Goal: Use online tool/utility: Use online tool/utility

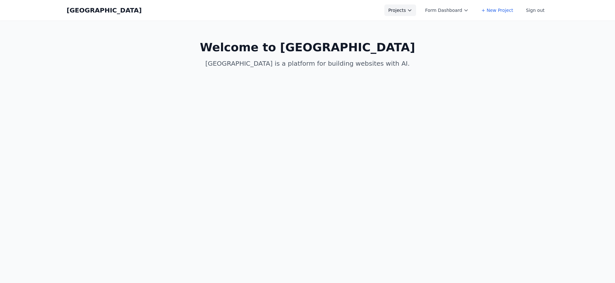
click at [412, 10] on icon at bounding box center [409, 10] width 5 height 5
click at [409, 68] on link "Asis" at bounding box center [420, 72] width 72 height 12
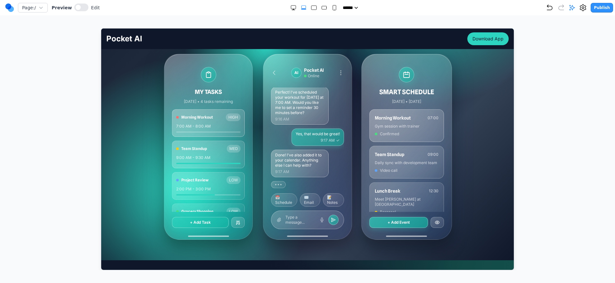
click at [293, 75] on div "AI" at bounding box center [296, 72] width 10 height 10
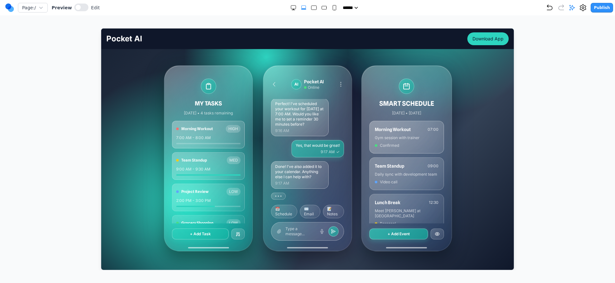
scroll to position [108, 0]
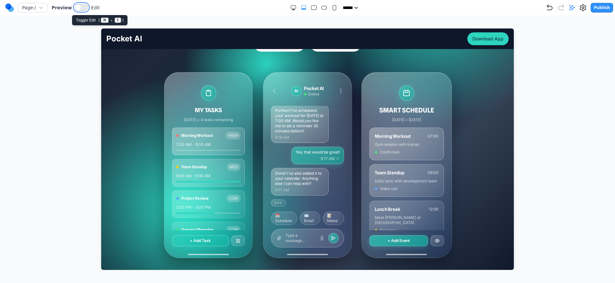
drag, startPoint x: 81, startPoint y: 3, endPoint x: 80, endPoint y: 11, distance: 7.5
click at [81, 4] on button at bounding box center [81, 8] width 14 height 8
click at [80, 11] on button at bounding box center [79, 8] width 14 height 8
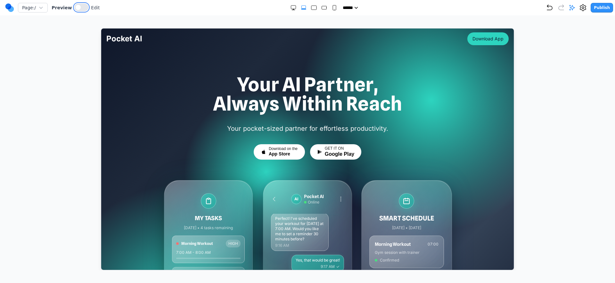
scroll to position [0, 0]
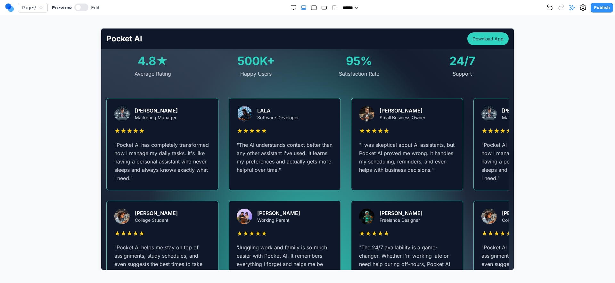
click at [550, 130] on div at bounding box center [307, 149] width 589 height 242
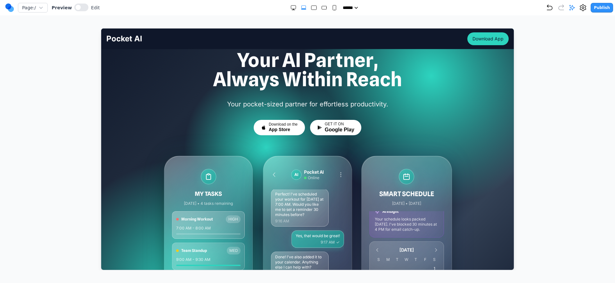
scroll to position [29, 0]
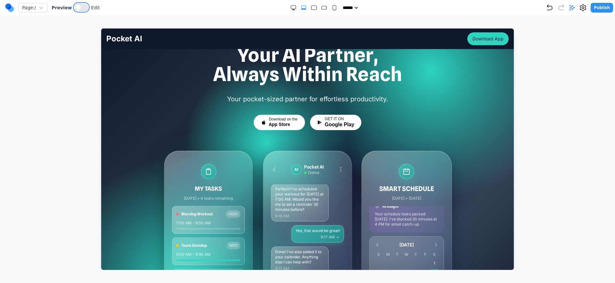
click at [77, 8] on span at bounding box center [78, 7] width 5 height 5
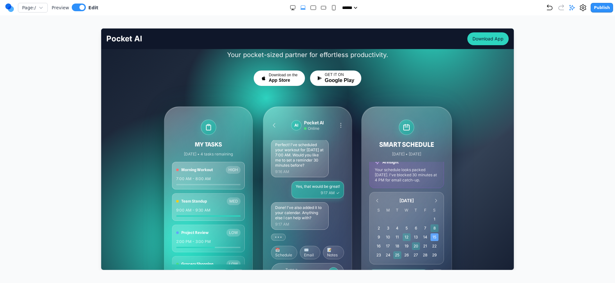
scroll to position [74, 0]
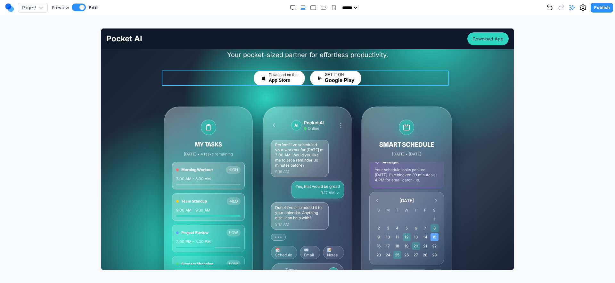
click at [225, 76] on div "Download on the App Store GET IT ON Google Play" at bounding box center [307, 77] width 287 height 15
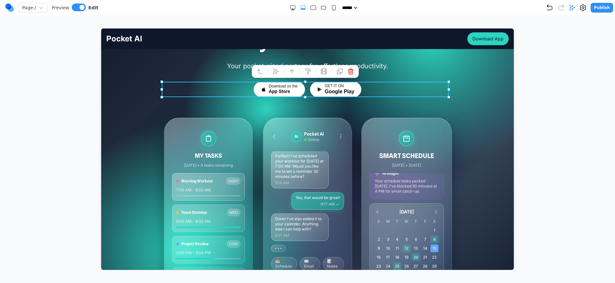
scroll to position [62, 0]
click at [208, 71] on div "Your pocket-sized partner for effortless productivity. Download on the App Stor…" at bounding box center [307, 79] width 287 height 36
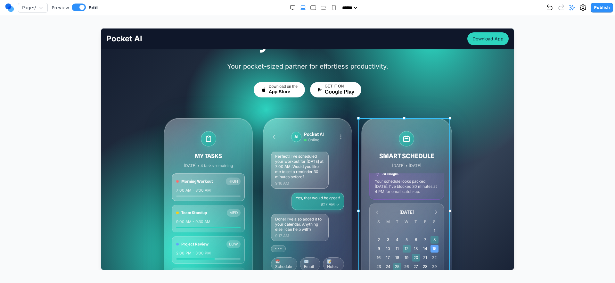
click at [386, 129] on div "SMART SCHEDULE Today • March 15, 2024 Morning Workout 07:00 Gym session with tr…" at bounding box center [406, 210] width 90 height 185
click at [353, 133] on div "MY TASKS [DATE] • 4 tasks remaining Morning Workout HIGH 7:00 AM - 8:00 AM Team…" at bounding box center [307, 211] width 287 height 186
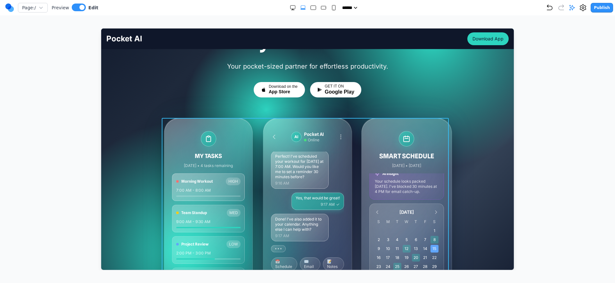
click at [352, 120] on div "MY TASKS [DATE] • 4 tasks remaining Morning Workout HIGH 7:00 AM - 8:00 AM Team…" at bounding box center [307, 211] width 287 height 186
click at [552, 125] on div at bounding box center [307, 149] width 589 height 242
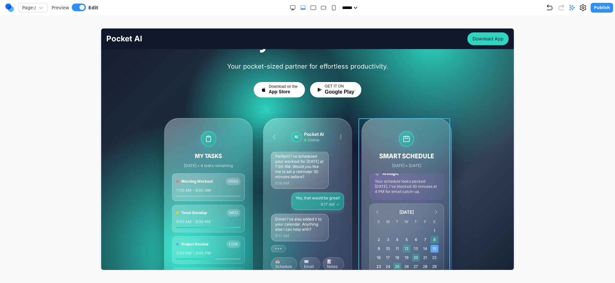
click at [361, 130] on div "SMART SCHEDULE Today • March 15, 2024 Morning Workout 07:00 Gym session with tr…" at bounding box center [406, 210] width 90 height 185
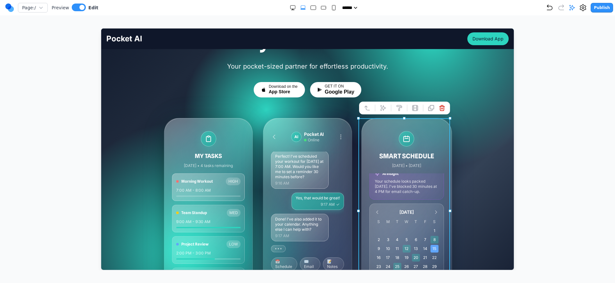
click at [356, 130] on div "MY TASKS [DATE] • 4 tasks remaining Morning Workout HIGH 7:00 AM - 8:00 AM Team…" at bounding box center [307, 211] width 287 height 186
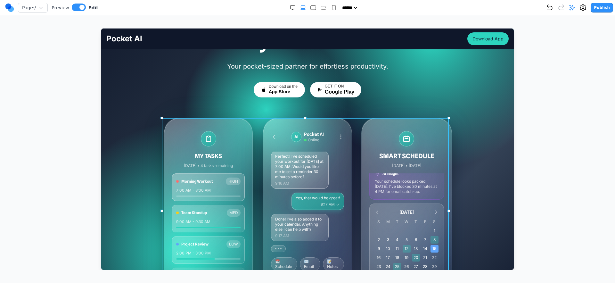
click at [355, 123] on div "MY TASKS [DATE] • 4 tasks remaining Morning Workout HIGH 7:00 AM - 8:00 AM Team…" at bounding box center [307, 211] width 287 height 186
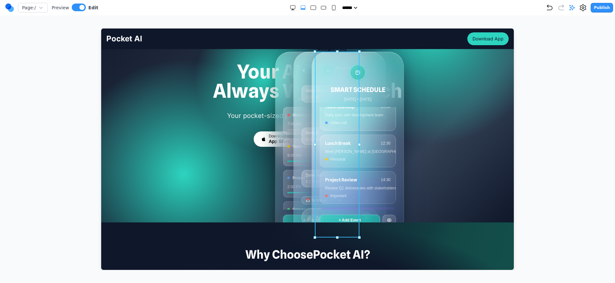
scroll to position [77, 0]
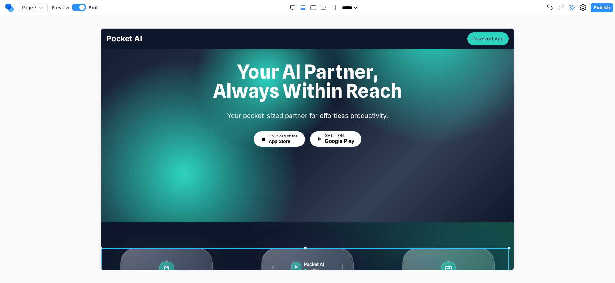
drag, startPoint x: 354, startPoint y: 124, endPoint x: 373, endPoint y: 239, distance: 116.6
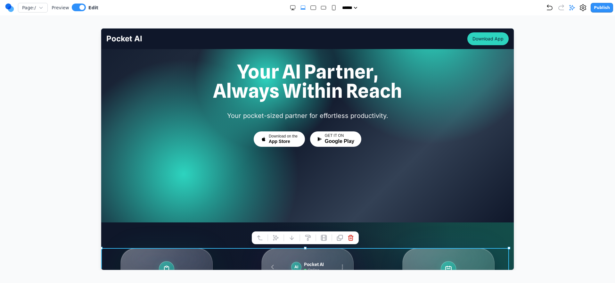
click at [549, 11] on icon "Undo" at bounding box center [550, 8] width 8 height 8
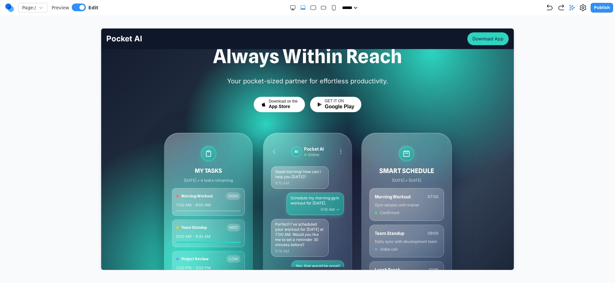
drag, startPoint x: 561, startPoint y: 147, endPoint x: 556, endPoint y: 147, distance: 5.1
click at [561, 147] on div at bounding box center [307, 149] width 589 height 242
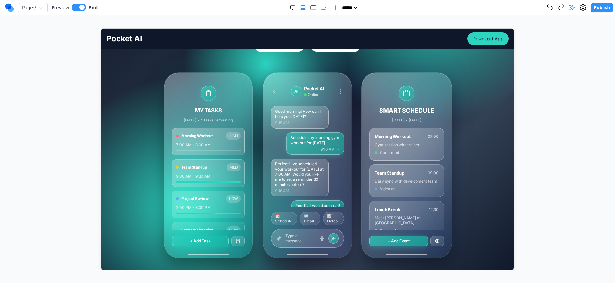
scroll to position [177, 0]
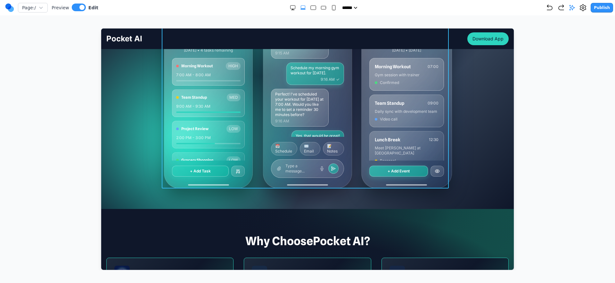
click at [257, 104] on div "MY TASKS [DATE] • 4 tasks remaining Morning Workout HIGH 7:00 AM - 8:00 AM Team…" at bounding box center [307, 95] width 287 height 186
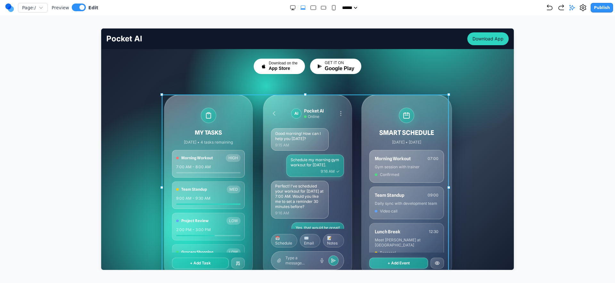
scroll to position [46, 0]
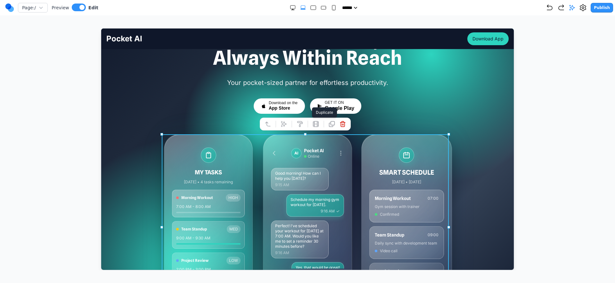
click at [330, 122] on icon at bounding box center [331, 123] width 5 height 5
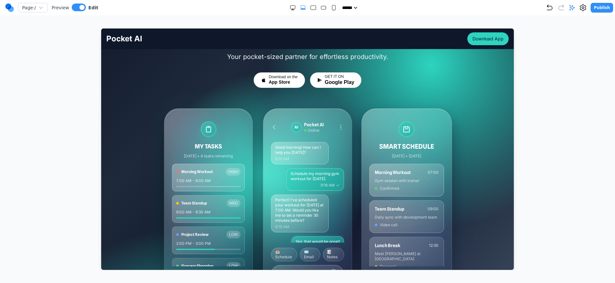
scroll to position [178, 0]
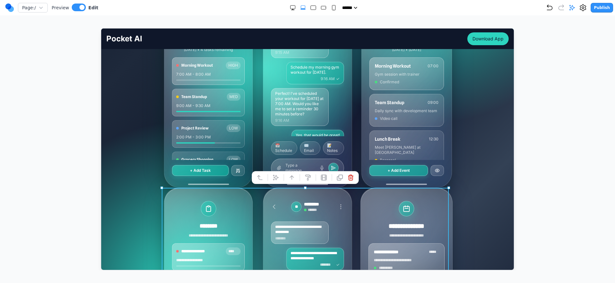
click at [550, 10] on icon "Undo" at bounding box center [549, 7] width 5 height 5
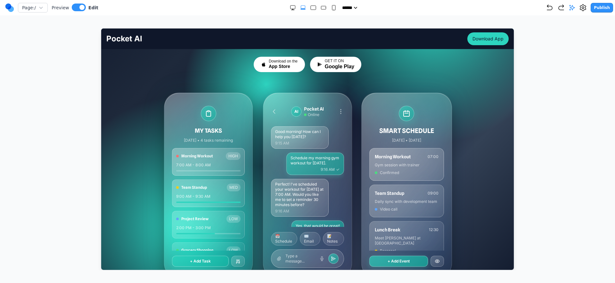
scroll to position [103, 0]
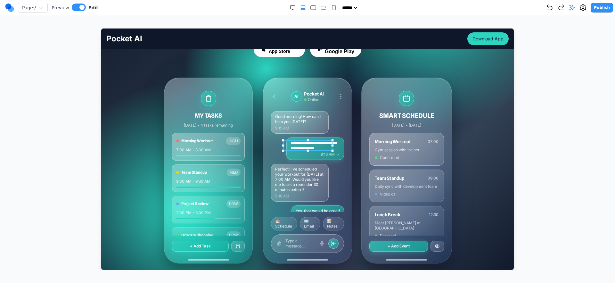
click at [318, 141] on p "**********" at bounding box center [314, 145] width 49 height 10
click at [501, 119] on div "**********" at bounding box center [307, 170] width 402 height 186
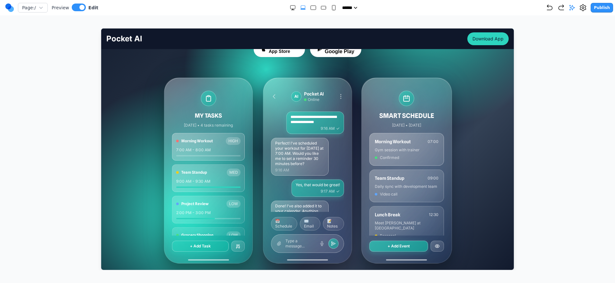
scroll to position [0, 0]
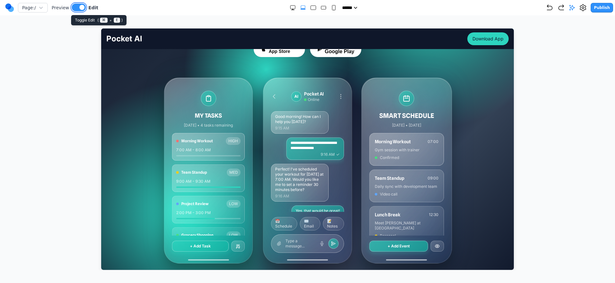
click at [79, 10] on button at bounding box center [79, 8] width 14 height 8
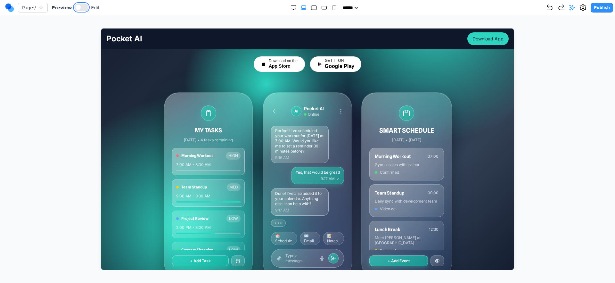
scroll to position [75, 0]
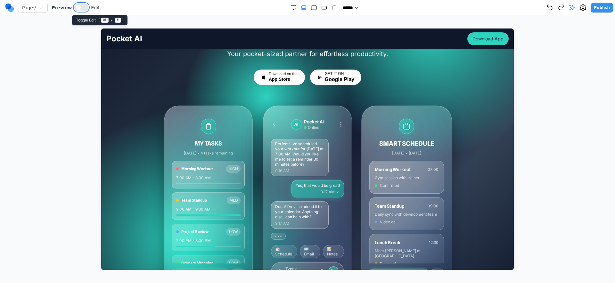
drag, startPoint x: 78, startPoint y: 10, endPoint x: 83, endPoint y: 13, distance: 5.7
click at [78, 10] on button at bounding box center [81, 8] width 14 height 8
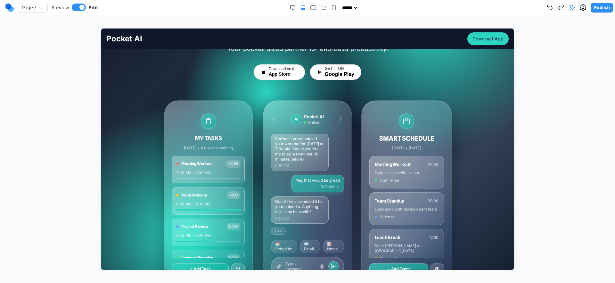
scroll to position [88, 0]
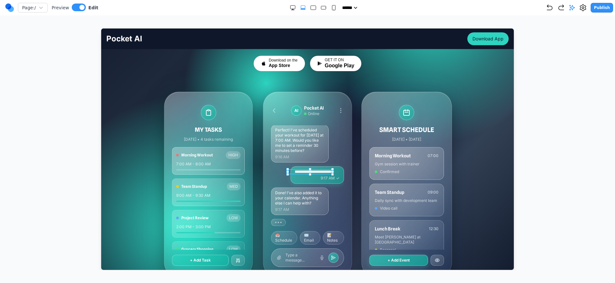
click at [317, 171] on p "**********" at bounding box center [316, 171] width 45 height 5
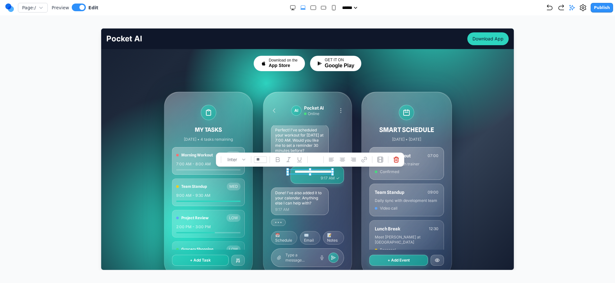
click at [317, 171] on p "**********" at bounding box center [316, 171] width 45 height 5
click at [483, 158] on div "**********" at bounding box center [307, 184] width 402 height 186
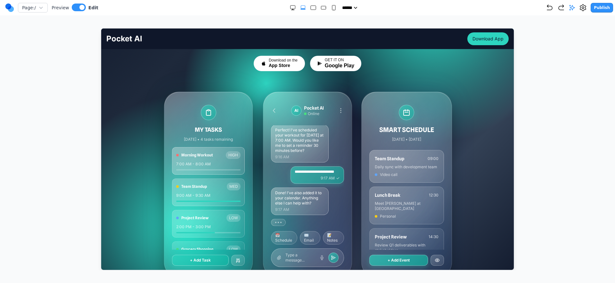
scroll to position [34, 0]
click at [78, 14] on nav "Page: / Preview Edit ***** ***** ****** ****** ****** Publish" at bounding box center [307, 7] width 615 height 15
click at [75, 12] on div "Page: / Preview Edit" at bounding box center [51, 8] width 93 height 10
drag, startPoint x: 78, startPoint y: 7, endPoint x: 43, endPoint y: 8, distance: 35.9
click at [78, 7] on button at bounding box center [79, 8] width 14 height 8
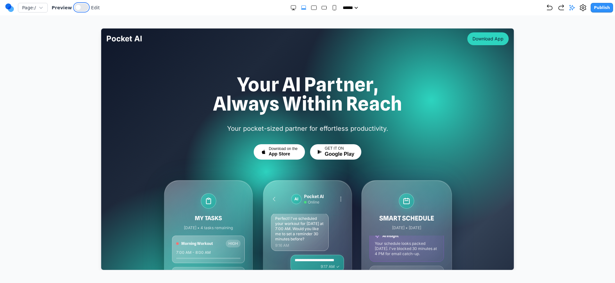
scroll to position [113, 0]
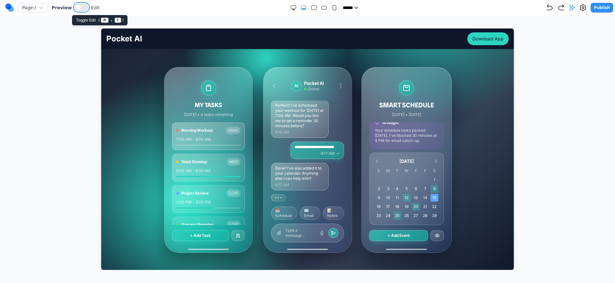
click at [79, 9] on button at bounding box center [81, 8] width 14 height 8
click at [83, 11] on button at bounding box center [79, 8] width 14 height 8
click at [404, 238] on button "+ Add Event" at bounding box center [398, 235] width 59 height 11
click at [404, 237] on button "+ Add Event" at bounding box center [398, 235] width 59 height 11
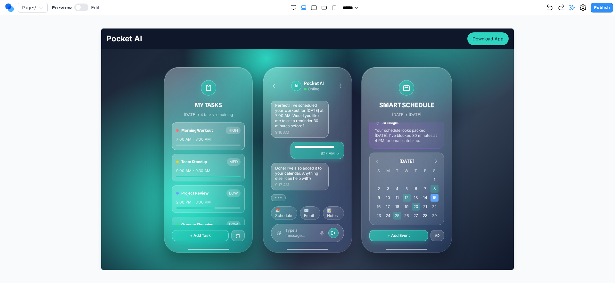
click at [404, 237] on button "+ Add Event" at bounding box center [398, 235] width 59 height 11
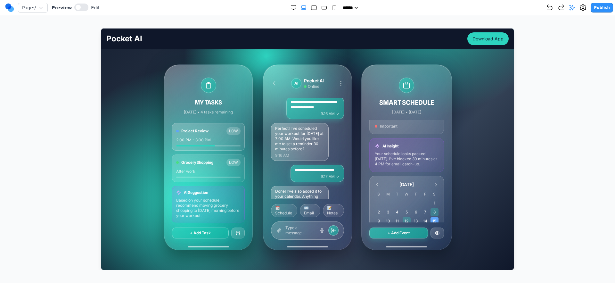
scroll to position [0, 0]
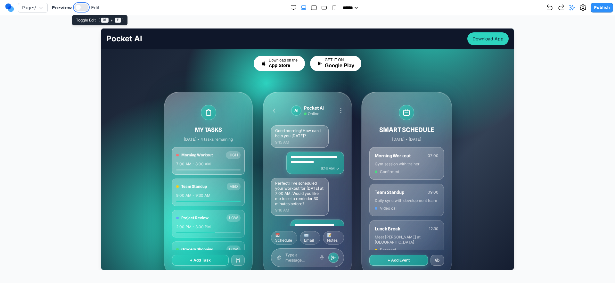
drag, startPoint x: 82, startPoint y: 4, endPoint x: 166, endPoint y: 20, distance: 85.7
click at [82, 4] on button at bounding box center [81, 8] width 14 height 8
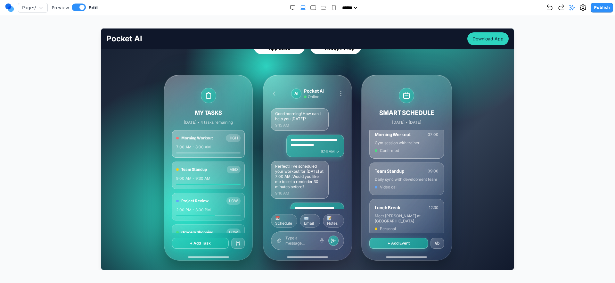
scroll to position [99, 0]
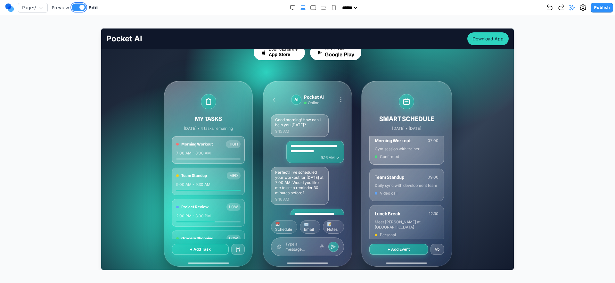
click at [72, 7] on button at bounding box center [79, 8] width 14 height 8
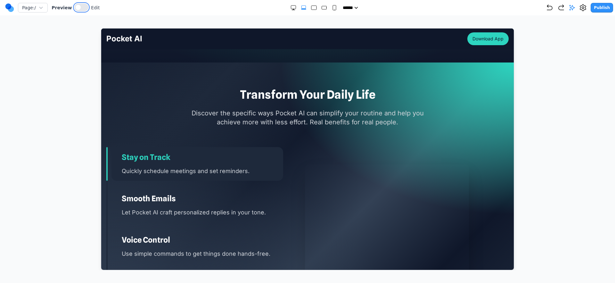
scroll to position [790, 0]
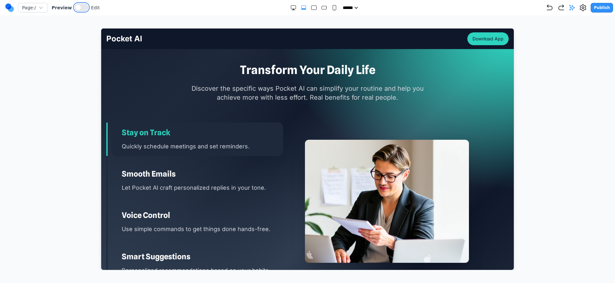
click at [81, 4] on button at bounding box center [81, 8] width 14 height 8
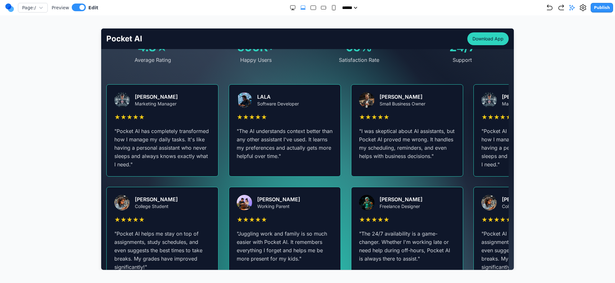
scroll to position [1185, 0]
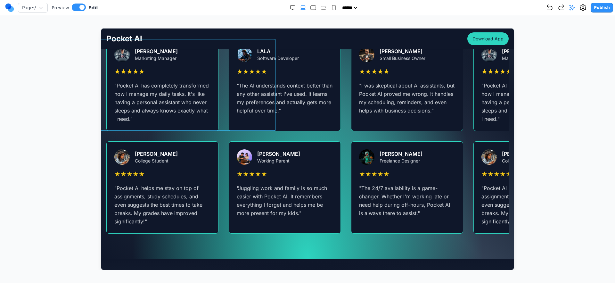
click at [239, 102] on div "John Doe Marketing Manager ★ ★ ★ ★ ★ " Pocket AI has completely transformed how…" at bounding box center [307, 84] width 402 height 92
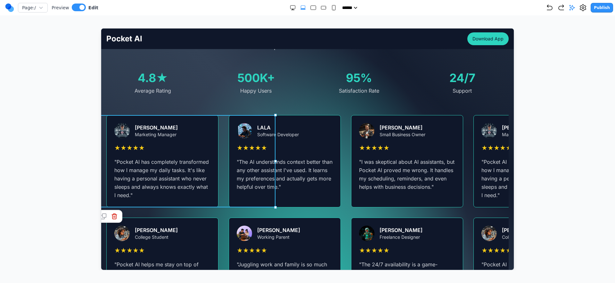
scroll to position [1105, 0]
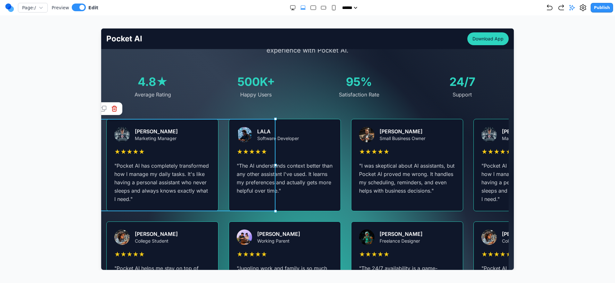
click at [286, 101] on div "What Our Users Say Don't just take our word for it. Here's what real users are …" at bounding box center [307, 164] width 413 height 297
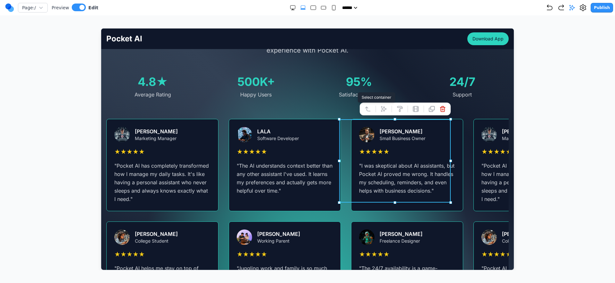
click at [295, 109] on div "What Our Users Say Don't just take our word for it. Here's what real users are …" at bounding box center [307, 164] width 413 height 297
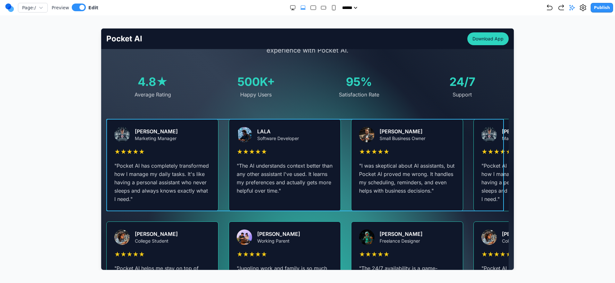
click at [308, 128] on div "John Doe Marketing Manager ★ ★ ★ ★ ★ " Pocket AI has completely transformed how…" at bounding box center [307, 165] width 402 height 92
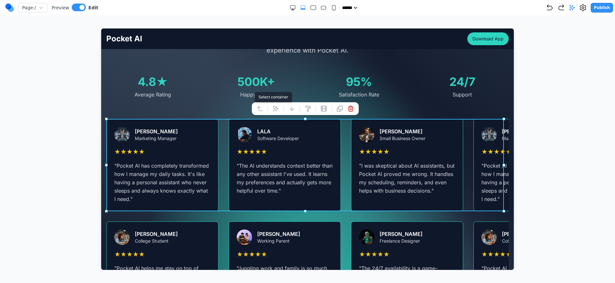
click at [264, 109] on button at bounding box center [259, 108] width 10 height 10
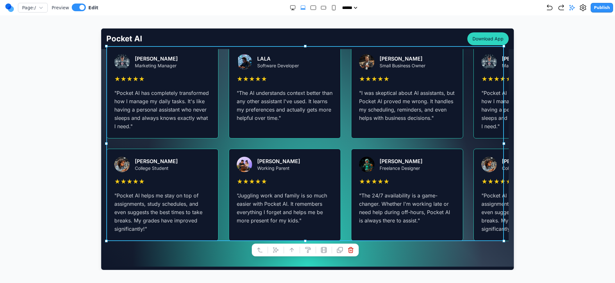
scroll to position [1109, 0]
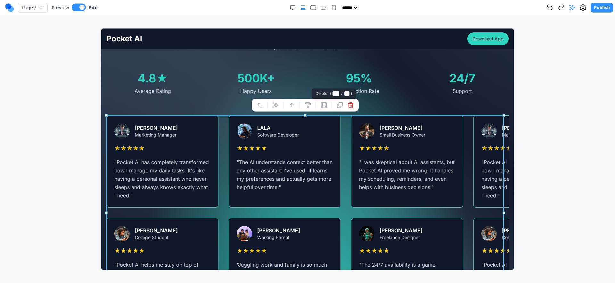
click at [349, 105] on icon at bounding box center [350, 105] width 6 height 6
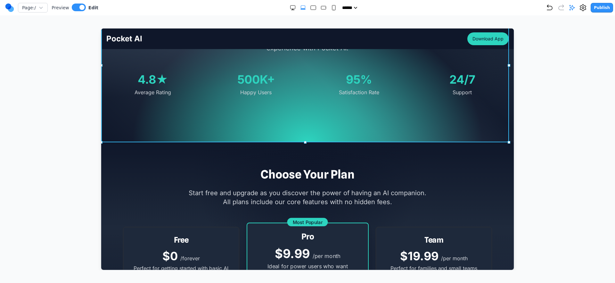
drag, startPoint x: 229, startPoint y: 116, endPoint x: 291, endPoint y: 124, distance: 62.7
click at [229, 116] on section "What Our Users Say Don't just take our word for it. Here's what real users are …" at bounding box center [307, 65] width 413 height 154
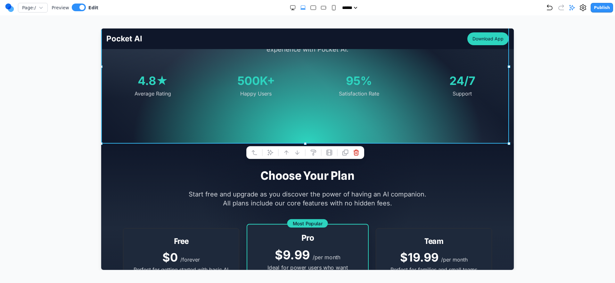
scroll to position [1106, 0]
click at [331, 136] on section "What Our Users Say Don't just take our word for it. Here's what real users are …" at bounding box center [307, 66] width 413 height 154
click at [263, 155] on div at bounding box center [262, 152] width 4 height 11
click at [270, 153] on icon at bounding box center [269, 151] width 5 height 5
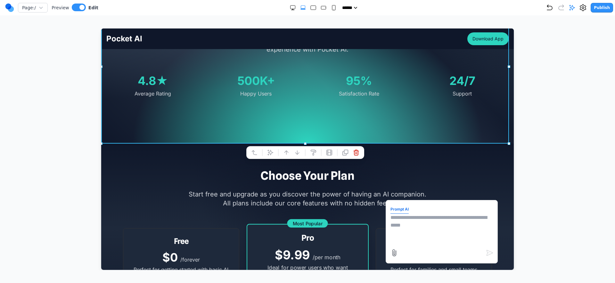
click at [472, 216] on textarea at bounding box center [441, 229] width 103 height 32
type textarea "**********"
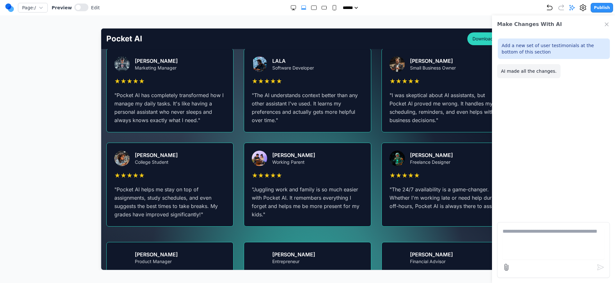
scroll to position [1167, 0]
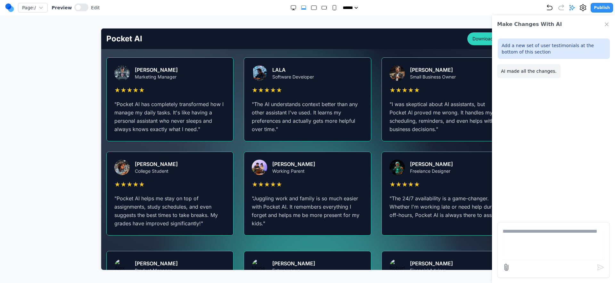
click at [606, 25] on icon "Close Chat" at bounding box center [606, 24] width 3 height 3
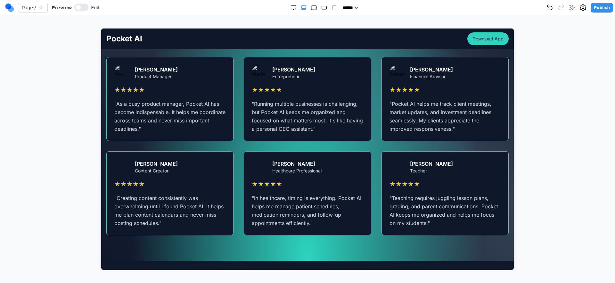
scroll to position [1361, 0]
click at [84, 12] on div "Page: / Preview Edit" at bounding box center [52, 8] width 95 height 10
click at [82, 11] on button at bounding box center [81, 8] width 14 height 8
click at [395, 69] on img at bounding box center [396, 71] width 15 height 15
drag, startPoint x: 377, startPoint y: 86, endPoint x: 691, endPoint y: 65, distance: 314.0
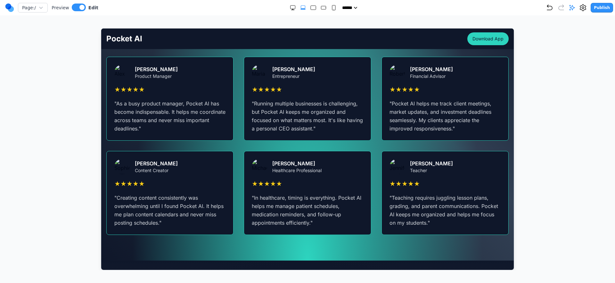
click at [377, 86] on div "Alex Chen Product Manager ★ ★ ★ ★ ★ " As a busy product manager, Pocket AI has …" at bounding box center [307, 145] width 402 height 178
click at [548, 9] on icon "Undo" at bounding box center [550, 8] width 8 height 8
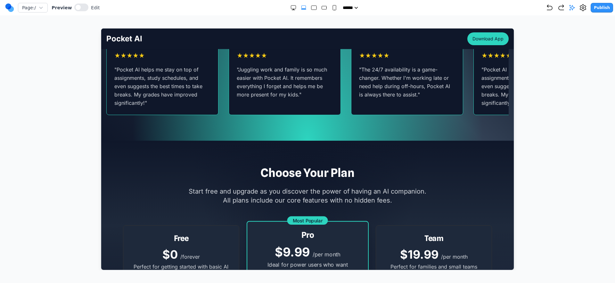
scroll to position [1140, 0]
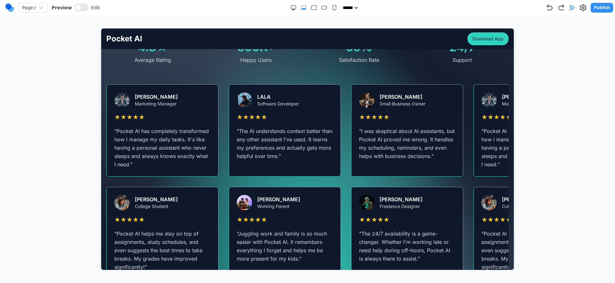
click at [72, 13] on nav "Page: / Preview Edit ***** ***** ****** ****** ****** Publish" at bounding box center [307, 7] width 615 height 15
click at [76, 9] on span at bounding box center [78, 7] width 5 height 5
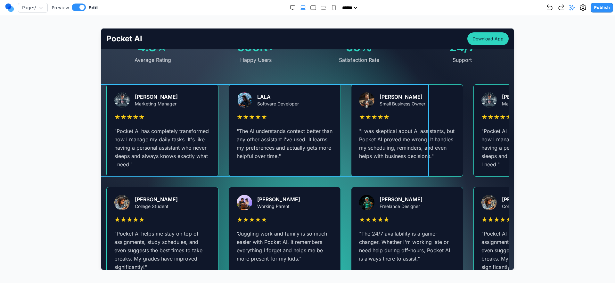
click at [271, 134] on div "John Doe Marketing Manager ★ ★ ★ ★ ★ " Pocket AI has completely transformed how…" at bounding box center [307, 130] width 402 height 92
click at [187, 72] on button at bounding box center [192, 74] width 10 height 10
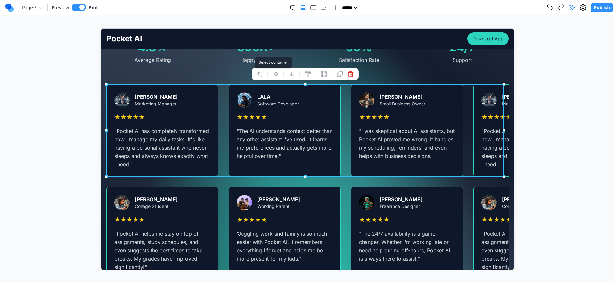
click at [257, 73] on icon at bounding box center [259, 73] width 6 height 6
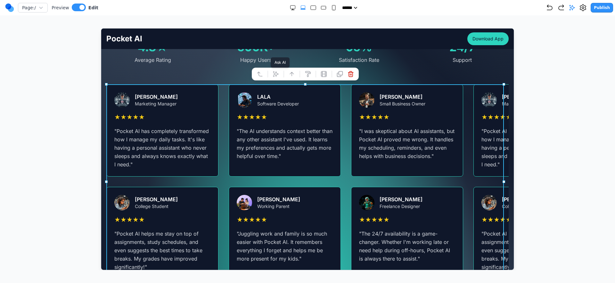
click at [277, 75] on icon at bounding box center [275, 73] width 6 height 6
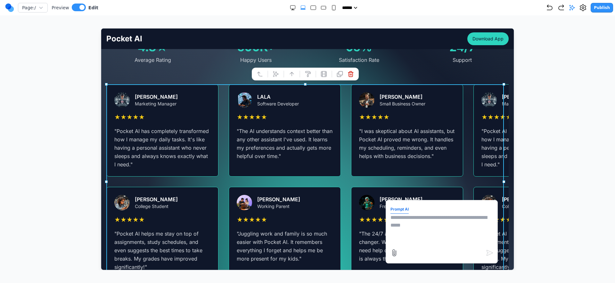
click at [437, 231] on textarea at bounding box center [441, 229] width 103 height 32
type textarea "**********"
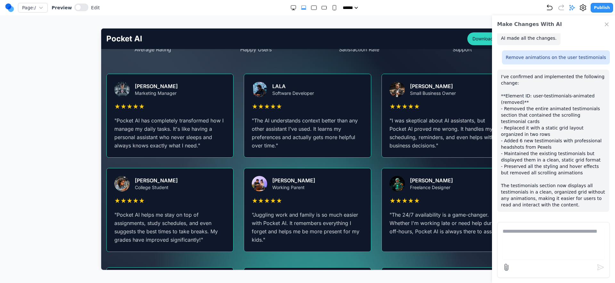
scroll to position [1144, 0]
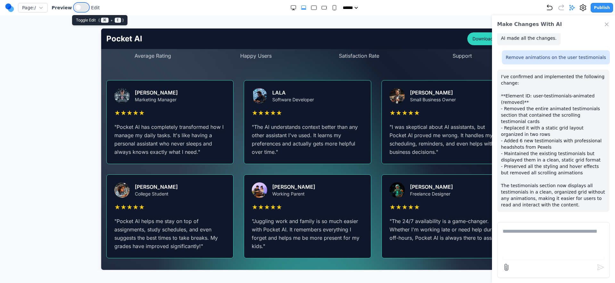
click at [82, 9] on button at bounding box center [81, 8] width 14 height 8
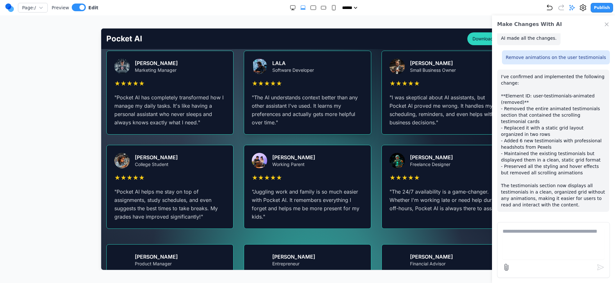
scroll to position [1276, 0]
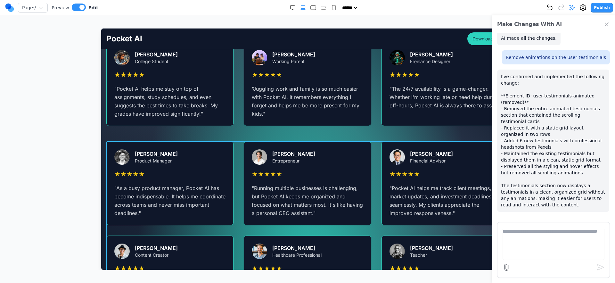
click at [238, 166] on div "Alex Chen Product Manager ★ ★ ★ ★ ★ " As a busy product manager, Pocket AI has …" at bounding box center [307, 230] width 402 height 178
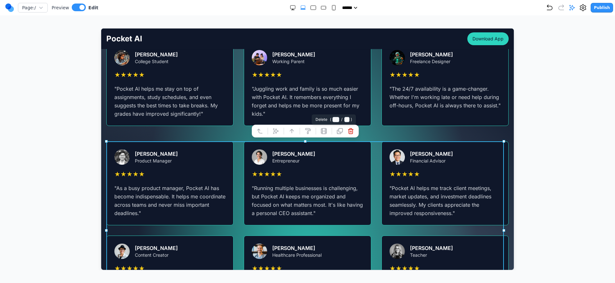
click at [350, 134] on button at bounding box center [350, 131] width 10 height 10
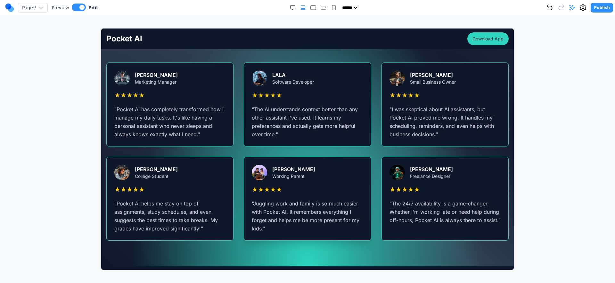
scroll to position [1158, 0]
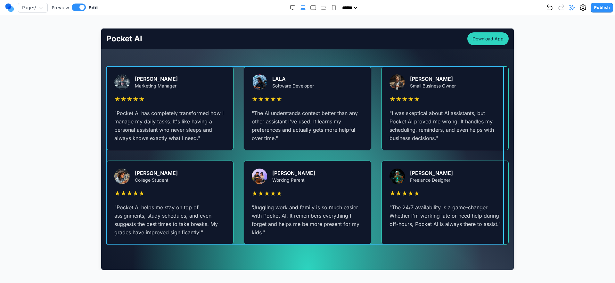
click at [238, 160] on div "John Doe Marketing Manager ★ ★ ★ ★ ★ " Pocket AI has completely transformed how…" at bounding box center [307, 155] width 402 height 178
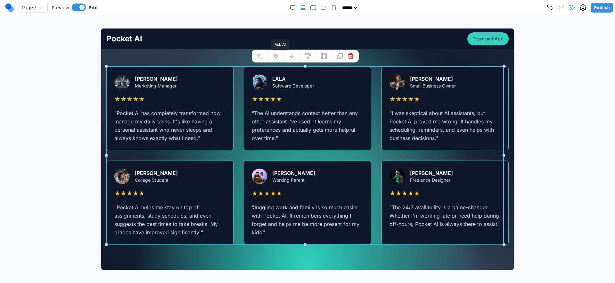
click at [273, 57] on icon at bounding box center [275, 55] width 5 height 5
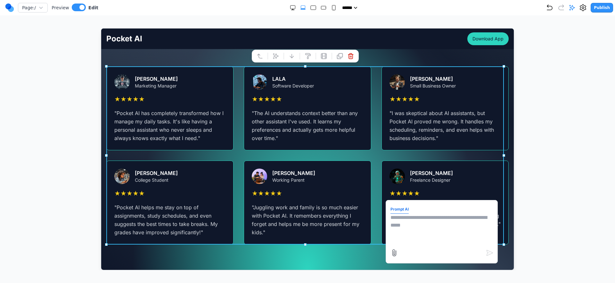
click at [424, 227] on textarea at bounding box center [441, 229] width 103 height 32
type textarea "*"
type textarea "**********"
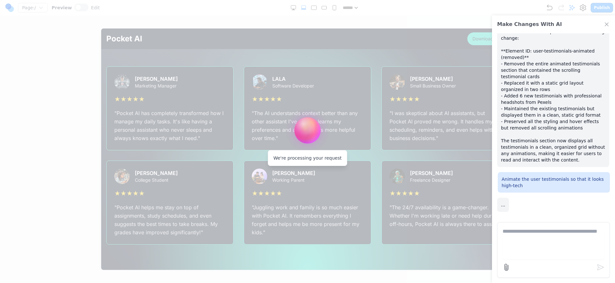
scroll to position [103, 0]
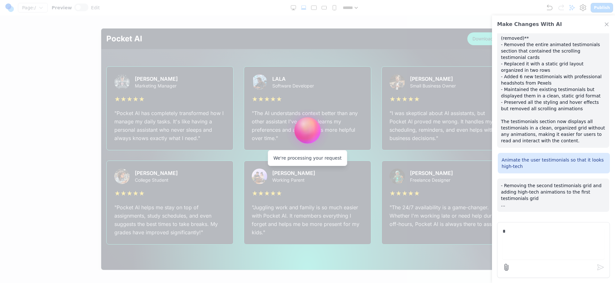
type textarea "*"
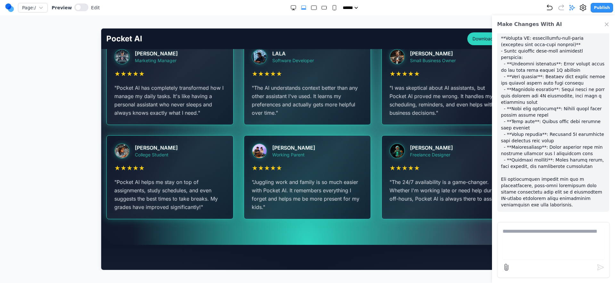
scroll to position [1183, 0]
click at [606, 24] on icon "Close Chat" at bounding box center [607, 24] width 6 height 6
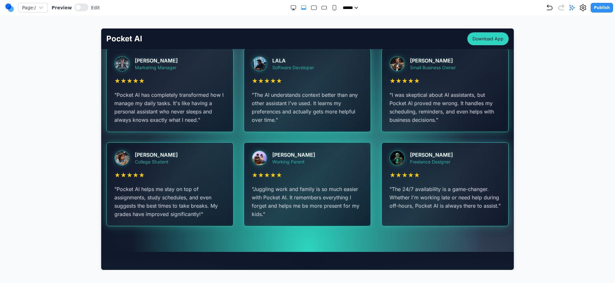
scroll to position [1175, 0]
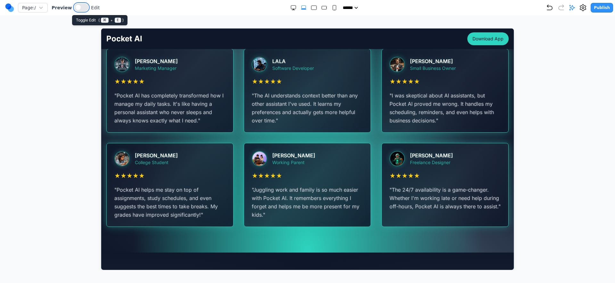
click at [84, 8] on button at bounding box center [81, 8] width 14 height 8
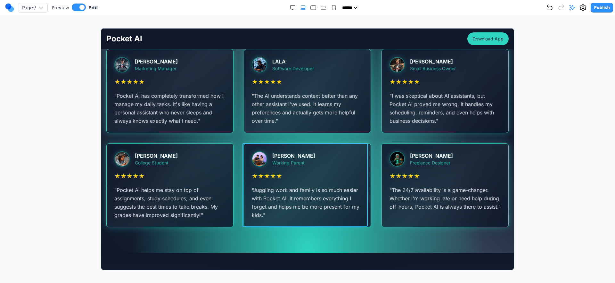
scroll to position [1166, 0]
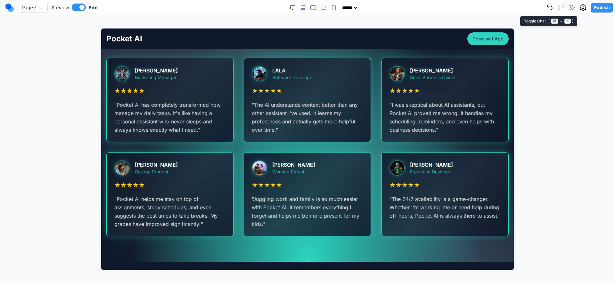
click at [572, 5] on icon at bounding box center [572, 7] width 5 height 5
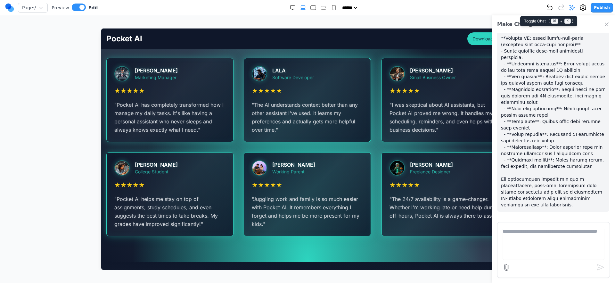
click at [572, 6] on icon at bounding box center [572, 7] width 5 height 5
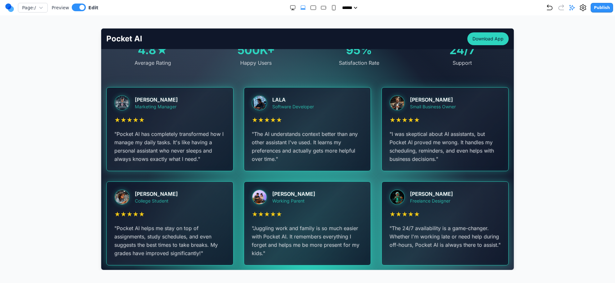
scroll to position [1168, 0]
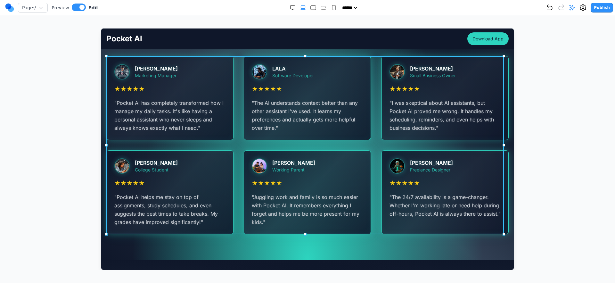
click at [370, 85] on div "John Doe Marketing Manager ★ ★ ★ ★ ★ " Pocket AI has completely transformed how…" at bounding box center [307, 145] width 402 height 178
click at [277, 42] on div at bounding box center [275, 45] width 4 height 11
click at [279, 43] on button at bounding box center [283, 45] width 10 height 10
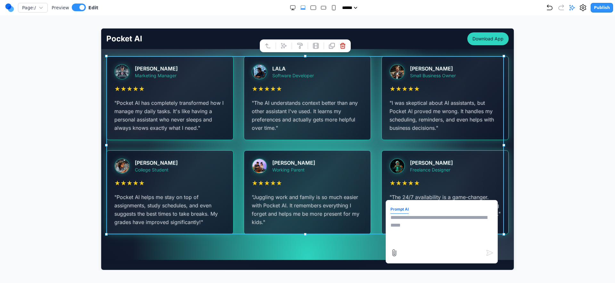
click at [423, 226] on textarea at bounding box center [441, 229] width 103 height 32
type textarea "**********"
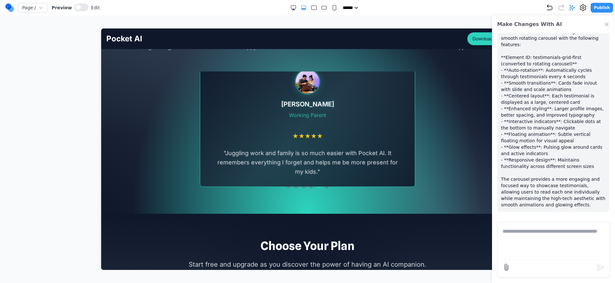
scroll to position [1136, 0]
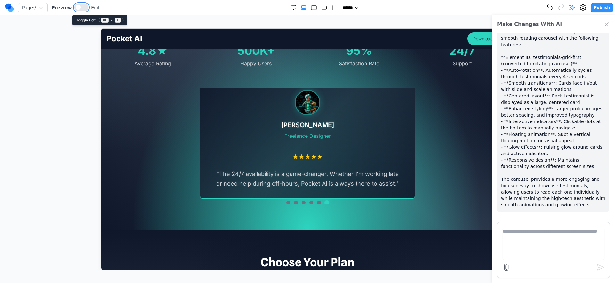
click at [83, 7] on button at bounding box center [81, 8] width 14 height 8
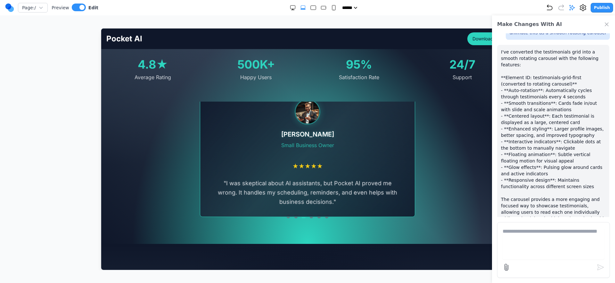
scroll to position [526, 0]
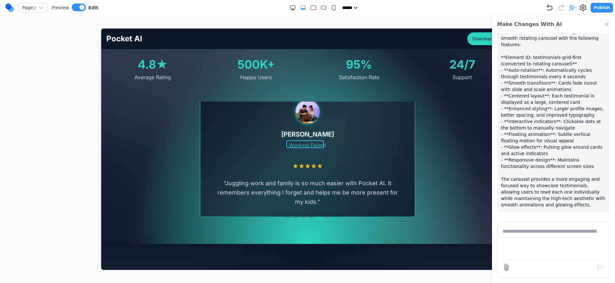
click at [313, 141] on div "Working Parent" at bounding box center [307, 145] width 53 height 8
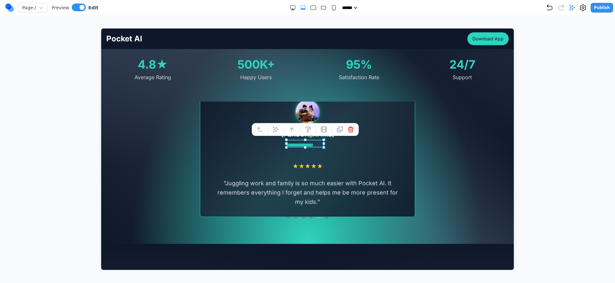
click at [433, 164] on div "**********" at bounding box center [307, 152] width 287 height 103
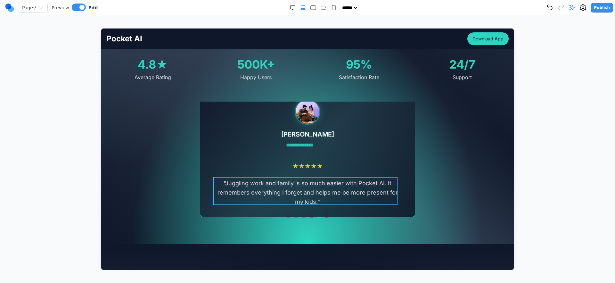
click at [351, 186] on p "" Juggling work and family is so much easier with Pocket AI. It remembers every…" at bounding box center [307, 192] width 185 height 28
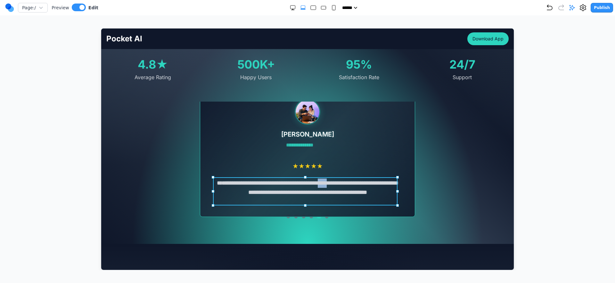
click at [351, 186] on p "**********" at bounding box center [307, 192] width 185 height 28
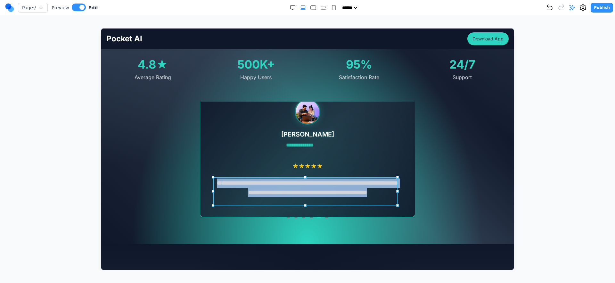
click at [351, 186] on p "**********" at bounding box center [307, 192] width 185 height 28
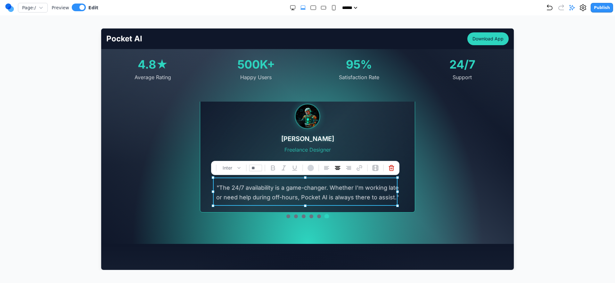
scroll to position [1132, 0]
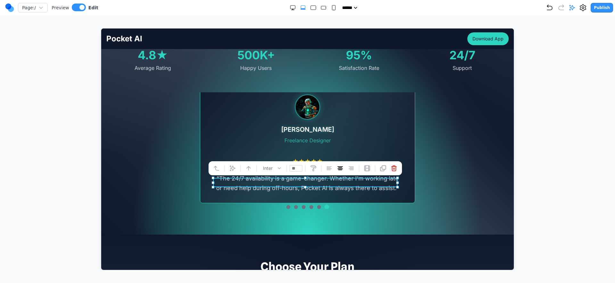
click at [441, 171] on div "**********" at bounding box center [307, 143] width 287 height 103
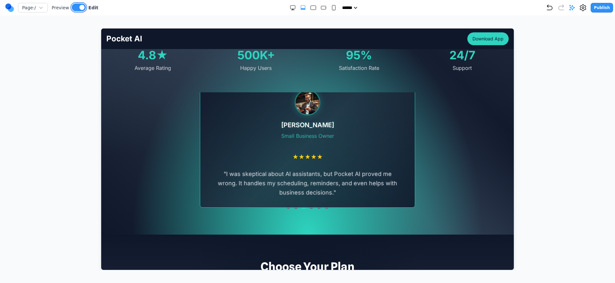
click at [77, 8] on button at bounding box center [79, 8] width 14 height 8
click at [313, 205] on div "Emma Rodriguez Small Business Owner ★ ★ ★ ★ ★ " I was skeptical about AI assist…" at bounding box center [307, 143] width 215 height 128
click at [310, 207] on button at bounding box center [311, 207] width 4 height 4
click at [314, 207] on div "David Thompson College Student ★ ★ ★ ★ ★ " Pocket AI helps me stay on top of as…" at bounding box center [307, 143] width 215 height 129
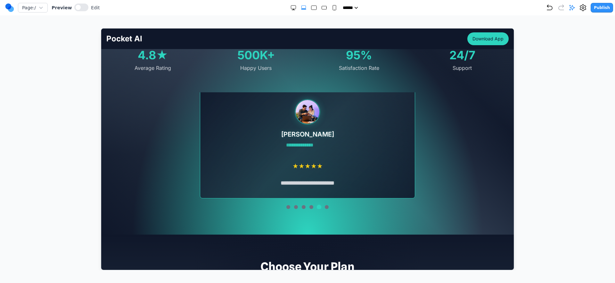
click at [317, 207] on button at bounding box center [319, 206] width 4 height 4
click at [327, 207] on div "David Thompson College Student ★ ★ ★ ★ ★ " Pocket AI helps me stay on top of as…" at bounding box center [307, 143] width 215 height 129
click at [321, 208] on div at bounding box center [307, 207] width 287 height 4
click at [325, 207] on button at bounding box center [327, 207] width 4 height 4
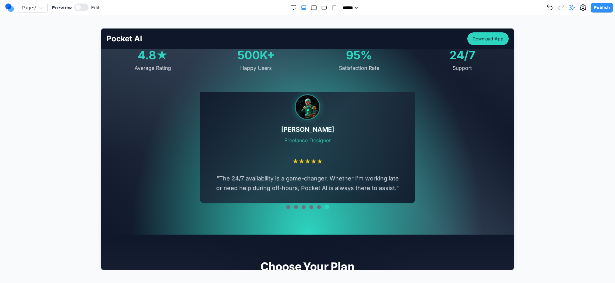
click at [317, 208] on button at bounding box center [319, 207] width 4 height 4
click at [317, 209] on section "What Our Users Say Don't just take our word for it. Here's what real users are …" at bounding box center [307, 99] width 413 height 270
click at [317, 206] on button at bounding box center [319, 207] width 4 height 4
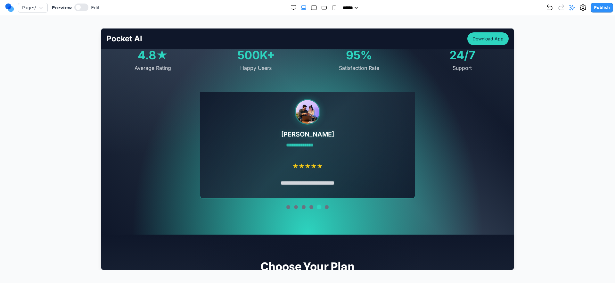
click at [326, 207] on div at bounding box center [307, 207] width 287 height 4
drag, startPoint x: 317, startPoint y: 207, endPoint x: 329, endPoint y: 208, distance: 12.2
click at [317, 208] on button at bounding box center [319, 206] width 4 height 4
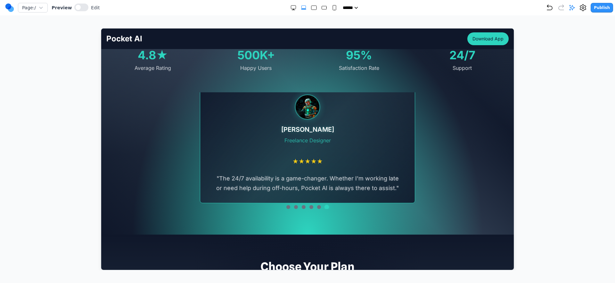
click at [329, 208] on div at bounding box center [307, 207] width 287 height 4
click at [324, 208] on button at bounding box center [326, 206] width 4 height 4
click at [320, 208] on div at bounding box center [307, 207] width 287 height 4
click at [548, 9] on icon "Undo" at bounding box center [550, 8] width 8 height 8
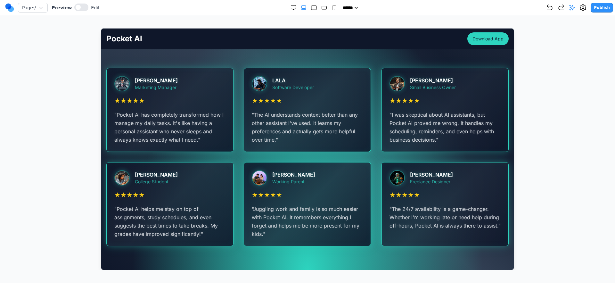
scroll to position [1156, 0]
click at [78, 9] on button at bounding box center [81, 8] width 14 height 8
click at [133, 86] on div at bounding box center [124, 83] width 21 height 15
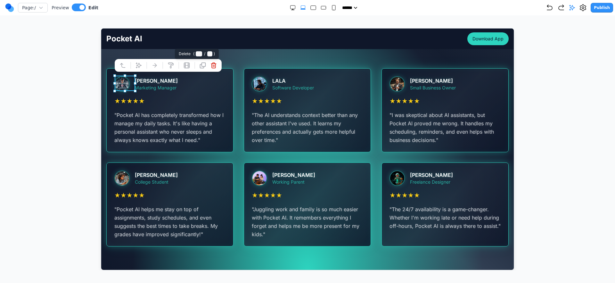
click at [213, 67] on icon at bounding box center [213, 64] width 5 height 5
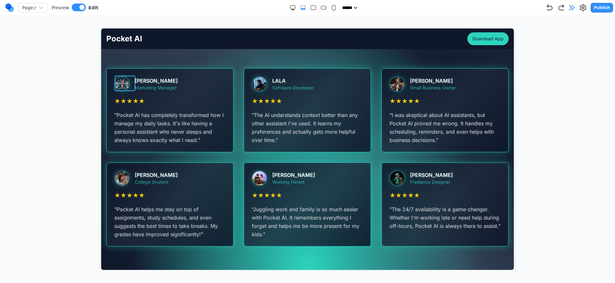
click at [134, 79] on div at bounding box center [124, 83] width 21 height 15
click at [160, 77] on div "John Doe" at bounding box center [156, 81] width 43 height 8
click at [127, 81] on img at bounding box center [121, 83] width 15 height 15
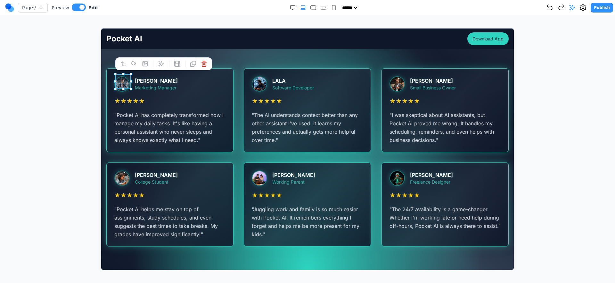
click at [151, 81] on div "John Doe" at bounding box center [156, 81] width 43 height 8
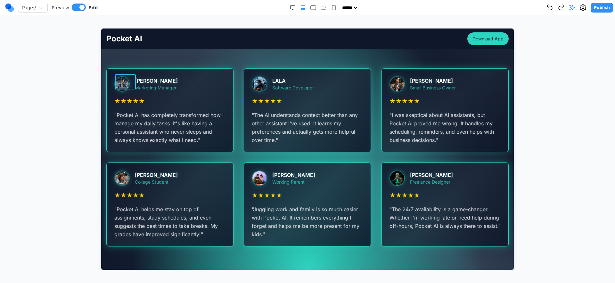
click at [131, 81] on div at bounding box center [124, 83] width 21 height 15
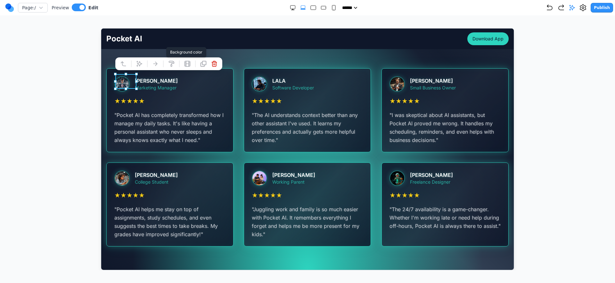
click at [172, 65] on icon at bounding box center [171, 63] width 6 height 6
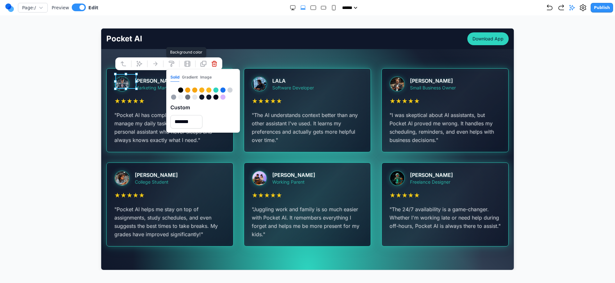
click at [194, 91] on div at bounding box center [194, 89] width 5 height 5
type input "*******"
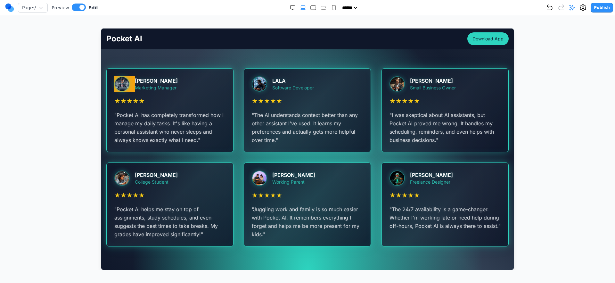
drag, startPoint x: 53, startPoint y: 88, endPoint x: 96, endPoint y: 86, distance: 43.0
click at [53, 88] on div at bounding box center [307, 149] width 589 height 242
click at [126, 85] on img at bounding box center [121, 83] width 15 height 15
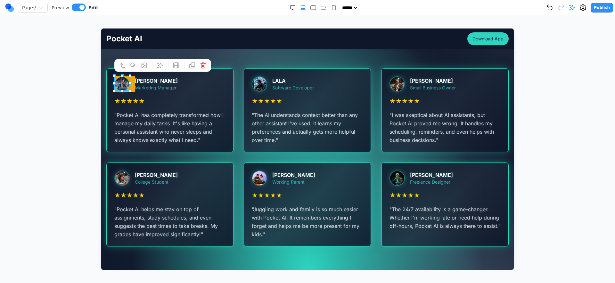
click at [175, 84] on div "Marketing Manager" at bounding box center [156, 87] width 43 height 6
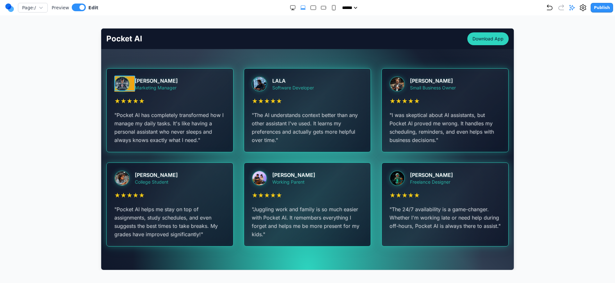
click at [132, 82] on div at bounding box center [124, 83] width 21 height 15
click at [170, 82] on div "[PERSON_NAME]" at bounding box center [156, 81] width 43 height 8
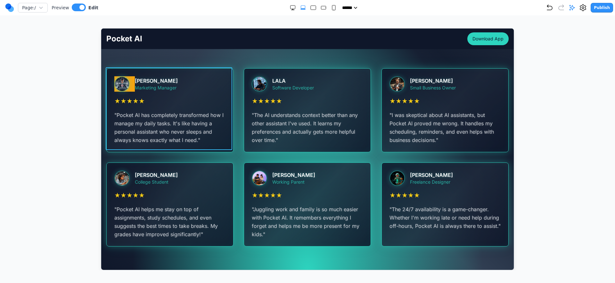
click at [219, 68] on div "John Doe Marketing Manager ★ ★ ★ ★ ★ " Pocket AI has completely transformed how…" at bounding box center [169, 109] width 127 height 83
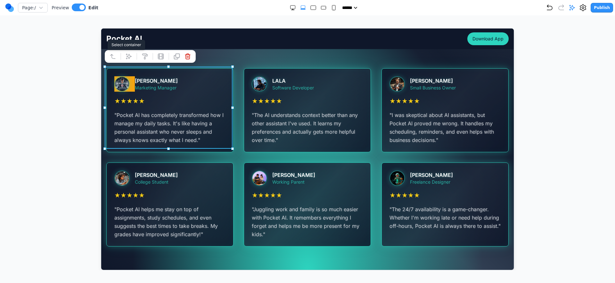
click at [110, 59] on icon at bounding box center [112, 56] width 6 height 6
click at [110, 59] on button at bounding box center [112, 55] width 10 height 10
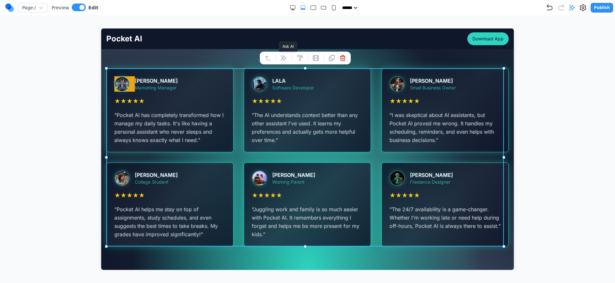
click at [284, 61] on button at bounding box center [283, 58] width 10 height 10
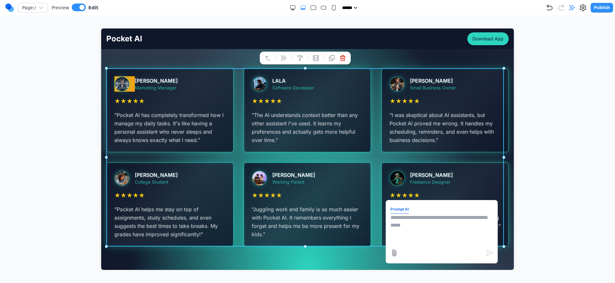
click at [412, 224] on textarea at bounding box center [441, 229] width 103 height 32
type textarea "*"
click at [416, 219] on textarea "**********" at bounding box center [441, 229] width 103 height 32
type textarea "**********"
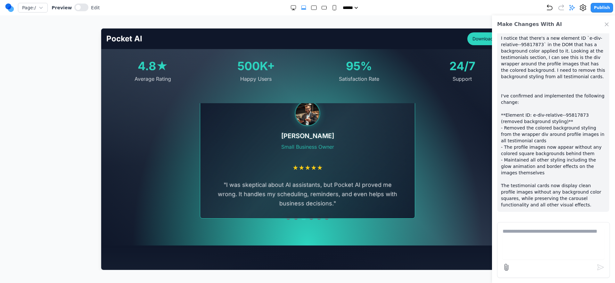
scroll to position [744, 0]
drag, startPoint x: 550, startPoint y: 3, endPoint x: 539, endPoint y: 18, distance: 18.3
click at [550, 3] on div "Publish" at bounding box center [579, 8] width 67 height 10
click at [548, 7] on icon "Undo" at bounding box center [550, 8] width 8 height 8
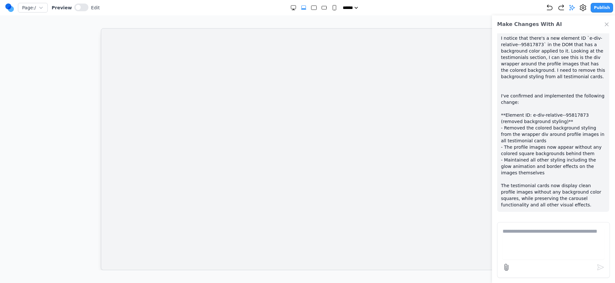
scroll to position [0, 0]
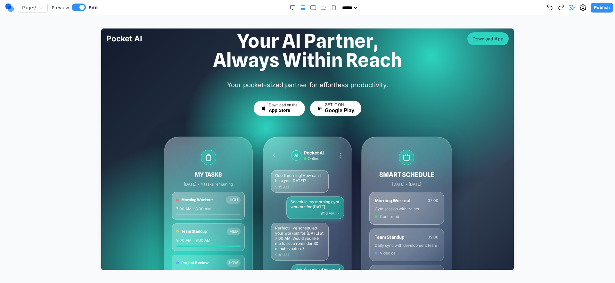
scroll to position [6, 0]
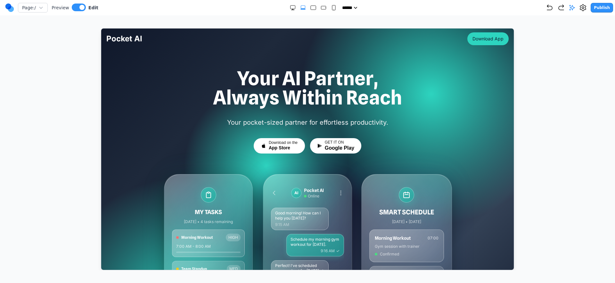
click at [292, 8] on rect "Double Extra Large" at bounding box center [292, 7] width 5 height 4
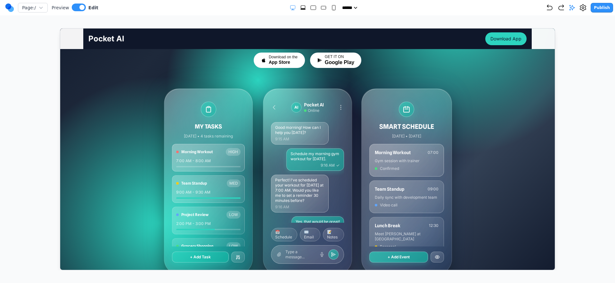
scroll to position [106, 0]
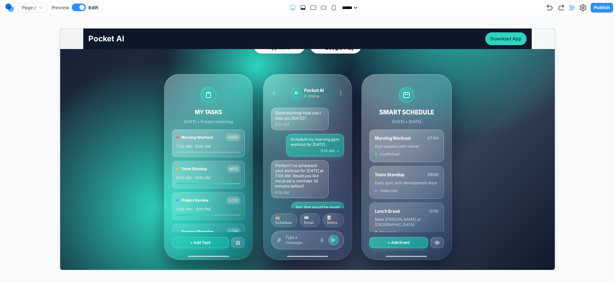
click at [310, 8] on rect "Large" at bounding box center [312, 8] width 5 height 4
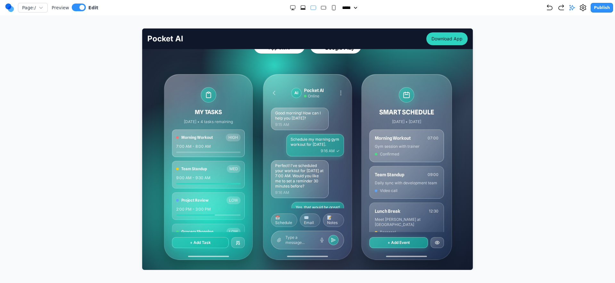
click at [305, 9] on div at bounding box center [313, 7] width 47 height 6
click at [304, 10] on div at bounding box center [313, 7] width 47 height 6
click at [303, 6] on icon "Extra Large" at bounding box center [303, 7] width 6 height 6
select select "**"
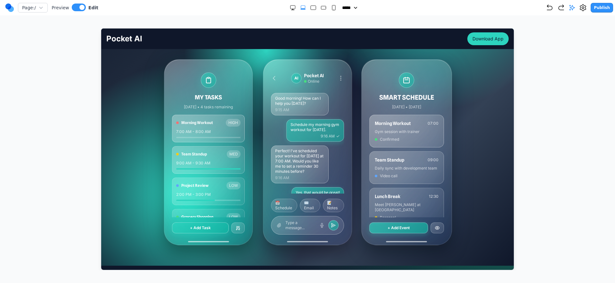
scroll to position [129, 0]
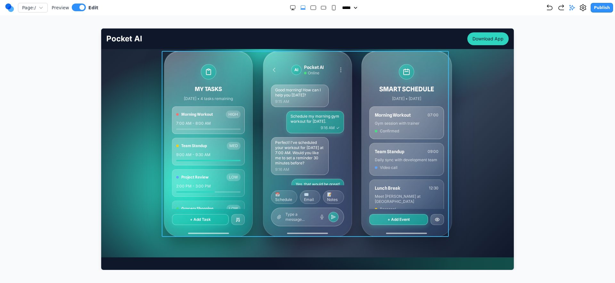
click at [355, 126] on div "MY TASKS [DATE] • 4 tasks remaining Morning Workout HIGH 7:00 AM - 8:00 AM Team…" at bounding box center [307, 144] width 287 height 186
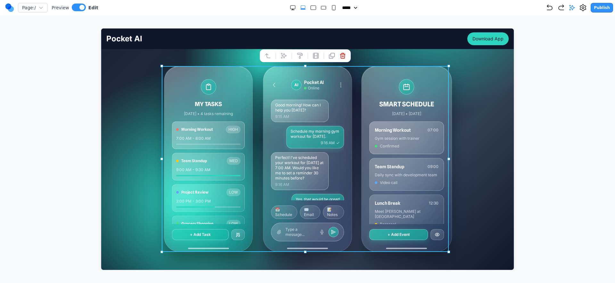
scroll to position [114, 0]
click at [285, 58] on button at bounding box center [283, 55] width 10 height 10
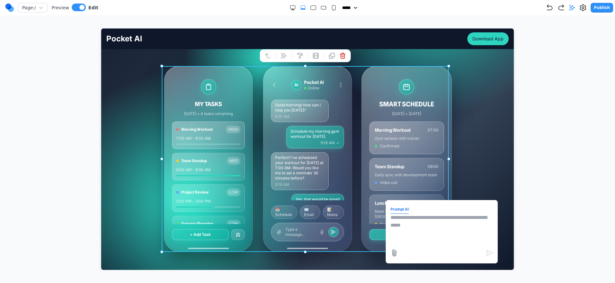
click at [429, 238] on textarea at bounding box center [441, 229] width 103 height 32
type textarea "*"
click at [546, 100] on div at bounding box center [307, 149] width 589 height 242
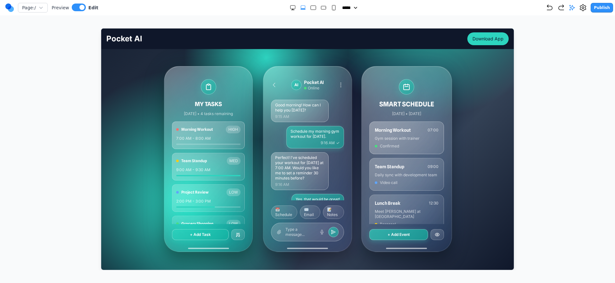
click at [321, 9] on rect "Medium" at bounding box center [323, 7] width 5 height 3
select select "**"
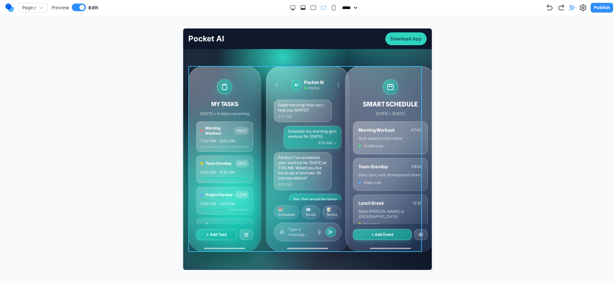
click at [261, 100] on div "MY TASKS Today • 4 tasks remaining Morning Workout HIGH 7:00 AM - 8:00 AM Team …" at bounding box center [307, 159] width 238 height 186
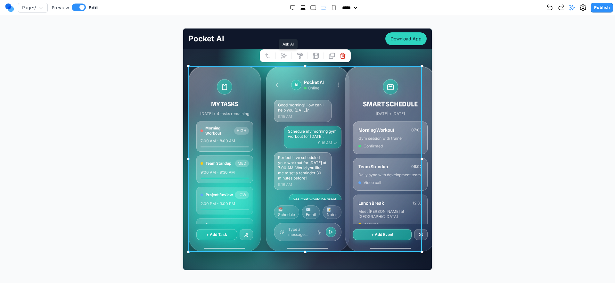
click at [284, 59] on button at bounding box center [283, 55] width 10 height 10
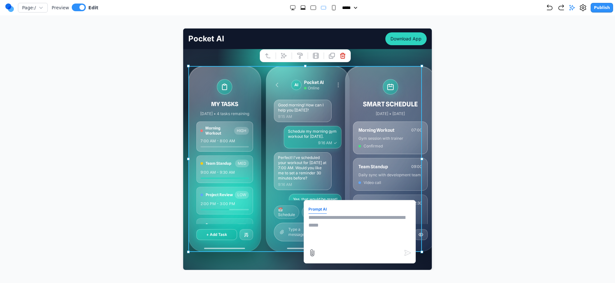
click at [354, 222] on textarea at bounding box center [359, 229] width 103 height 32
type textarea "*"
type textarea "**********"
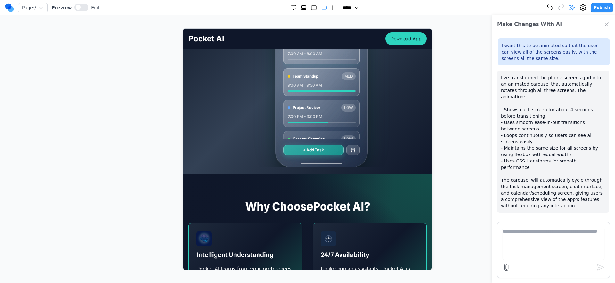
scroll to position [0, 0]
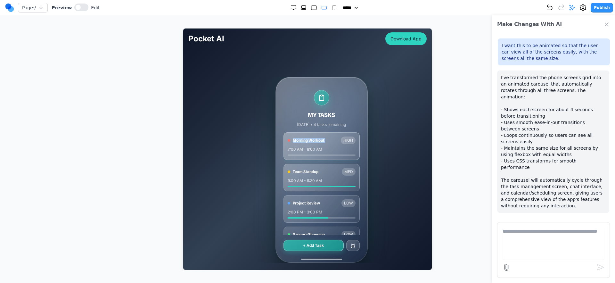
drag, startPoint x: 340, startPoint y: 135, endPoint x: 227, endPoint y: 141, distance: 112.9
click at [228, 141] on div "MY TASKS [DATE] • 4 tasks remaining Morning Workout HIGH 7:00 AM - 8:00 AM Team…" at bounding box center [321, 170] width 277 height 186
click at [349, 128] on div "MY TASKS [DATE] • 4 tasks remaining Morning Workout HIGH 7:00 AM - 8:00 AM Team…" at bounding box center [322, 169] width 92 height 185
click at [347, 143] on span "HIGH" at bounding box center [348, 140] width 15 height 8
click at [346, 142] on span "HIGH" at bounding box center [348, 140] width 15 height 8
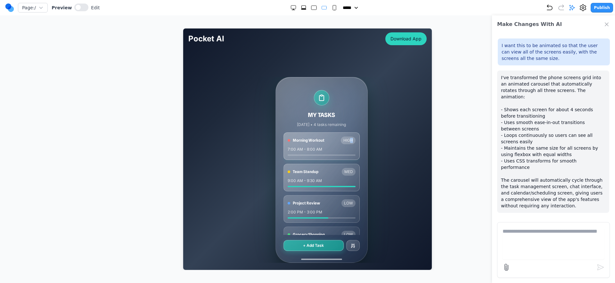
click at [346, 141] on span "HIGH" at bounding box center [348, 140] width 15 height 8
click at [550, 4] on icon "Undo" at bounding box center [550, 8] width 8 height 8
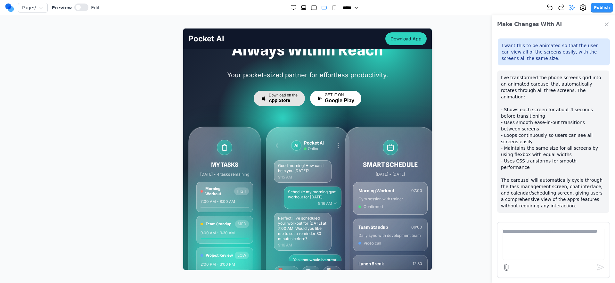
scroll to position [103, 0]
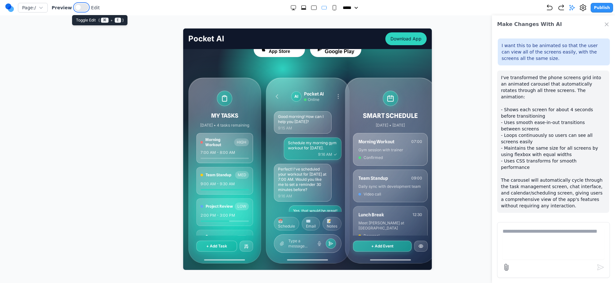
click at [82, 5] on button at bounding box center [81, 8] width 14 height 8
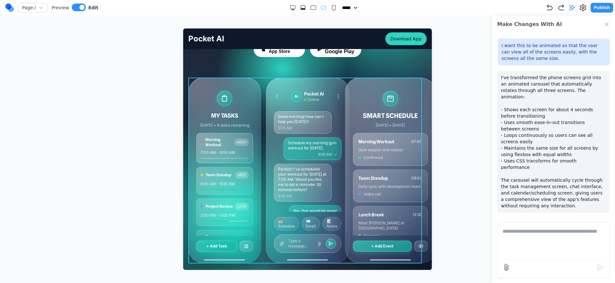
click at [262, 78] on div "MY TASKS [DATE] • 4 tasks remaining Morning Workout HIGH 7:00 AM - 8:00 AM Team…" at bounding box center [307, 170] width 238 height 186
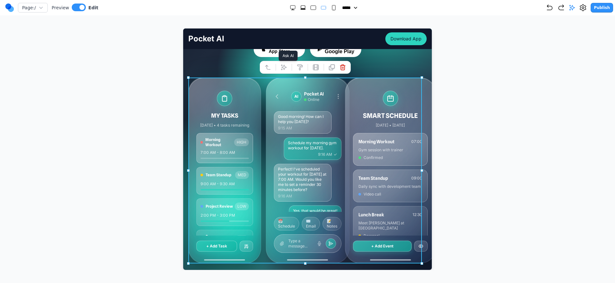
drag, startPoint x: 287, startPoint y: 68, endPoint x: 295, endPoint y: 76, distance: 12.0
click at [287, 67] on button at bounding box center [283, 67] width 10 height 10
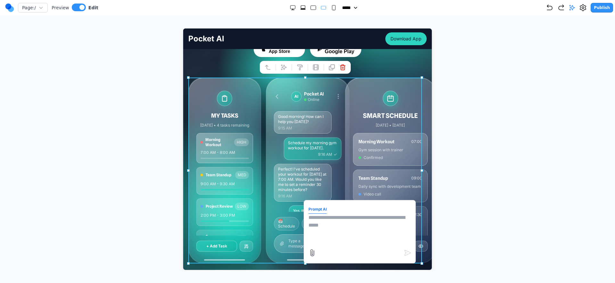
click at [353, 224] on textarea at bounding box center [359, 229] width 103 height 32
type textarea "*"
type textarea "**********"
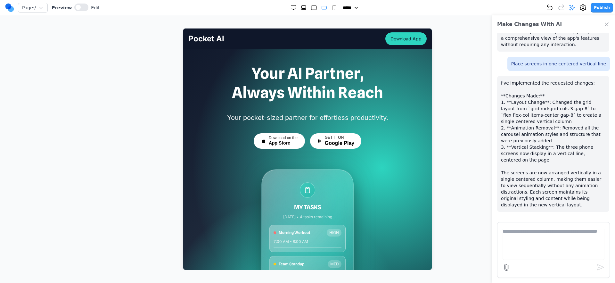
scroll to position [54, 0]
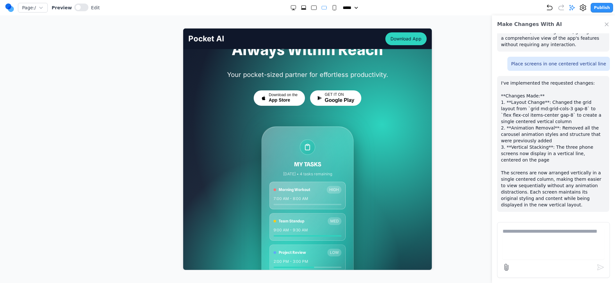
click at [333, 10] on icon "Small" at bounding box center [334, 7] width 6 height 6
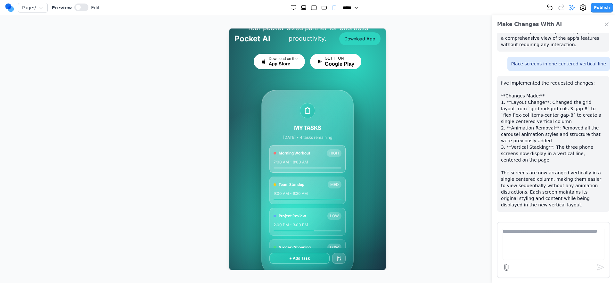
scroll to position [0, 0]
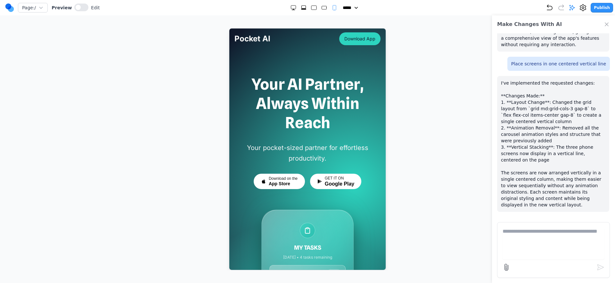
click at [312, 10] on rect "Large" at bounding box center [313, 8] width 5 height 4
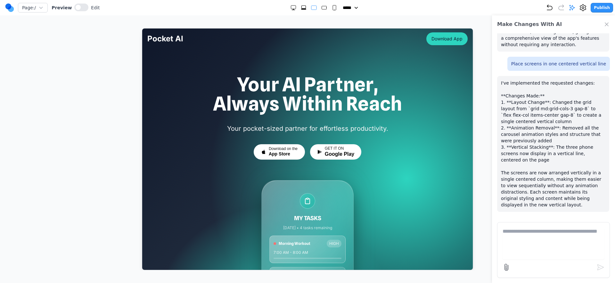
click at [296, 8] on div at bounding box center [313, 7] width 47 height 6
click at [301, 8] on icon "Extra Large" at bounding box center [304, 7] width 6 height 6
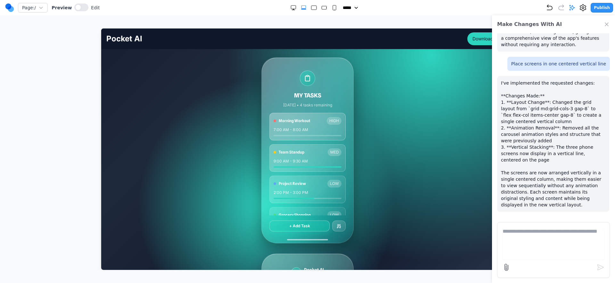
scroll to position [88, 0]
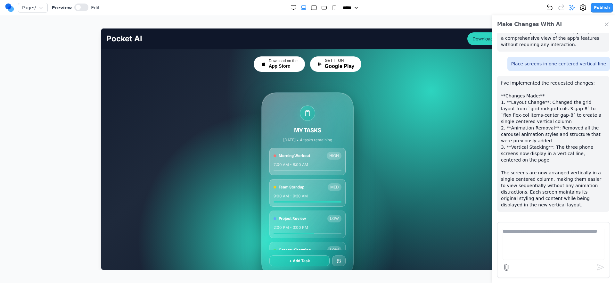
click at [313, 9] on rect "Large" at bounding box center [313, 8] width 5 height 4
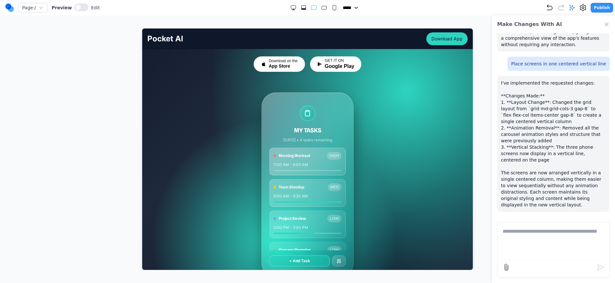
click at [318, 8] on div at bounding box center [313, 7] width 47 height 6
click at [321, 8] on icon "Medium" at bounding box center [324, 7] width 6 height 6
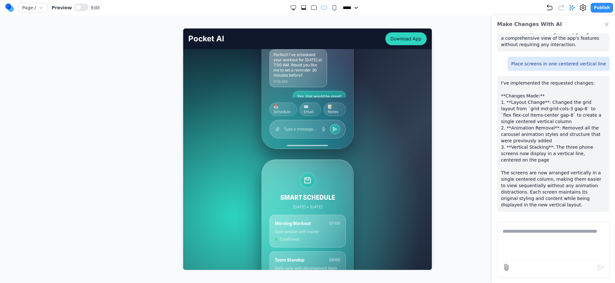
scroll to position [408, 0]
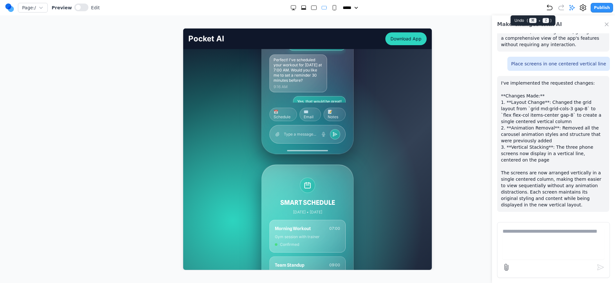
click at [552, 9] on icon "Undo" at bounding box center [550, 8] width 8 height 8
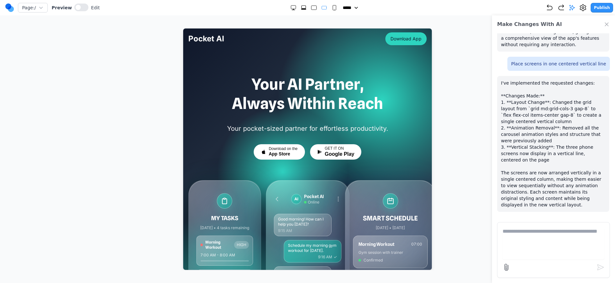
scroll to position [0, 0]
click at [301, 6] on icon "Extra Large" at bounding box center [304, 7] width 6 height 6
select select "**"
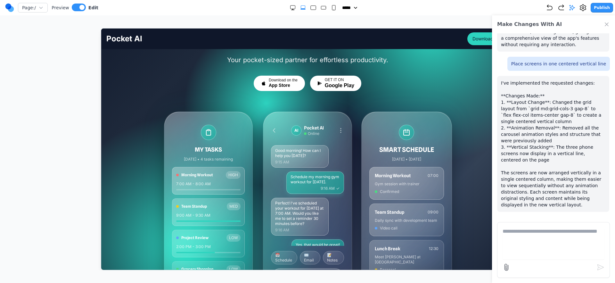
scroll to position [78, 0]
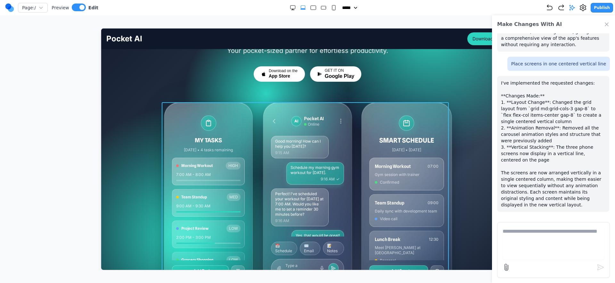
click at [351, 134] on div "MY TASKS [DATE] • 4 tasks remaining Morning Workout HIGH 7:00 AM - 8:00 AM Team…" at bounding box center [307, 195] width 287 height 186
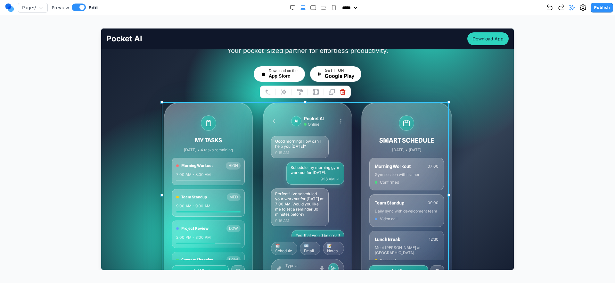
click at [281, 87] on button at bounding box center [283, 91] width 10 height 10
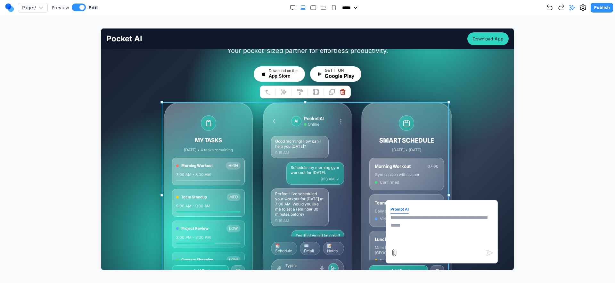
click at [407, 233] on textarea at bounding box center [441, 229] width 103 height 32
type textarea "**********"
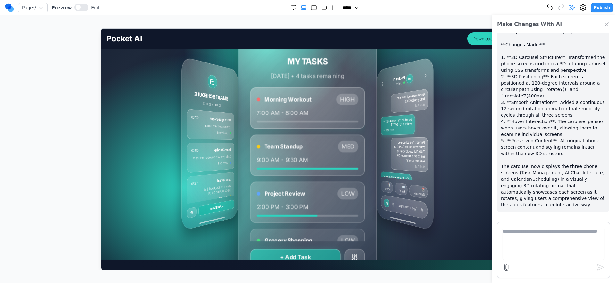
scroll to position [138, 0]
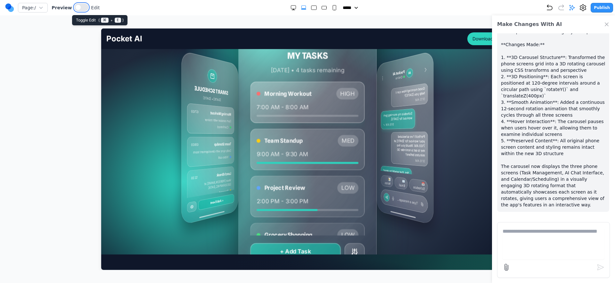
drag, startPoint x: 83, startPoint y: 8, endPoint x: 18, endPoint y: 0, distance: 65.8
click at [83, 8] on button at bounding box center [81, 8] width 14 height 8
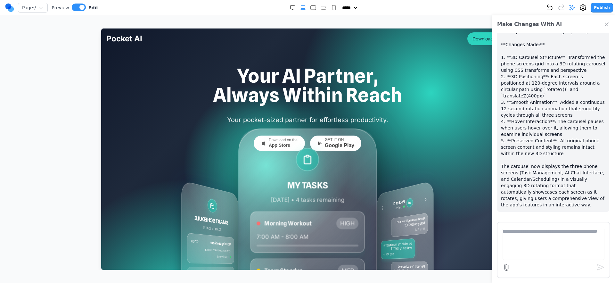
scroll to position [0, 0]
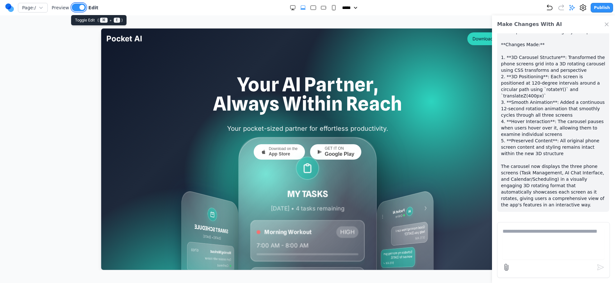
click at [73, 6] on button at bounding box center [79, 8] width 14 height 8
click at [82, 5] on button at bounding box center [81, 8] width 14 height 8
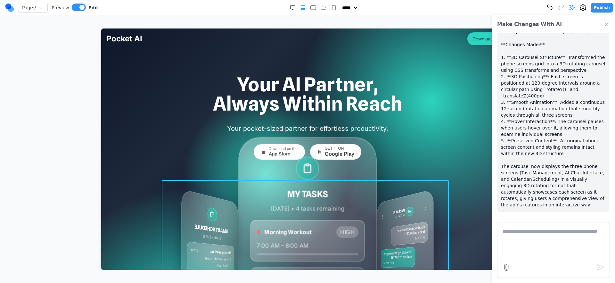
click at [258, 182] on div "MY TASKS [DATE] • 4 tasks remaining Morning Workout HIGH 7:00 AM - 8:00 AM Team…" at bounding box center [307, 276] width 287 height 192
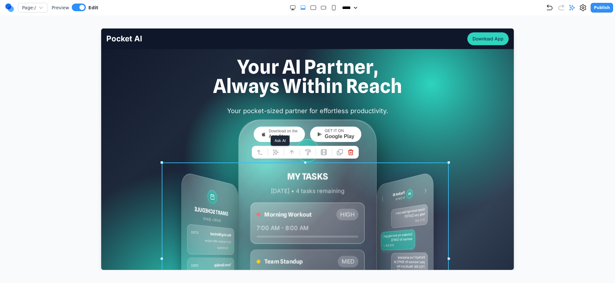
click at [279, 149] on button at bounding box center [275, 152] width 10 height 10
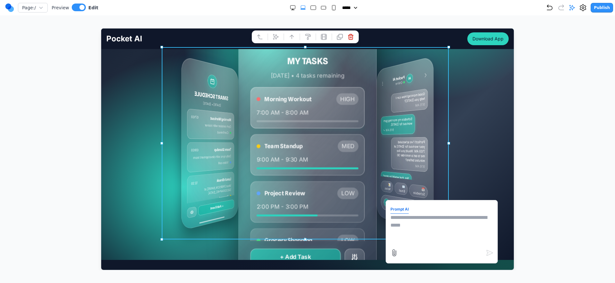
scroll to position [135, 0]
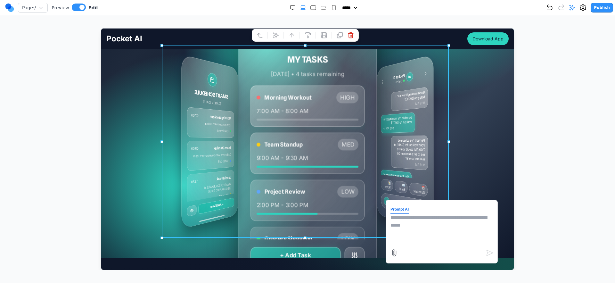
click at [435, 224] on textarea at bounding box center [441, 229] width 103 height 32
type textarea "*"
type textarea "**********"
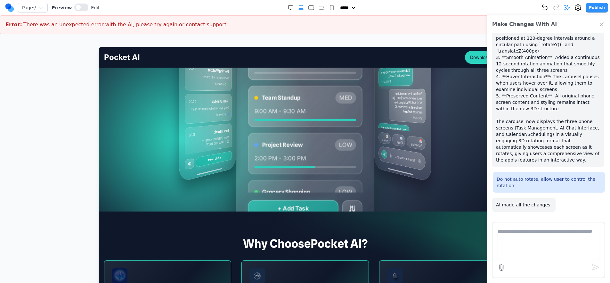
scroll to position [90, 0]
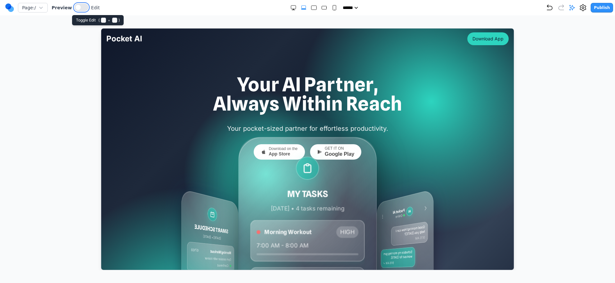
click at [82, 8] on button at bounding box center [81, 8] width 14 height 8
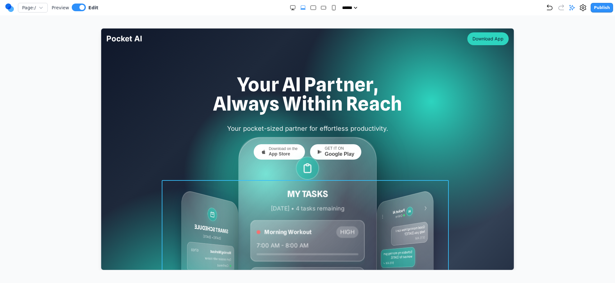
click at [241, 206] on div "MY TASKS [DATE] • 4 tasks remaining Morning Workout HIGH 7:00 AM - 8:00 AM Team…" at bounding box center [307, 276] width 287 height 192
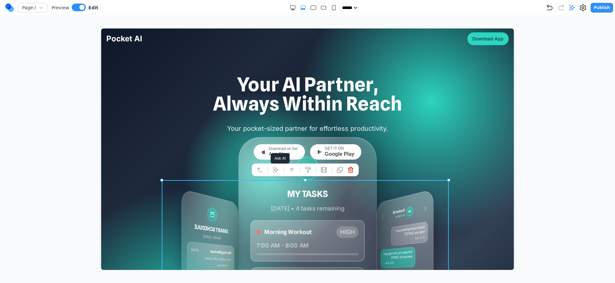
click at [278, 168] on button at bounding box center [275, 169] width 10 height 10
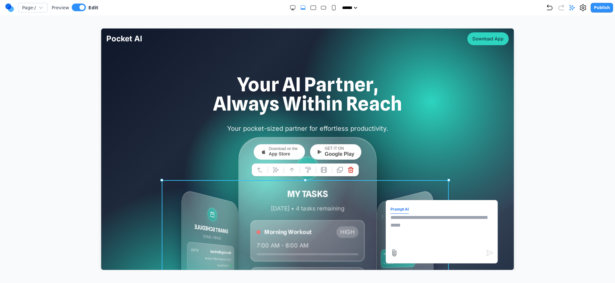
click at [419, 235] on textarea at bounding box center [441, 229] width 103 height 32
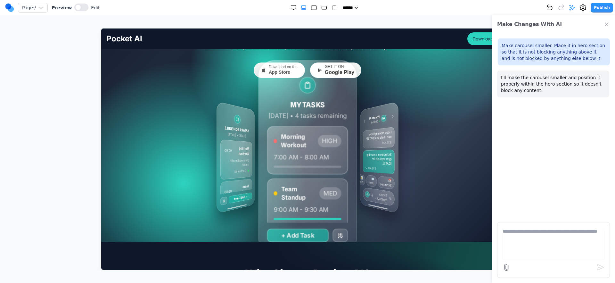
scroll to position [82, 0]
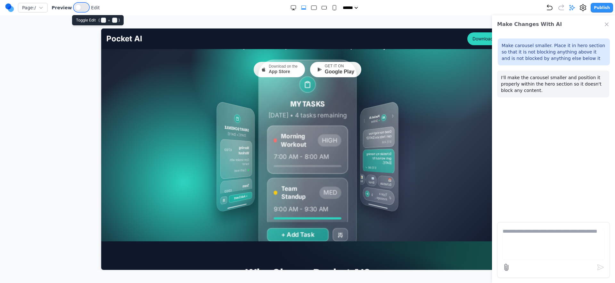
click at [82, 7] on button at bounding box center [81, 8] width 14 height 8
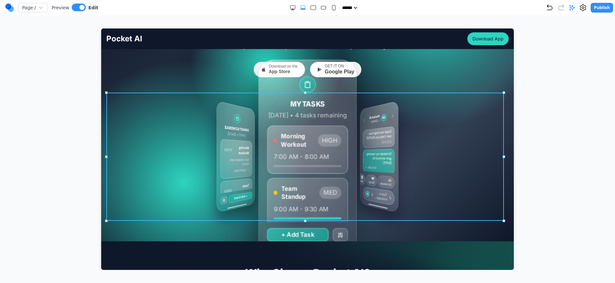
click at [162, 136] on div "MY TASKS [DATE] • 4 tasks remaining Morning Workout HIGH 7:00 AM - 8:00 AM Team…" at bounding box center [307, 156] width 402 height 128
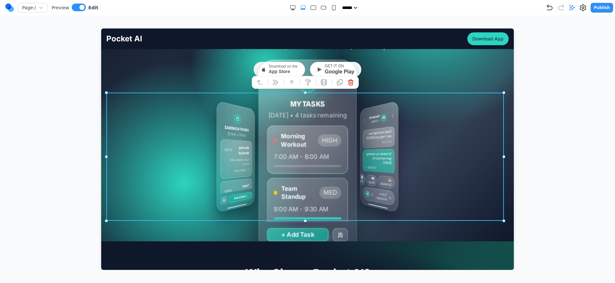
drag, startPoint x: 137, startPoint y: 85, endPoint x: 202, endPoint y: 94, distance: 65.6
click at [137, 85] on div "Your AI Partner, Always Within Reach Your pocket-sized partner for effortless p…" at bounding box center [307, 111] width 413 height 239
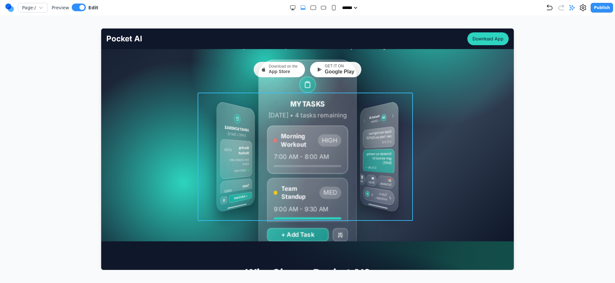
click at [335, 127] on div "MY TASKS [DATE] • 4 tasks remaining Morning Workout HIGH 7:00 AM - 8:00 AM Team…" at bounding box center [307, 156] width 215 height 128
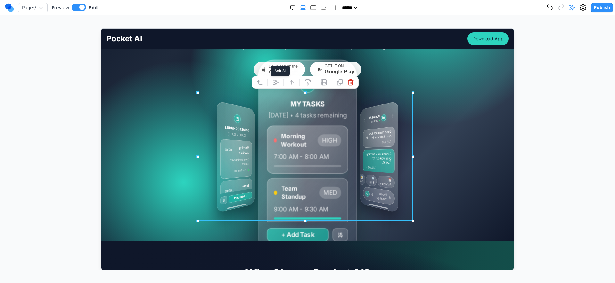
click at [271, 79] on button at bounding box center [275, 82] width 10 height 10
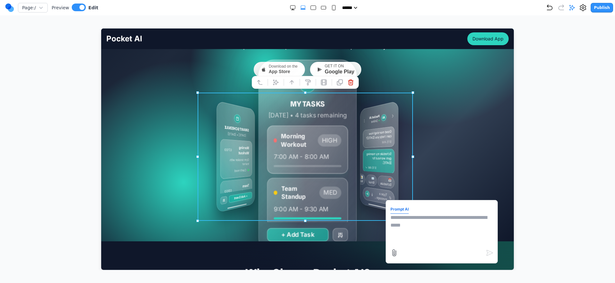
click at [424, 216] on textarea at bounding box center [441, 229] width 103 height 32
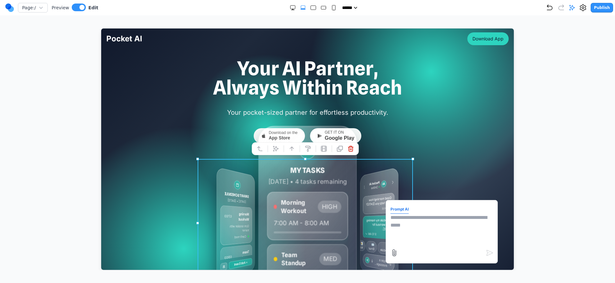
scroll to position [0, 0]
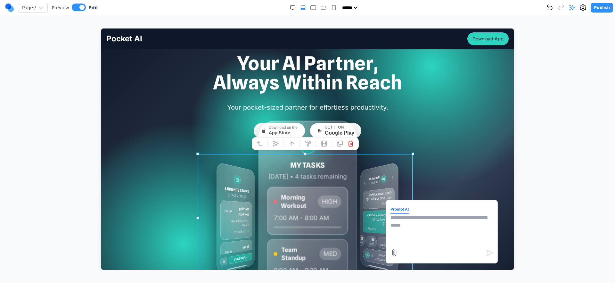
click at [456, 162] on div "MY TASKS [DATE] • 4 tasks remaining Morning Workout HIGH 7:00 AM - 8:00 AM Team…" at bounding box center [307, 217] width 402 height 128
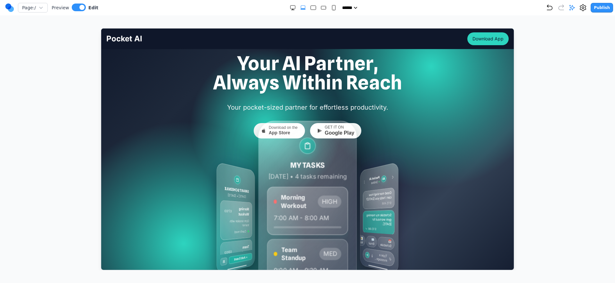
scroll to position [92, 0]
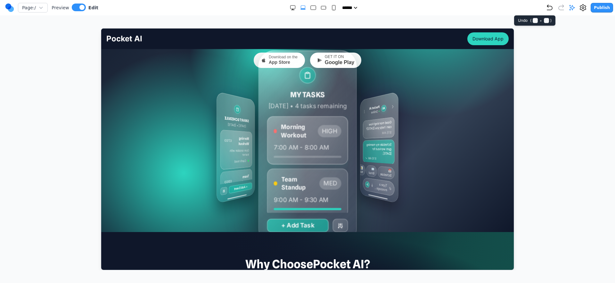
click at [552, 6] on icon "Undo" at bounding box center [550, 8] width 8 height 8
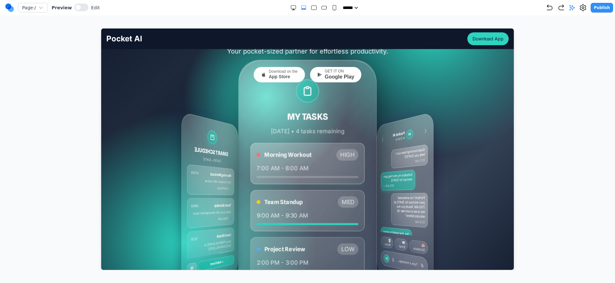
scroll to position [21, 0]
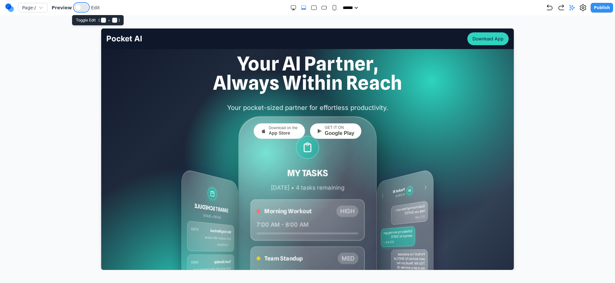
click at [79, 7] on button at bounding box center [81, 8] width 14 height 8
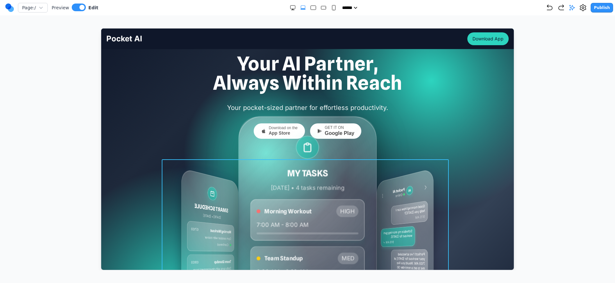
click at [234, 170] on div "MY TASKS [DATE] • 4 tasks remaining Morning Workout HIGH 7:00 AM - 8:00 AM Team…" at bounding box center [307, 255] width 287 height 192
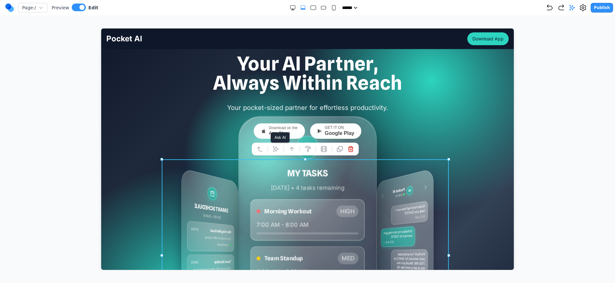
click at [278, 150] on icon at bounding box center [275, 148] width 6 height 6
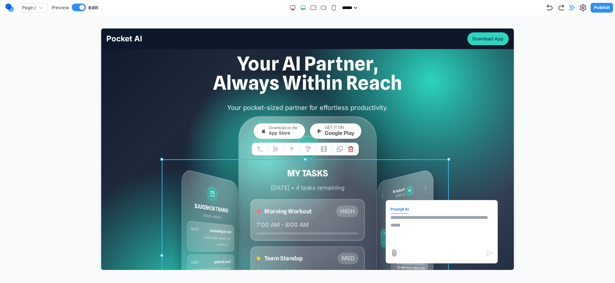
click at [391, 224] on textarea at bounding box center [441, 229] width 103 height 32
type textarea "*"
type textarea "**********"
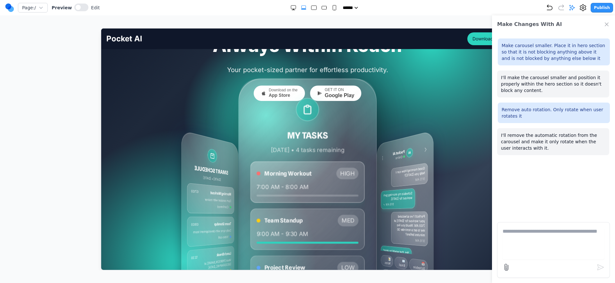
scroll to position [72, 0]
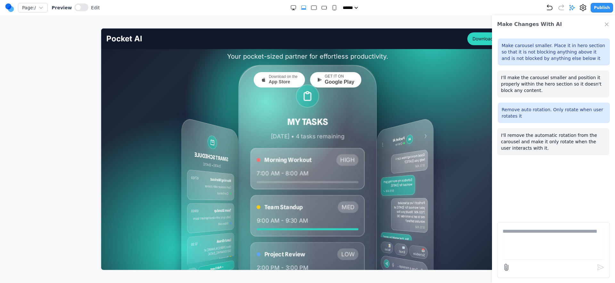
drag, startPoint x: 388, startPoint y: 161, endPoint x: 240, endPoint y: 166, distance: 147.5
click at [255, 167] on div "MY TASKS Today • 4 tasks remaining Morning Workout HIGH 7:00 AM - 8:00 AM Team …" at bounding box center [307, 203] width 144 height 279
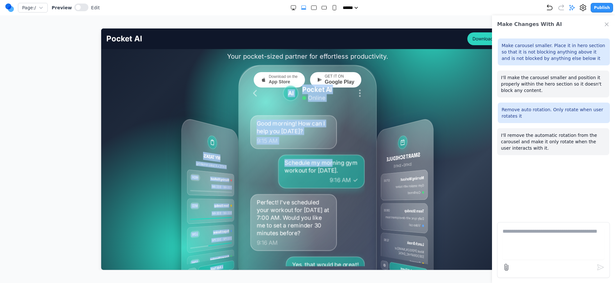
drag, startPoint x: 200, startPoint y: 173, endPoint x: 65, endPoint y: 178, distance: 135.3
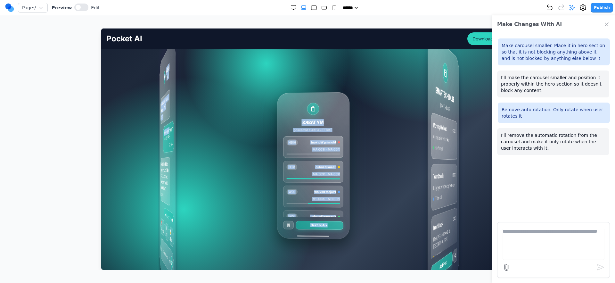
scroll to position [151, 0]
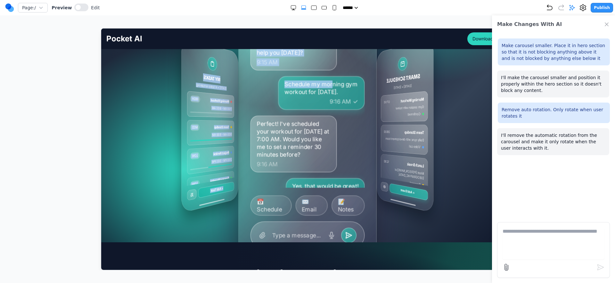
drag, startPoint x: 306, startPoint y: 159, endPoint x: 157, endPoint y: 162, distance: 149.7
click at [166, 163] on div "MY TASKS Today • 4 tasks remaining Morning Workout HIGH 7:00 AM - 8:00 AM Team …" at bounding box center [307, 125] width 287 height 192
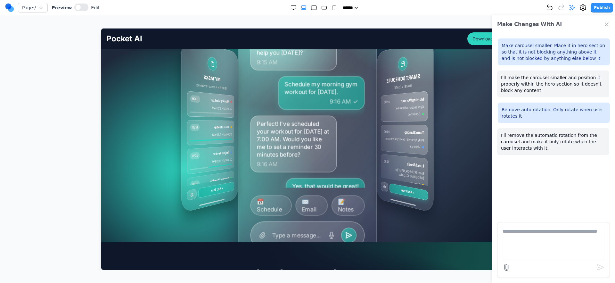
drag, startPoint x: 338, startPoint y: 153, endPoint x: 520, endPoint y: 147, distance: 181.4
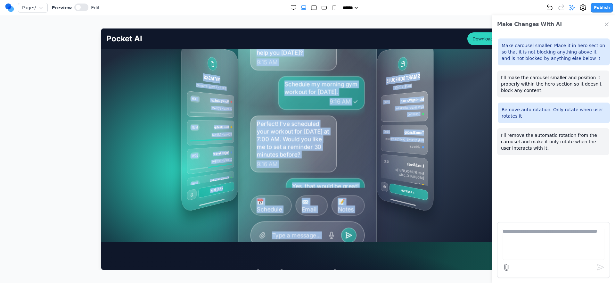
drag, startPoint x: 420, startPoint y: 147, endPoint x: 123, endPoint y: 161, distance: 297.3
click at [131, 161] on div "MY TASKS Today • 4 tasks remaining Morning Workout HIGH 7:00 AM - 8:00 AM Team …" at bounding box center [307, 125] width 402 height 192
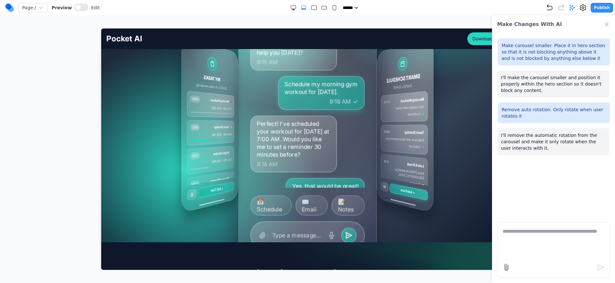
drag, startPoint x: 450, startPoint y: 137, endPoint x: 445, endPoint y: 139, distance: 5.5
click at [448, 138] on div "MY TASKS Today • 4 tasks remaining Morning Workout HIGH 7:00 AM - 8:00 AM Team …" at bounding box center [307, 125] width 402 height 192
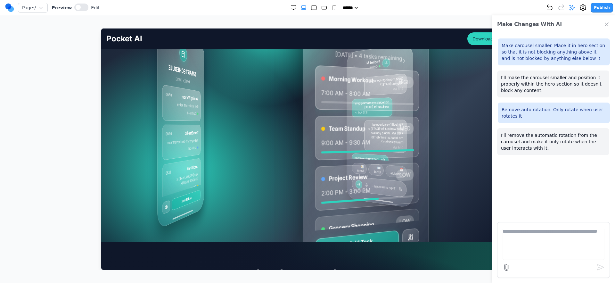
click at [204, 138] on div "SMART SCHEDULE Today • March 15, 2024 Morning Workout 07:00 Gym session with tr…" at bounding box center [180, 124] width 46 height 207
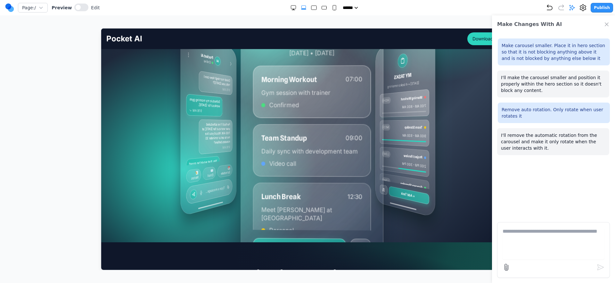
click at [415, 138] on div "Team Standup MED 9:00 AM - 9:30 AM" at bounding box center [404, 132] width 49 height 27
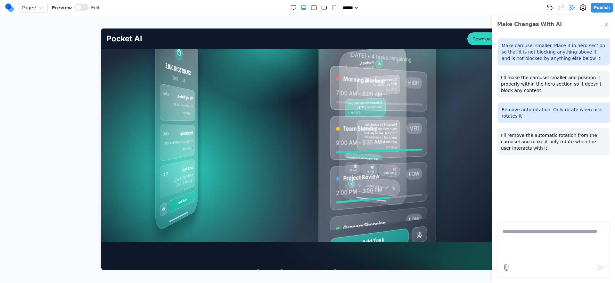
click at [198, 144] on div "SMART SCHEDULE Today • March 15, 2024 Morning Workout 07:00 Gym session with tr…" at bounding box center [176, 125] width 44 height 216
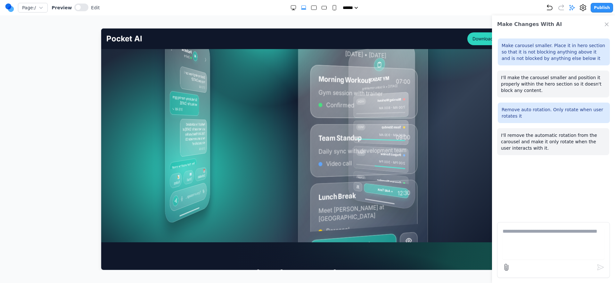
click at [210, 142] on div "AI Pocket AI Online Good morning! How can I help you today? 9:15 AM Schedule my…" at bounding box center [186, 125] width 47 height 202
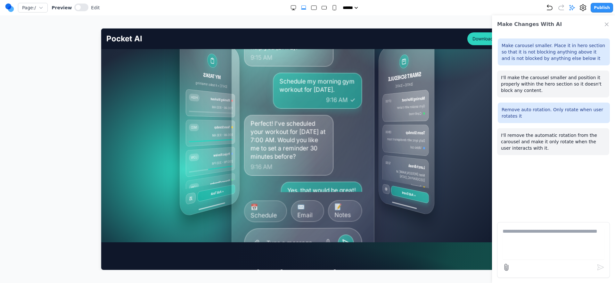
click at [218, 142] on div "Team Standup MED 9:00 AM - 9:30 AM" at bounding box center [209, 132] width 49 height 27
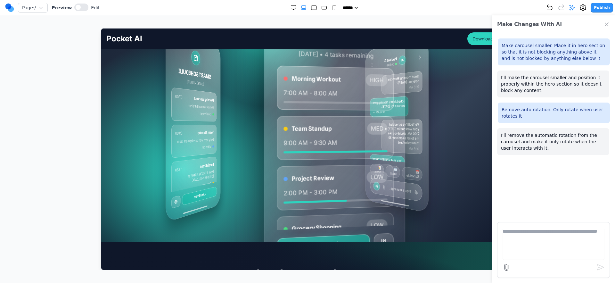
click at [216, 135] on div "Team Standup 09:00 Daily sync with development team Video call" at bounding box center [193, 140] width 45 height 33
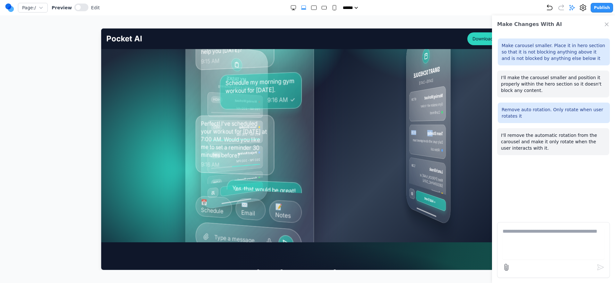
scroll to position [19, 0]
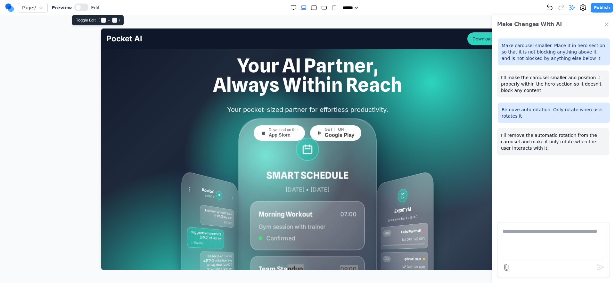
click at [74, 9] on div at bounding box center [81, 8] width 14 height 9
click at [74, 9] on button at bounding box center [81, 8] width 14 height 8
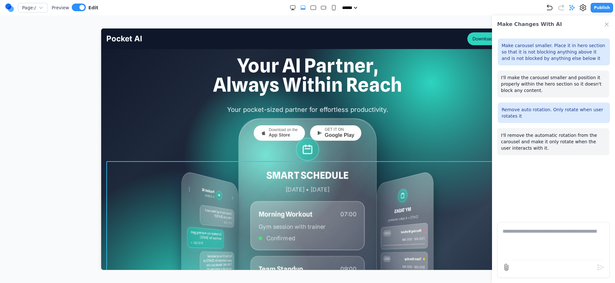
click at [132, 164] on div "MY TASKS Today • 4 tasks remaining Morning Workout HIGH 7:00 AM - 8:00 AM Team …" at bounding box center [307, 257] width 402 height 192
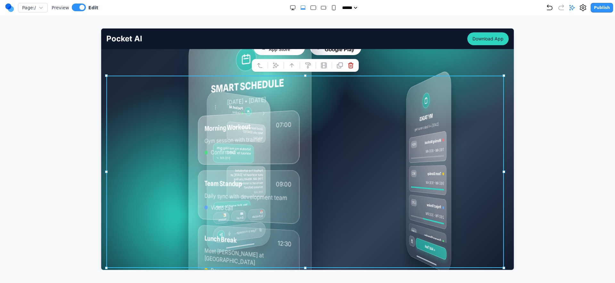
scroll to position [103, 0]
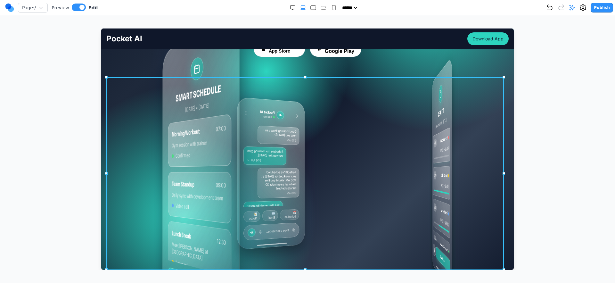
click at [241, 73] on div "SMART SCHEDULE Today • March 15, 2024 Morning Workout 07:00 Gym session with tr…" at bounding box center [201, 172] width 80 height 303
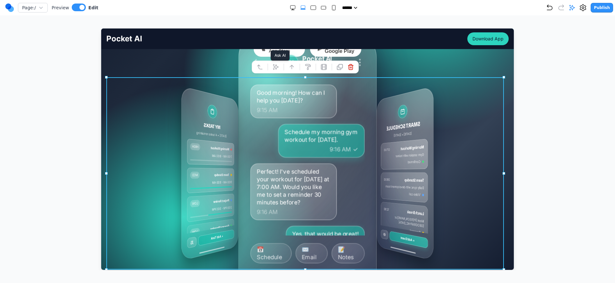
click at [277, 70] on button at bounding box center [275, 67] width 10 height 10
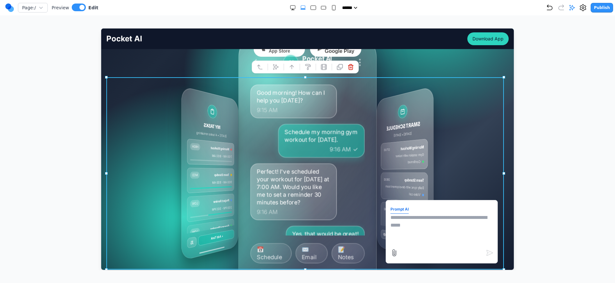
click at [440, 221] on textarea at bounding box center [441, 229] width 103 height 32
type textarea "*"
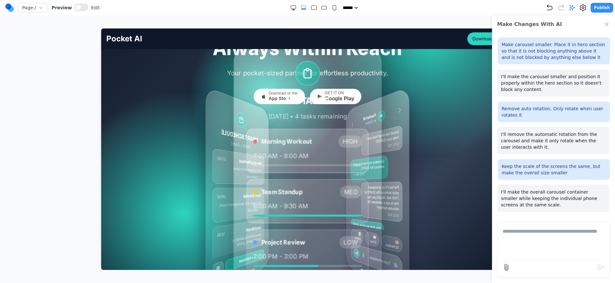
scroll to position [53, 0]
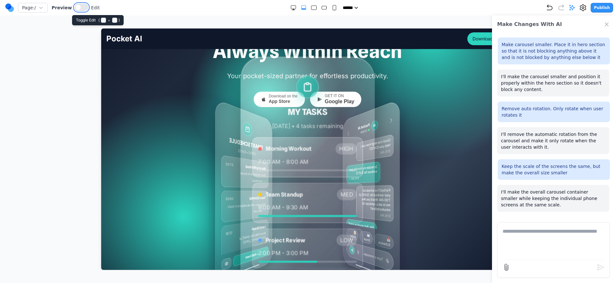
drag, startPoint x: 86, startPoint y: 7, endPoint x: 106, endPoint y: 30, distance: 30.8
click at [86, 7] on button at bounding box center [81, 8] width 14 height 8
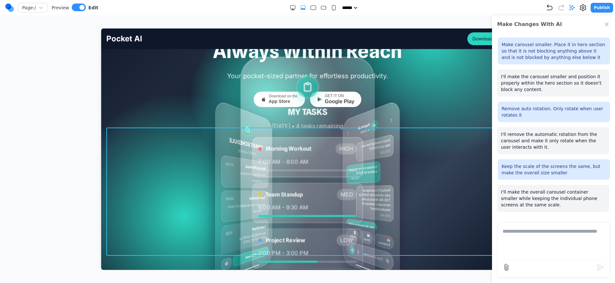
click at [186, 199] on div "MY TASKS Today • 4 tasks remaining Morning Workout HIGH 7:00 AM - 8:00 AM Team …" at bounding box center [307, 191] width 402 height 128
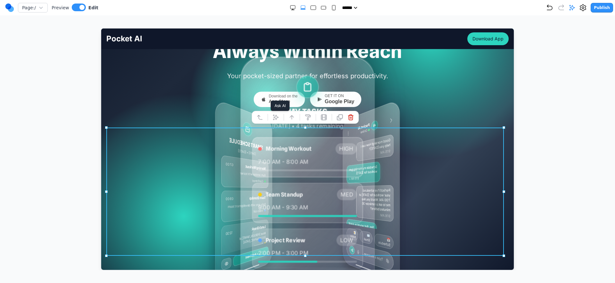
click at [276, 115] on icon at bounding box center [275, 117] width 6 height 6
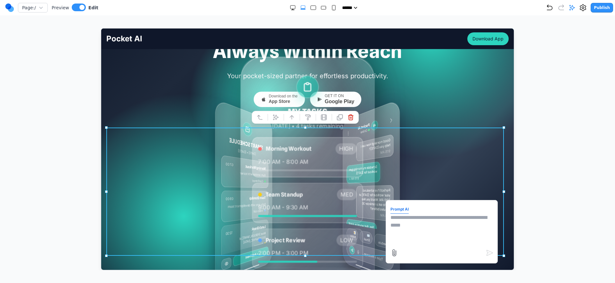
click at [412, 224] on textarea at bounding box center [441, 229] width 103 height 32
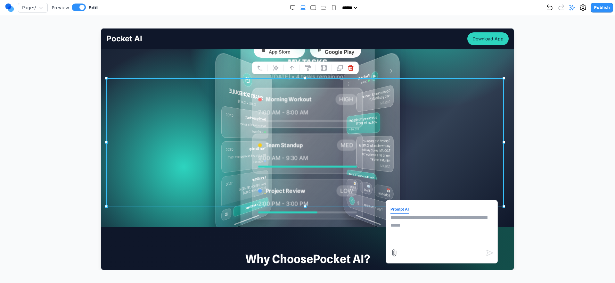
scroll to position [106, 0]
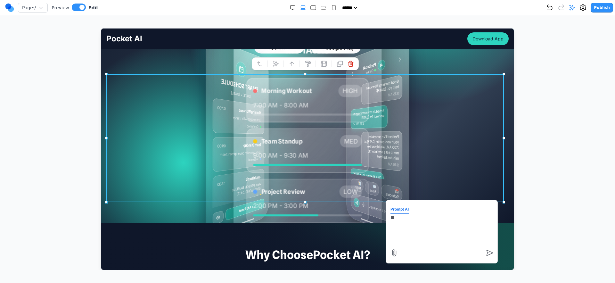
type textarea "*"
type textarea "**********"
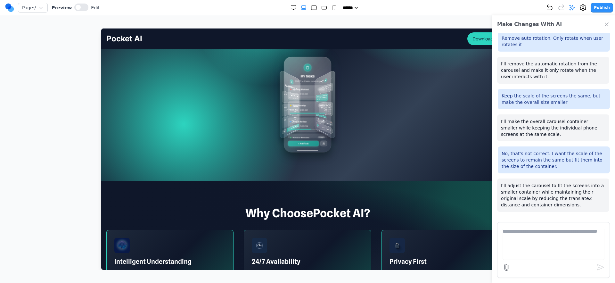
scroll to position [103, 0]
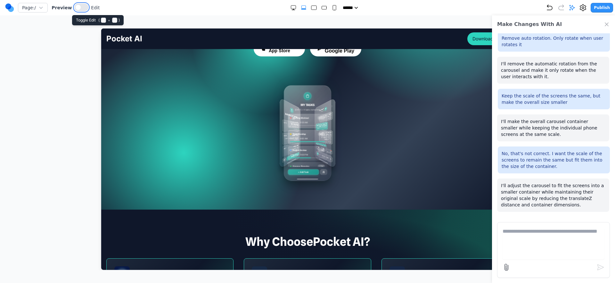
click at [77, 9] on span at bounding box center [78, 7] width 5 height 5
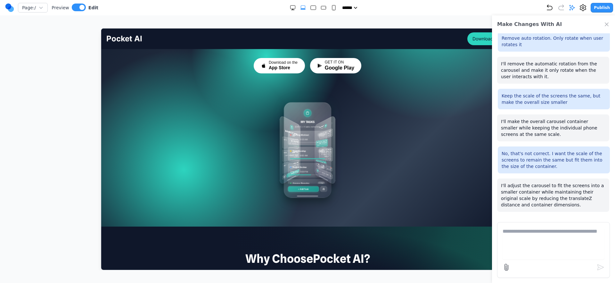
scroll to position [86, 0]
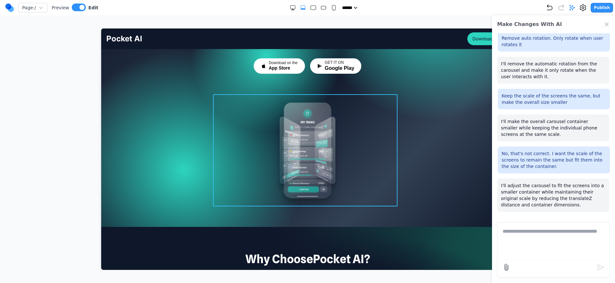
click at [375, 158] on div "MY TASKS [DATE] • 4 tasks remaining Morning Workout HIGH 7:00 AM - 8:00 AM Team…" at bounding box center [307, 150] width 185 height 112
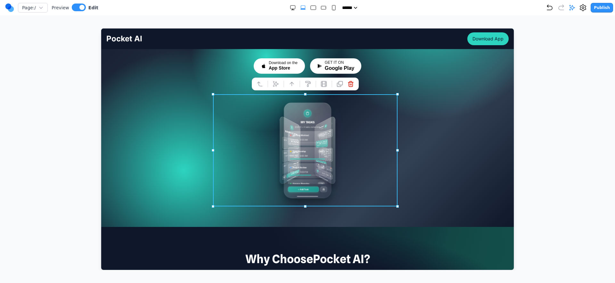
click at [572, 6] on icon at bounding box center [572, 7] width 5 height 5
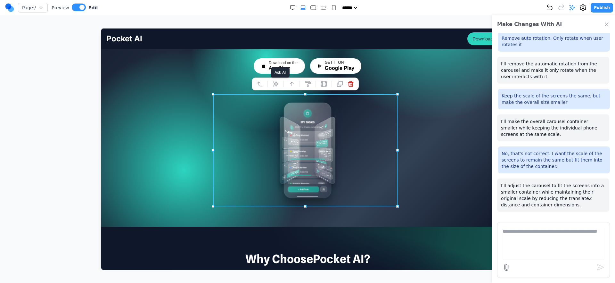
click at [275, 82] on icon at bounding box center [275, 83] width 5 height 5
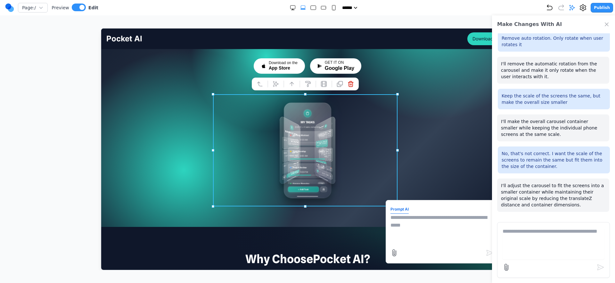
click at [424, 232] on textarea at bounding box center [441, 229] width 103 height 32
type textarea "*"
type textarea "**********"
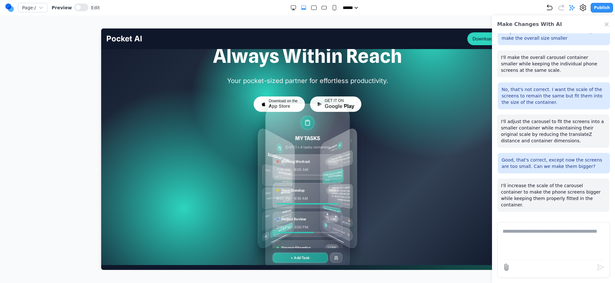
scroll to position [86, 0]
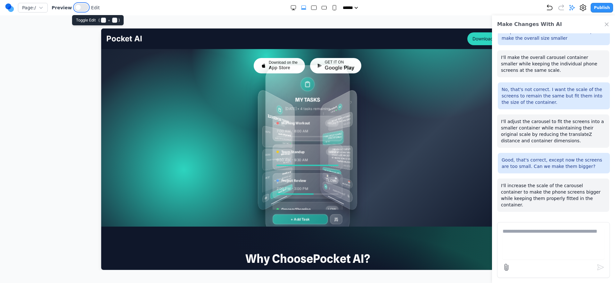
drag, startPoint x: 74, startPoint y: 7, endPoint x: 103, endPoint y: 39, distance: 42.4
click at [76, 7] on span at bounding box center [78, 7] width 5 height 5
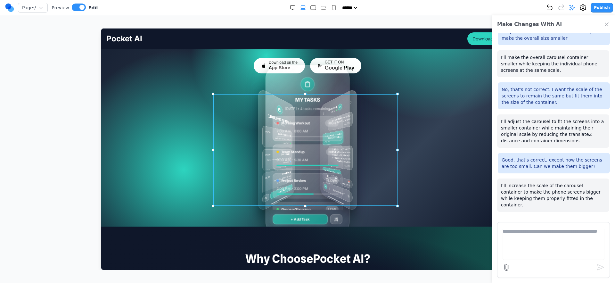
click at [227, 164] on div "MY TASKS [DATE] • 4 tasks remaining Morning Workout HIGH 7:00 AM - 8:00 AM Team…" at bounding box center [307, 150] width 185 height 112
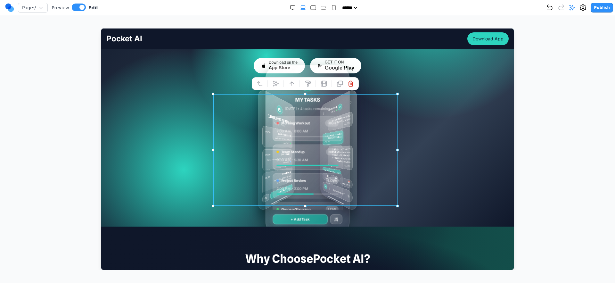
click at [193, 143] on div "MY TASKS [DATE] • 4 tasks remaining Morning Workout HIGH 7:00 AM - 8:00 AM Team…" at bounding box center [307, 150] width 402 height 112
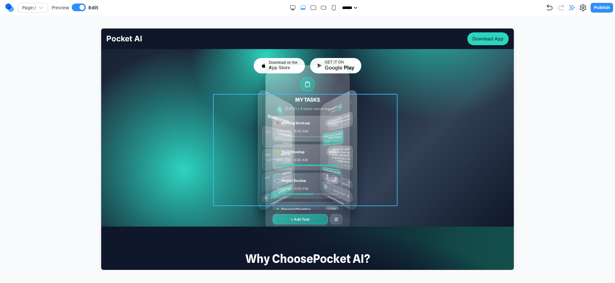
click at [228, 127] on div "MY TASKS [DATE] • 4 tasks remaining Morning Workout HIGH 7:00 AM - 8:00 AM Team…" at bounding box center [307, 150] width 185 height 112
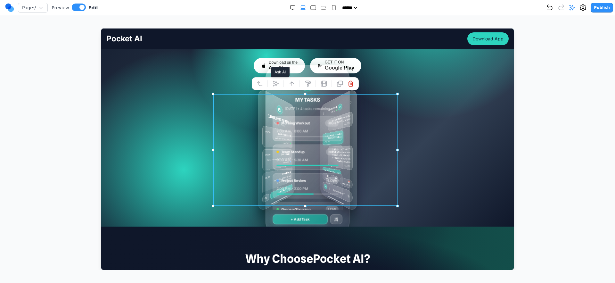
click at [278, 80] on button at bounding box center [275, 83] width 10 height 10
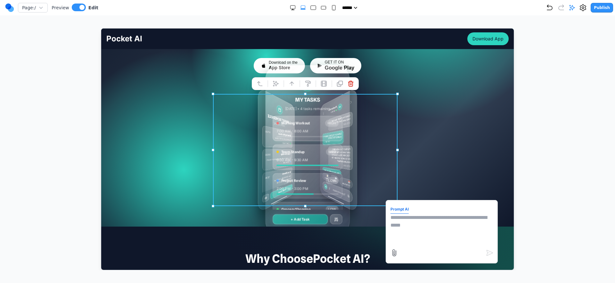
click at [410, 230] on textarea at bounding box center [441, 229] width 103 height 32
type textarea "**********"
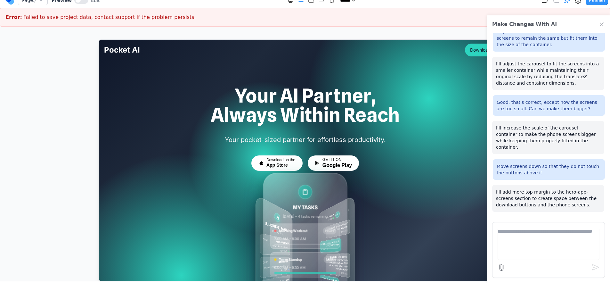
scroll to position [14, 0]
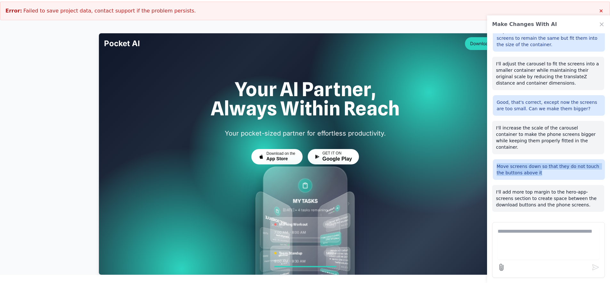
drag, startPoint x: 544, startPoint y: 169, endPoint x: 497, endPoint y: 161, distance: 47.5
click at [497, 161] on div "Move screens down so that they do not touch the buttons above it" at bounding box center [549, 169] width 112 height 21
copy p "Move screens down so that they do not touch the buttons above it"
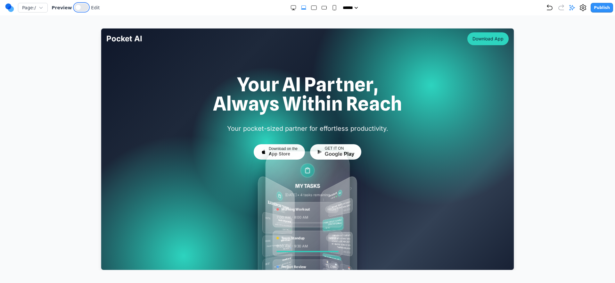
click at [82, 7] on button at bounding box center [81, 8] width 14 height 8
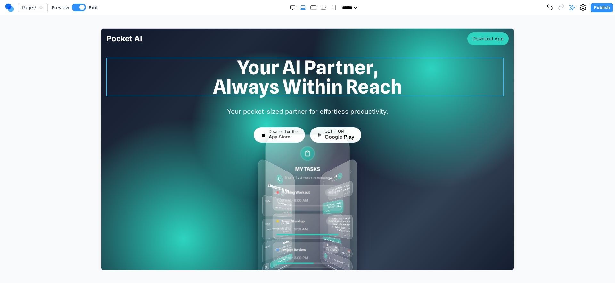
scroll to position [70, 0]
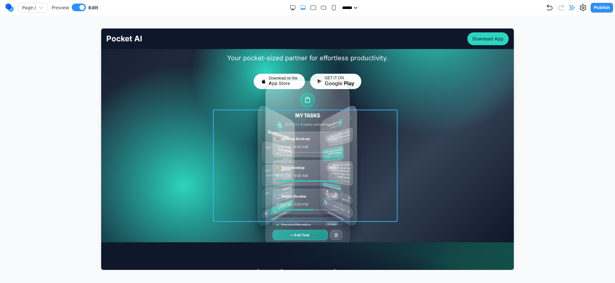
click at [235, 156] on div "MY TASKS [DATE] • 4 tasks remaining Morning Workout HIGH 7:00 AM - 8:00 AM Team…" at bounding box center [307, 165] width 185 height 112
click at [281, 101] on div at bounding box center [304, 99] width 107 height 13
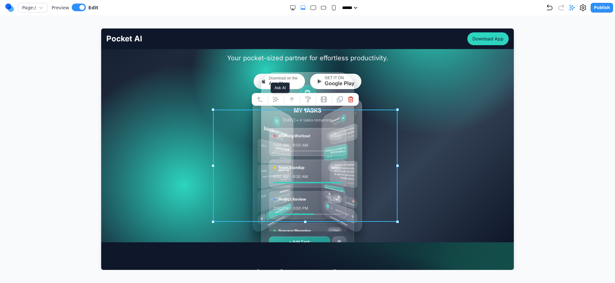
drag, startPoint x: 277, startPoint y: 100, endPoint x: 298, endPoint y: 118, distance: 27.5
click at [277, 100] on icon at bounding box center [275, 99] width 6 height 6
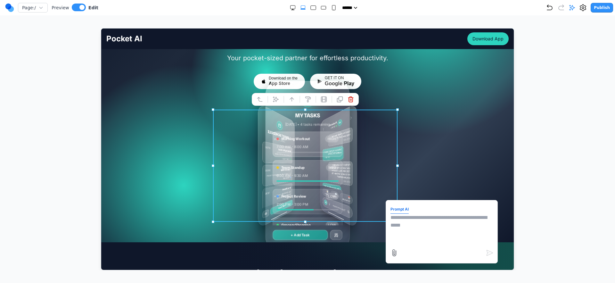
click at [430, 228] on textarea at bounding box center [441, 229] width 103 height 32
paste textarea "**********"
type textarea "**********"
click at [487, 251] on icon "submit" at bounding box center [490, 253] width 8 height 8
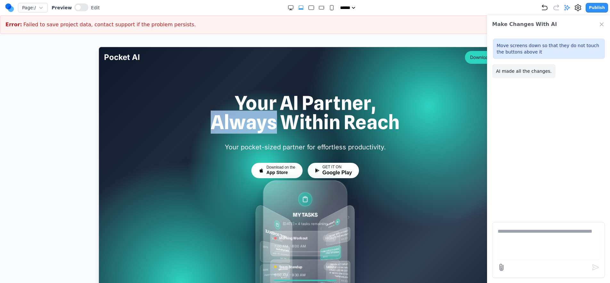
scroll to position [11, 0]
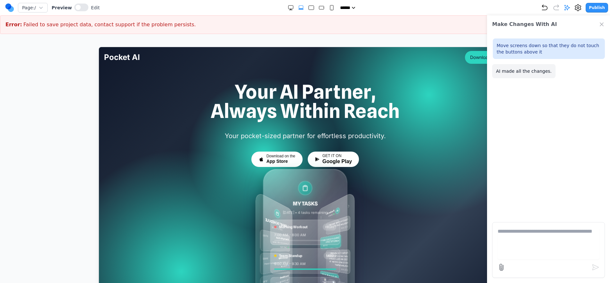
click at [320, 72] on div at bounding box center [304, 183] width 413 height 294
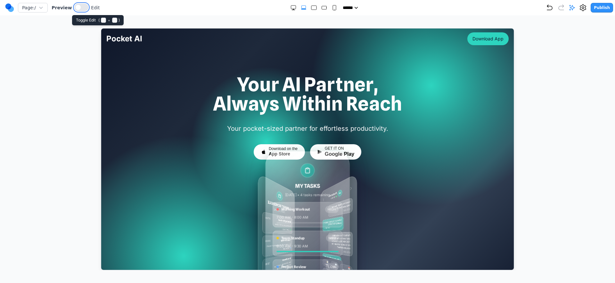
click at [78, 8] on span at bounding box center [78, 7] width 5 height 5
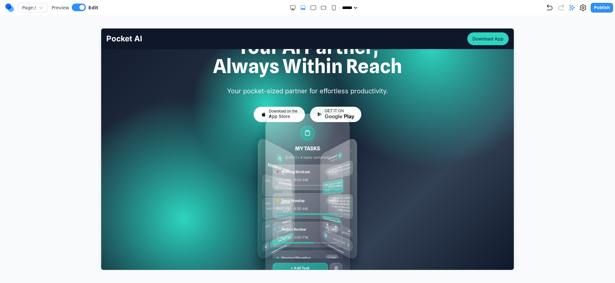
scroll to position [79, 0]
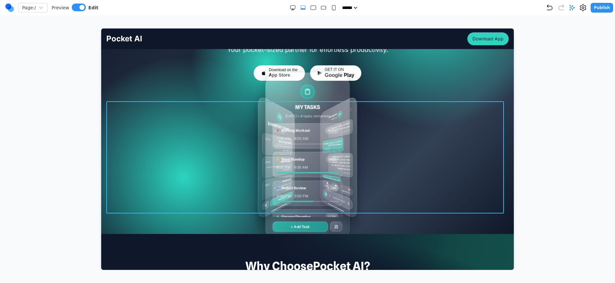
click at [184, 141] on div "MY TASKS [DATE] • 4 tasks remaining Morning Workout HIGH 7:00 AM - 8:00 AM Team…" at bounding box center [307, 157] width 402 height 112
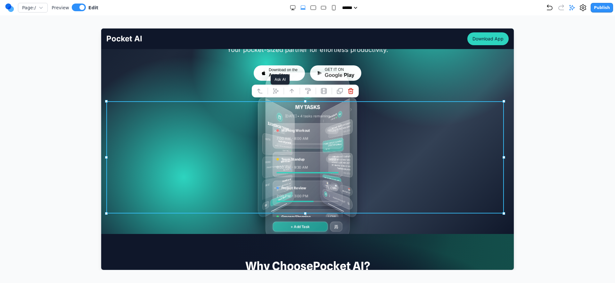
click at [277, 94] on button at bounding box center [275, 91] width 10 height 10
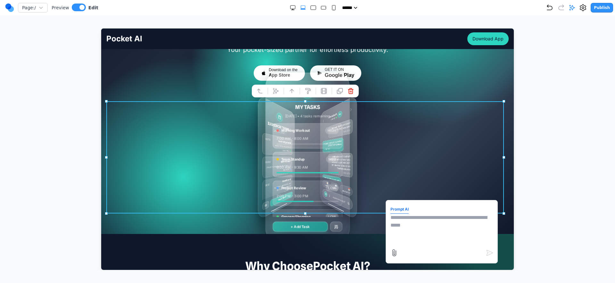
click at [418, 233] on textarea at bounding box center [441, 229] width 103 height 32
paste textarea "**********"
type textarea "**********"
click at [486, 254] on icon "submit" at bounding box center [489, 252] width 6 height 5
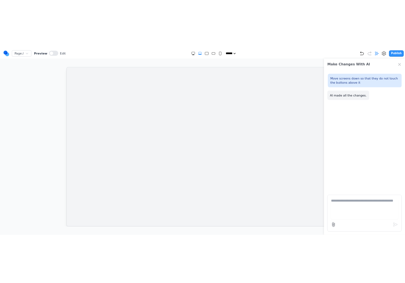
scroll to position [0, 0]
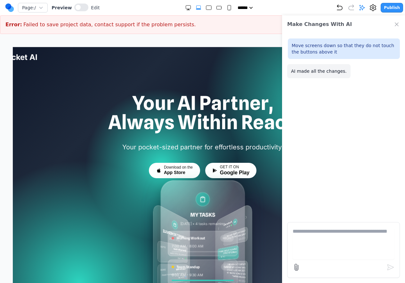
click at [204, 102] on h1 "Your AI Partner, Always Within Reach" at bounding box center [202, 112] width 402 height 38
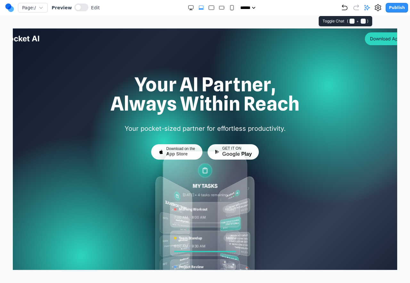
click at [370, 9] on icon at bounding box center [367, 7] width 6 height 6
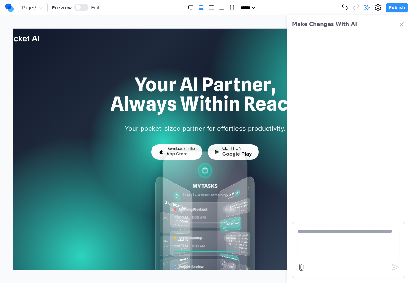
click at [359, 242] on textarea at bounding box center [349, 243] width 102 height 32
type textarea "**********"
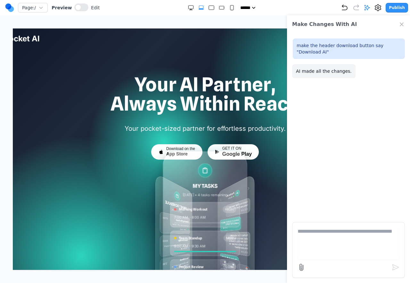
click at [401, 24] on icon "Close Chat" at bounding box center [401, 24] width 3 height 3
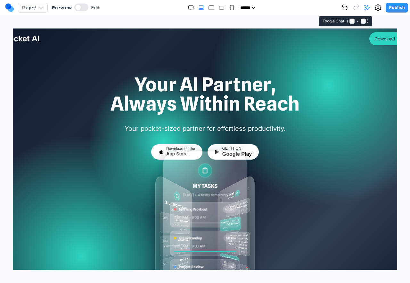
click at [370, 10] on icon at bounding box center [367, 7] width 6 height 6
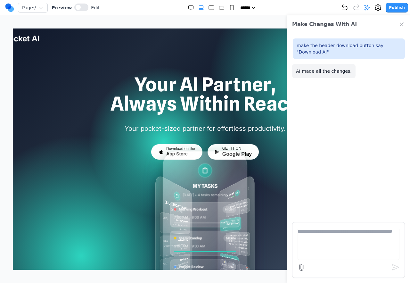
click at [315, 243] on textarea at bounding box center [349, 243] width 102 height 32
click at [317, 245] on textarea at bounding box center [349, 243] width 102 height 32
paste textarea "**********"
type textarea "**********"
click at [398, 268] on icon "submit" at bounding box center [396, 267] width 8 height 8
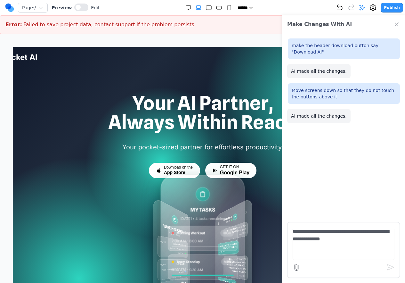
click at [396, 25] on icon "Close Chat" at bounding box center [396, 24] width 3 height 3
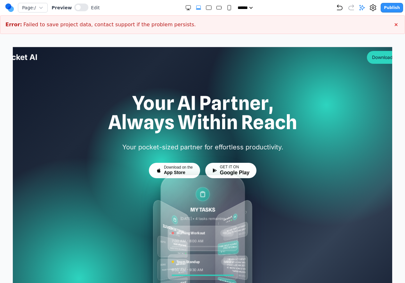
click at [312, 36] on div "**********" at bounding box center [202, 144] width 405 height 289
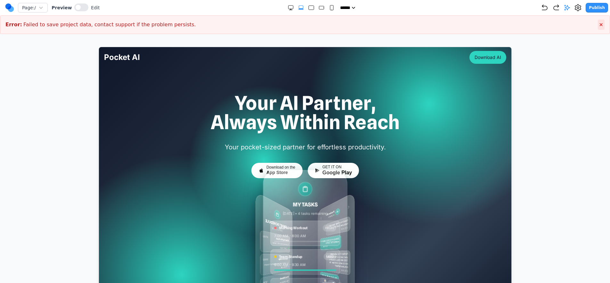
click at [410, 22] on span "×" at bounding box center [601, 24] width 4 height 6
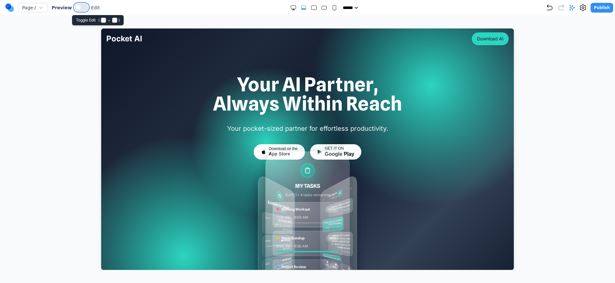
click at [80, 8] on button at bounding box center [81, 8] width 14 height 8
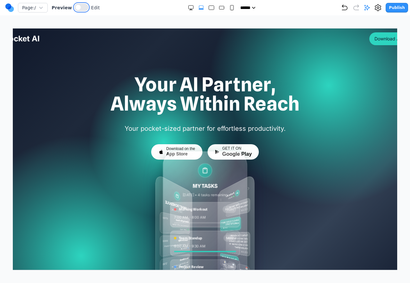
click at [85, 5] on button at bounding box center [81, 8] width 14 height 8
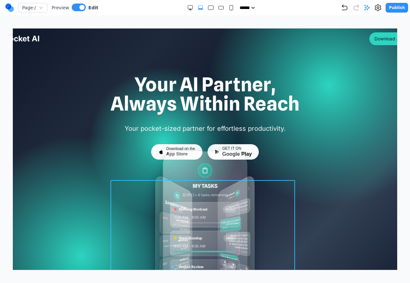
click at [265, 202] on div "MY TASKS [DATE] • 4 tasks remaining Morning Workout HIGH 7:00 AM - 8:00 AM Team…" at bounding box center [204, 236] width 185 height 112
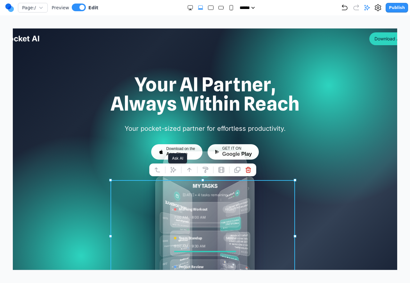
click at [176, 171] on icon at bounding box center [173, 169] width 6 height 6
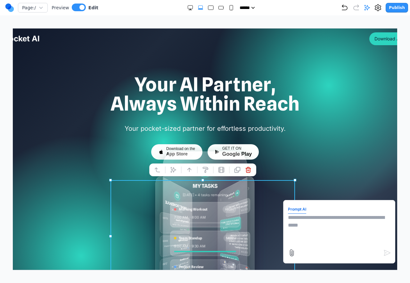
click at [358, 235] on textarea at bounding box center [339, 229] width 103 height 32
type textarea "**********"
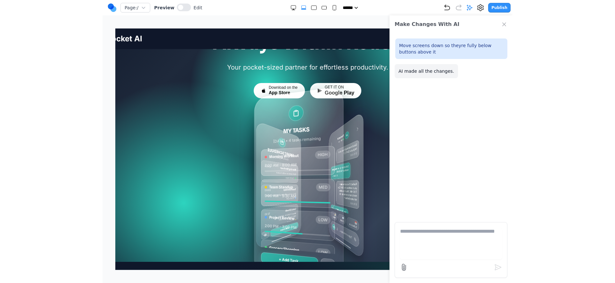
scroll to position [63, 0]
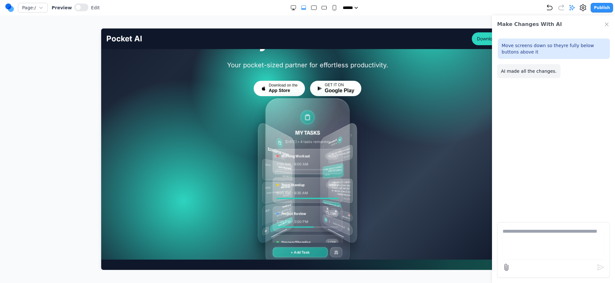
click at [607, 26] on icon "Close Chat" at bounding box center [607, 24] width 6 height 6
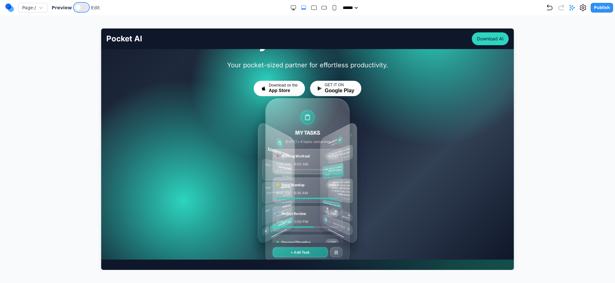
click at [74, 8] on button at bounding box center [81, 8] width 14 height 8
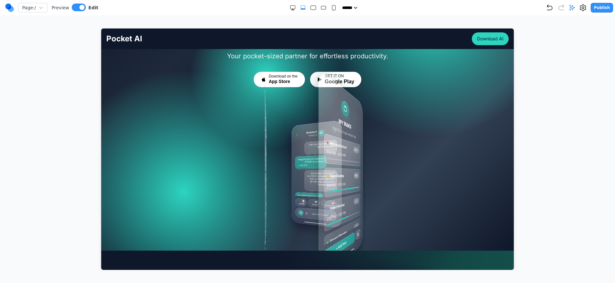
scroll to position [73, 0]
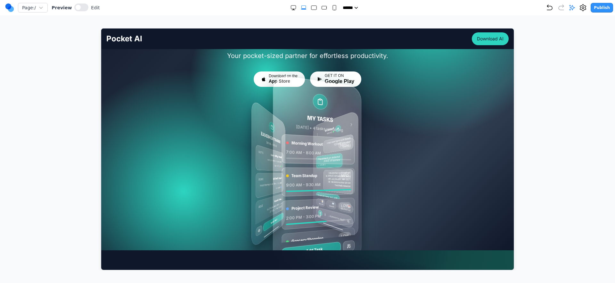
click at [313, 159] on div "MY TASKS [DATE] • 4 tasks remaining Morning Workout HIGH 7:00 AM - 8:00 AM Team…" at bounding box center [316, 173] width 92 height 200
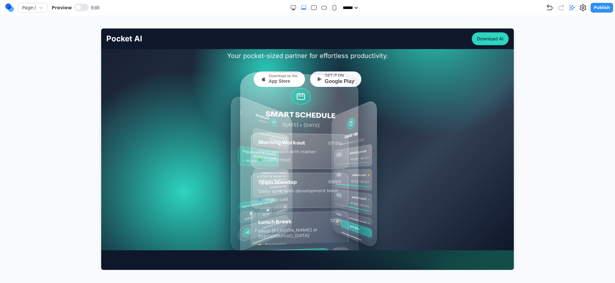
click at [206, 177] on div "MY TASKS [DATE] • 4 tasks remaining Morning Workout HIGH 7:00 AM - 8:00 AM Team…" at bounding box center [307, 173] width 402 height 112
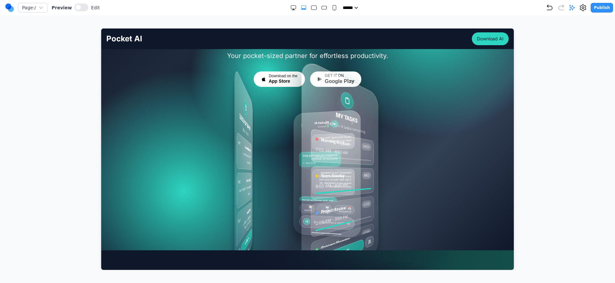
click at [245, 174] on div "SMART SCHEDULE Today • March 15, 2024 Morning Workout 07:00 Gym session with tr…" at bounding box center [243, 172] width 19 height 221
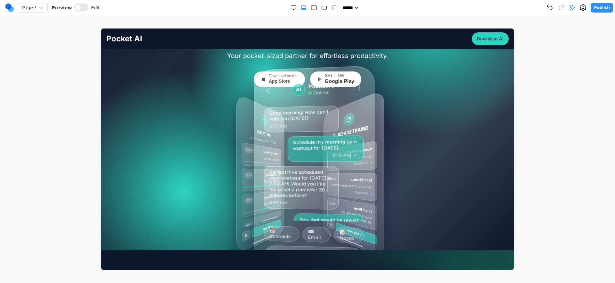
click at [245, 174] on span "MED" at bounding box center [248, 175] width 8 height 6
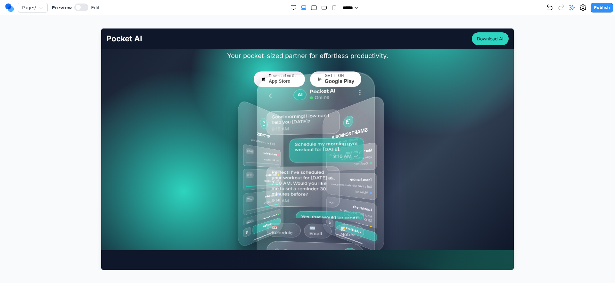
click at [228, 172] on div "MY TASKS [DATE] • 4 tasks remaining Morning Workout HIGH 7:00 AM - 8:00 AM Team…" at bounding box center [307, 173] width 185 height 112
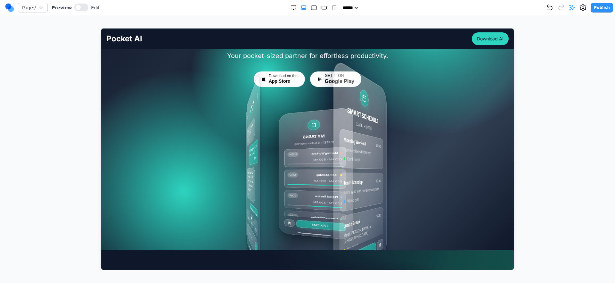
click at [263, 173] on div "MY TASKS [DATE] • 4 tasks remaining Morning Workout HIGH 7:00 AM - 8:00 AM Team…" at bounding box center [311, 173] width 96 height 169
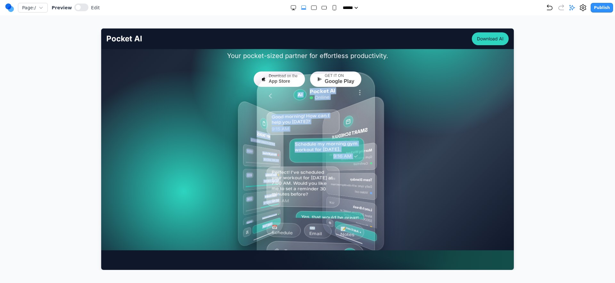
drag, startPoint x: 245, startPoint y: 174, endPoint x: 392, endPoint y: 177, distance: 146.8
click at [381, 177] on div "MY TASKS [DATE] • 4 tasks remaining Morning Workout HIGH 7:00 AM - 8:00 AM Team…" at bounding box center [307, 173] width 185 height 112
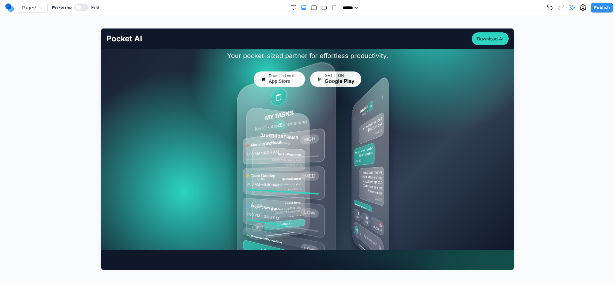
click at [310, 171] on div "SMART SCHEDULE Today • March 15, 2024 Morning Workout 07:00 Gym session with tr…" at bounding box center [277, 173] width 66 height 135
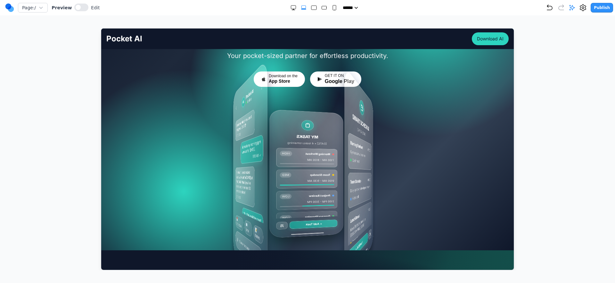
click at [365, 172] on div "Morning Workout 07:00 Gym session with trainer Confirmed Team Standup 09:00 Dai…" at bounding box center [359, 189] width 23 height 114
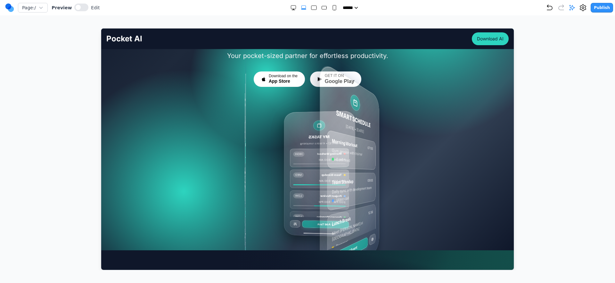
scroll to position [96, 0]
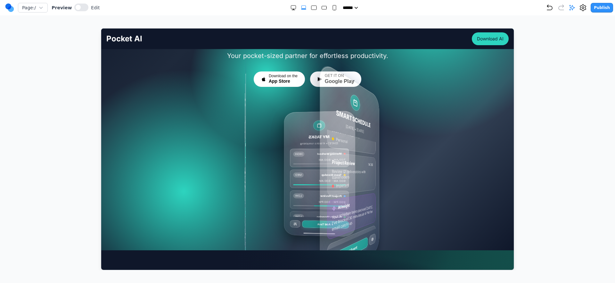
click at [352, 187] on div "SMART SCHEDULE Today • March 15, 2024 Morning Workout 07:00 Gym session with tr…" at bounding box center [349, 173] width 62 height 230
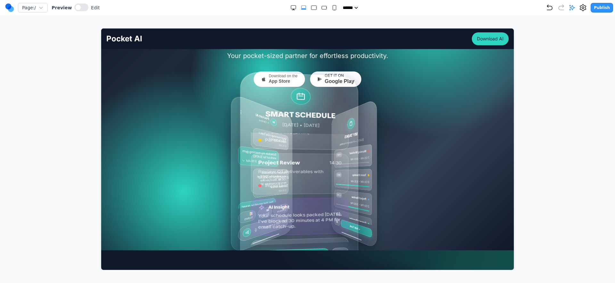
click at [215, 184] on div "MY TASKS Today • 4 tasks remaining Morning Workout HIGH 7:00 AM - 8:00 AM Team …" at bounding box center [307, 173] width 185 height 112
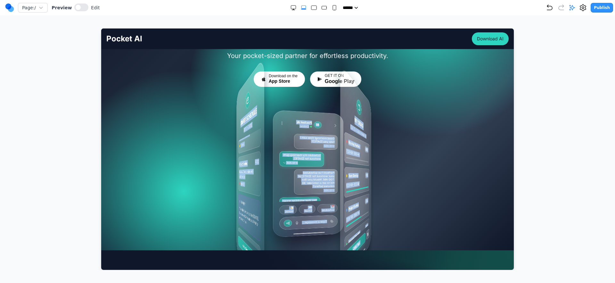
drag, startPoint x: 220, startPoint y: 182, endPoint x: 342, endPoint y: 184, distance: 121.1
click at [340, 184] on div "MY TASKS Today • 4 tasks remaining Morning Workout HIGH 7:00 AM - 8:00 AM Team …" at bounding box center [307, 173] width 185 height 112
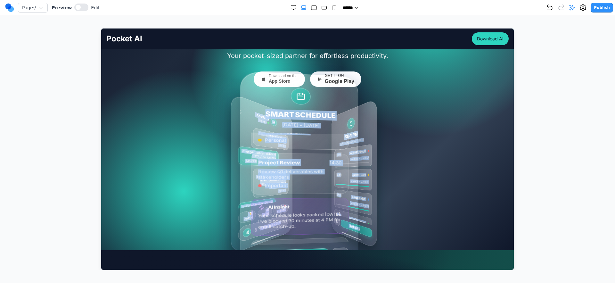
drag, startPoint x: 353, startPoint y: 184, endPoint x: 187, endPoint y: 182, distance: 166.3
click at [194, 182] on div "MY TASKS Today • 4 tasks remaining Morning Workout HIGH 7:00 AM - 8:00 AM Team …" at bounding box center [307, 173] width 402 height 112
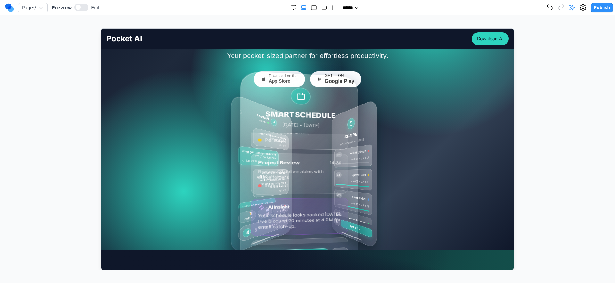
click at [165, 161] on div "MY TASKS Today • 4 tasks remaining Morning Workout HIGH 7:00 AM - 8:00 AM Team …" at bounding box center [307, 173] width 402 height 112
drag, startPoint x: 75, startPoint y: 7, endPoint x: 83, endPoint y: 12, distance: 9.2
click at [76, 7] on span at bounding box center [78, 7] width 5 height 5
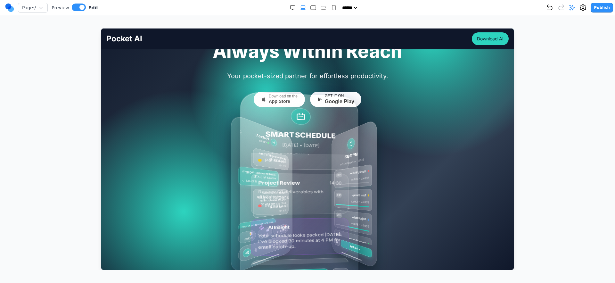
scroll to position [51, 0]
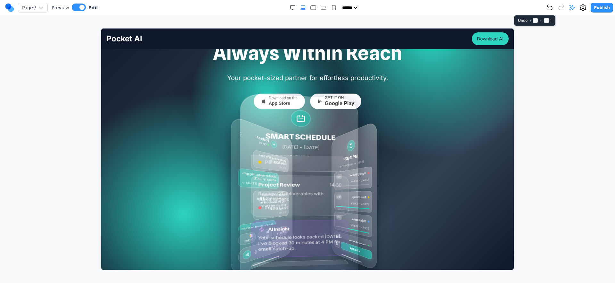
click at [554, 11] on icon "Undo" at bounding box center [550, 8] width 8 height 8
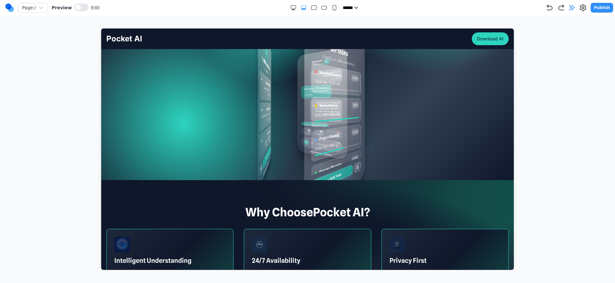
scroll to position [130, 0]
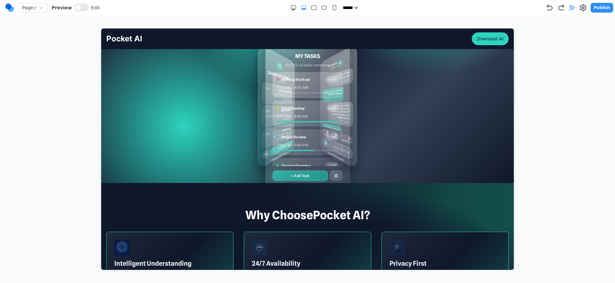
click at [78, 2] on nav "Page: / Preview Edit ***** ***** ****** ****** ****** Publish" at bounding box center [307, 7] width 615 height 15
click at [86, 7] on button at bounding box center [81, 8] width 14 height 8
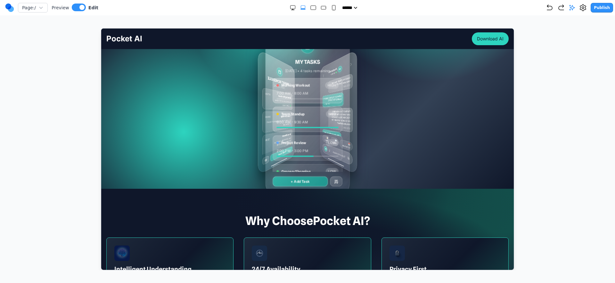
scroll to position [73, 0]
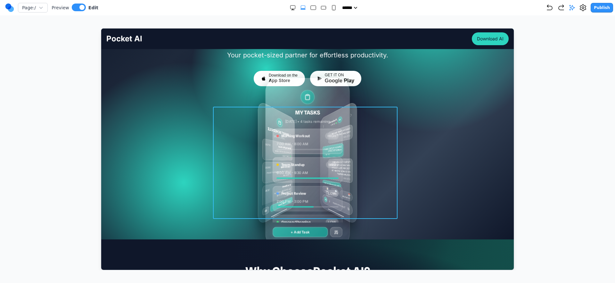
click at [226, 183] on div "MY TASKS Today • 4 tasks remaining Morning Workout HIGH 7:00 AM - 8:00 AM Team …" at bounding box center [307, 162] width 185 height 112
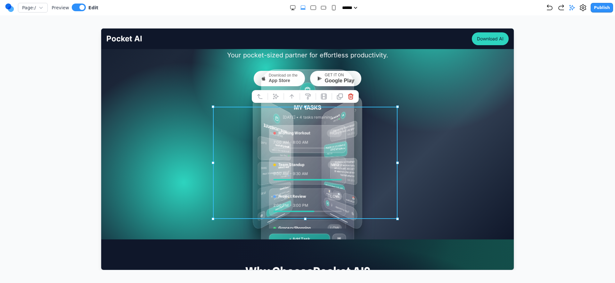
drag, startPoint x: 277, startPoint y: 101, endPoint x: 285, endPoint y: 108, distance: 10.7
click at [277, 102] on div at bounding box center [304, 96] width 107 height 13
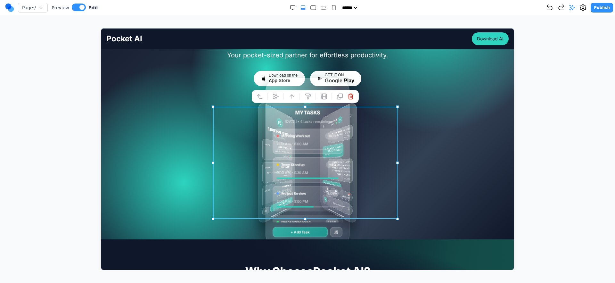
click at [269, 96] on div at bounding box center [304, 96] width 107 height 13
click at [278, 95] on icon at bounding box center [275, 95] width 5 height 5
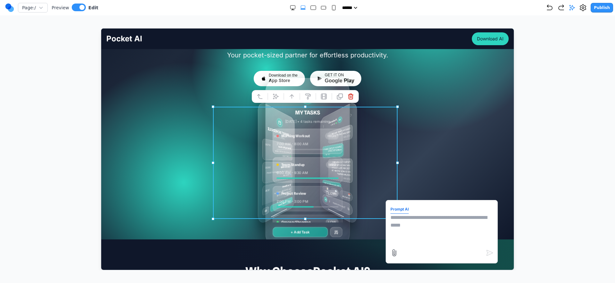
click at [402, 222] on textarea at bounding box center [441, 229] width 103 height 32
type textarea "*"
click at [310, 10] on icon "Large" at bounding box center [313, 7] width 6 height 6
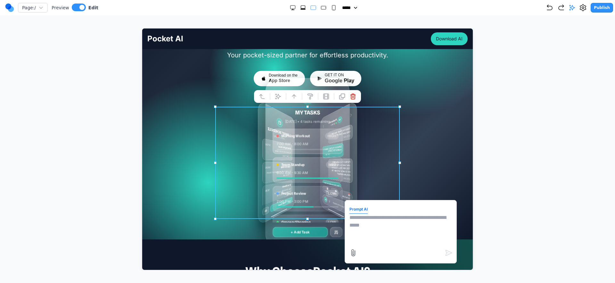
click at [310, 10] on icon "Large" at bounding box center [313, 7] width 6 height 6
click at [331, 10] on icon "Small" at bounding box center [334, 7] width 6 height 6
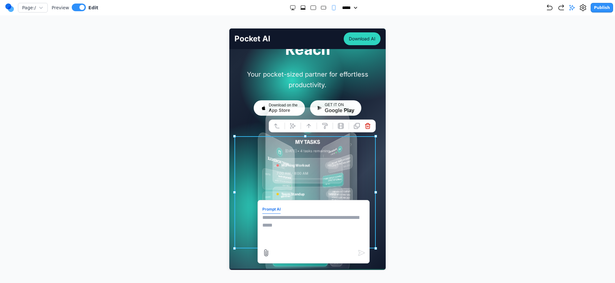
click at [321, 9] on rect "Medium" at bounding box center [323, 7] width 5 height 3
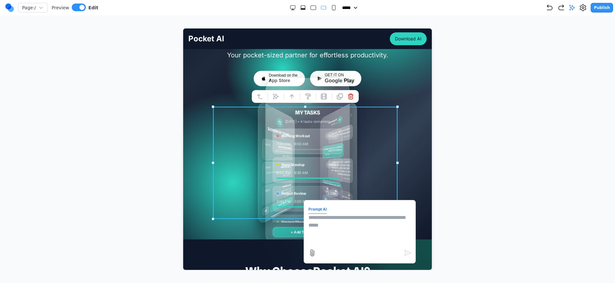
click at [310, 9] on rect "Large" at bounding box center [312, 8] width 5 height 4
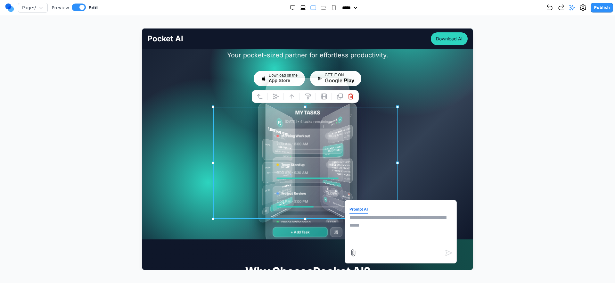
click at [304, 7] on div at bounding box center [313, 7] width 47 height 6
click at [303, 7] on icon "Extra Large" at bounding box center [303, 7] width 6 height 6
select select "**"
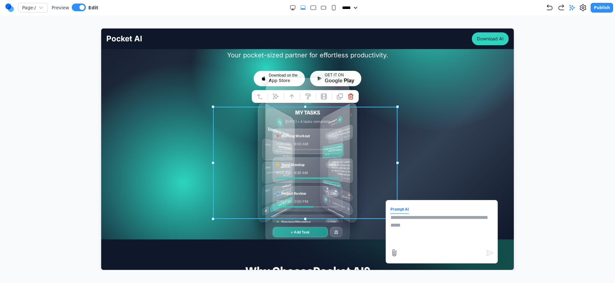
click at [433, 233] on textarea at bounding box center [441, 229] width 103 height 32
type textarea "**********"
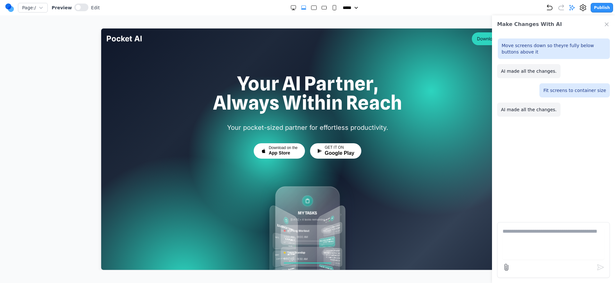
scroll to position [1, 0]
click at [82, 8] on div "Preview Edit" at bounding box center [76, 8] width 48 height 9
click at [82, 8] on button at bounding box center [81, 8] width 14 height 8
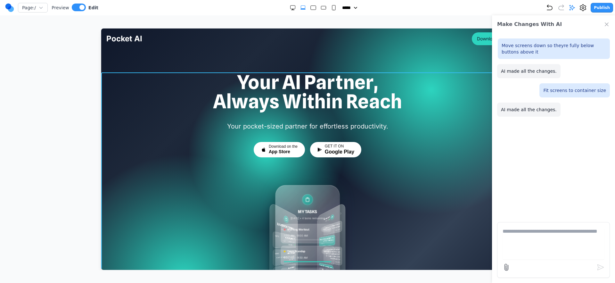
scroll to position [131, 0]
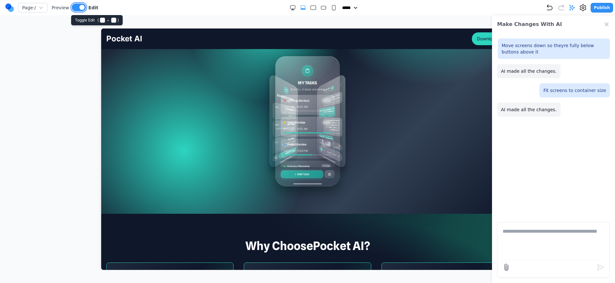
drag, startPoint x: 80, startPoint y: 5, endPoint x: 119, endPoint y: 22, distance: 41.9
click at [80, 5] on span at bounding box center [81, 7] width 5 height 5
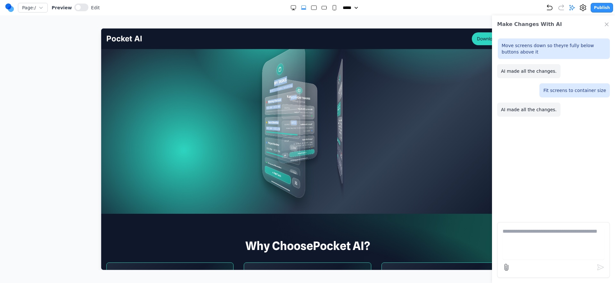
drag, startPoint x: 336, startPoint y: 132, endPoint x: 280, endPoint y: 134, distance: 55.8
click at [280, 134] on div "MY TASKS Today • 4 tasks remaining Morning Workout HIGH 7:00 AM - 8:00 AM Team …" at bounding box center [307, 121] width 185 height 144
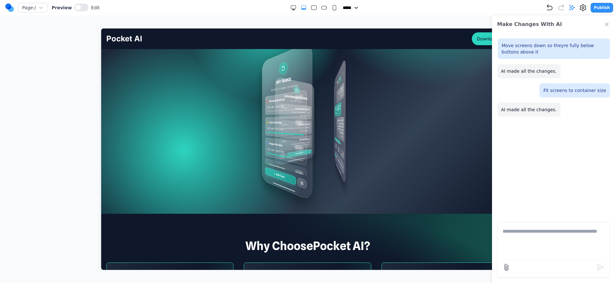
click at [290, 131] on div "MY TASKS Today • 4 tasks remaining Morning Workout HIGH 7:00 AM - 8:00 AM Team …" at bounding box center [287, 121] width 53 height 162
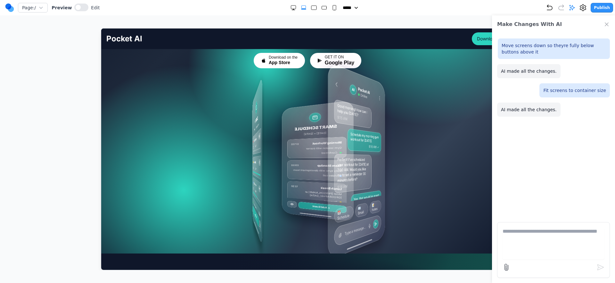
scroll to position [95, 0]
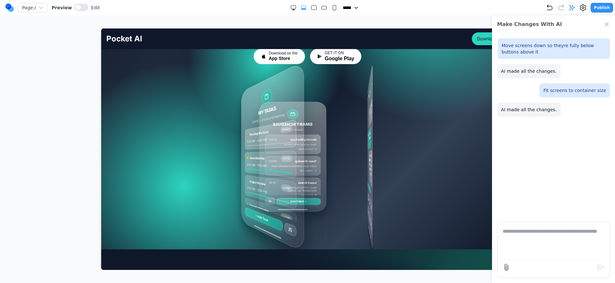
click at [367, 143] on div "AI Pocket AI Online Good morning! How can I help you today? 9:15 AM Schedule my…" at bounding box center [370, 156] width 6 height 195
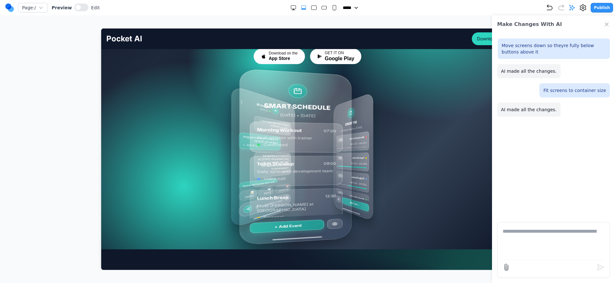
drag, startPoint x: 203, startPoint y: 184, endPoint x: 207, endPoint y: 185, distance: 3.5
click at [204, 184] on div "MY TASKS Today • 4 tasks remaining Morning Workout HIGH 7:00 AM - 8:00 AM Team …" at bounding box center [307, 156] width 402 height 144
drag, startPoint x: 208, startPoint y: 185, endPoint x: 172, endPoint y: 146, distance: 52.8
click at [208, 185] on div "MY TASKS Today • 4 tasks remaining Morning Workout HIGH 7:00 AM - 8:00 AM Team …" at bounding box center [307, 156] width 402 height 144
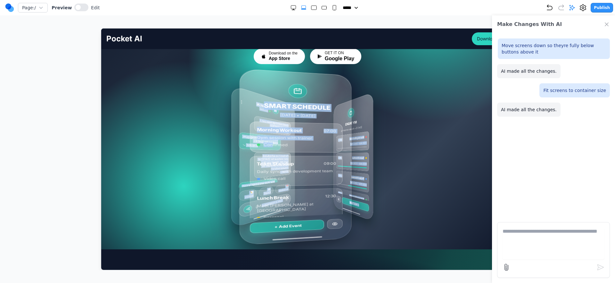
drag, startPoint x: 268, startPoint y: 143, endPoint x: 385, endPoint y: 135, distance: 117.5
click at [382, 135] on div "MY TASKS Today • 4 tasks remaining Morning Workout HIGH 7:00 AM - 8:00 AM Team …" at bounding box center [307, 156] width 185 height 144
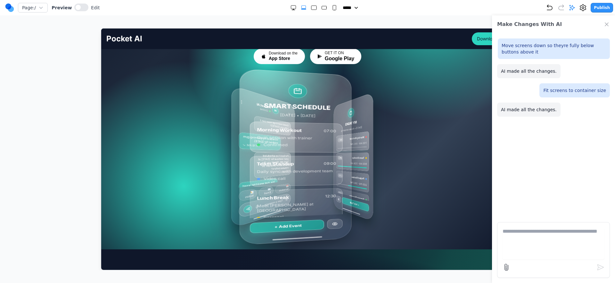
click at [385, 135] on div "MY TASKS Today • 4 tasks remaining Morning Workout HIGH 7:00 AM - 8:00 AM Team …" at bounding box center [307, 156] width 185 height 144
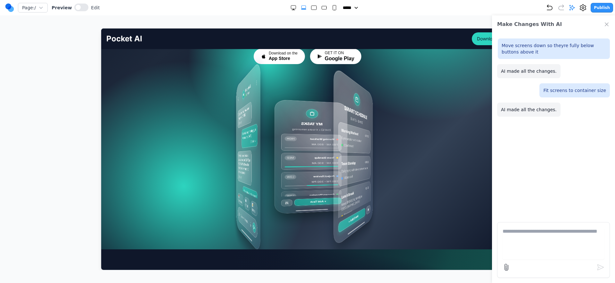
click at [338, 137] on div "Morning Workout" at bounding box center [323, 139] width 29 height 4
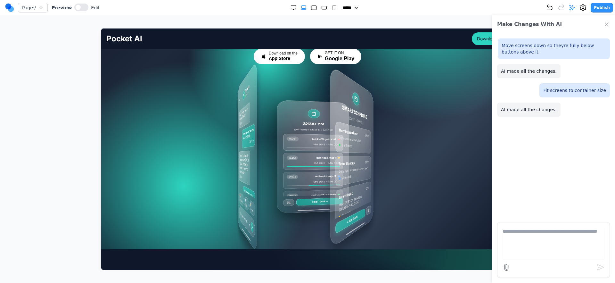
click at [360, 136] on div "SMART SCHEDULE Today • March 15, 2024 Morning Workout 07:00 Gym session with tr…" at bounding box center [350, 156] width 45 height 186
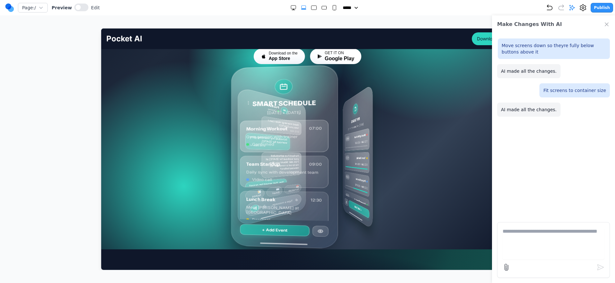
click at [345, 139] on div "Morning Workout HIGH" at bounding box center [356, 136] width 22 height 10
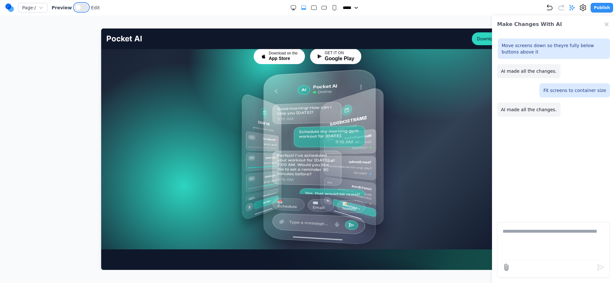
click at [77, 8] on span at bounding box center [78, 7] width 5 height 5
click at [550, 6] on icon "Undo" at bounding box center [549, 7] width 5 height 5
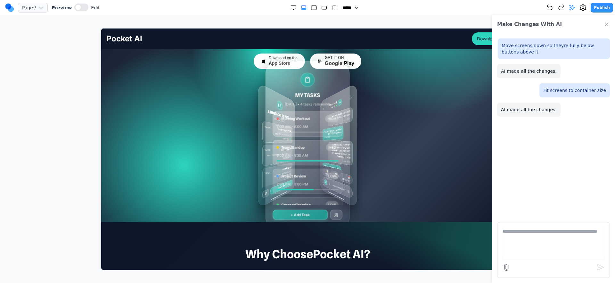
scroll to position [86, 0]
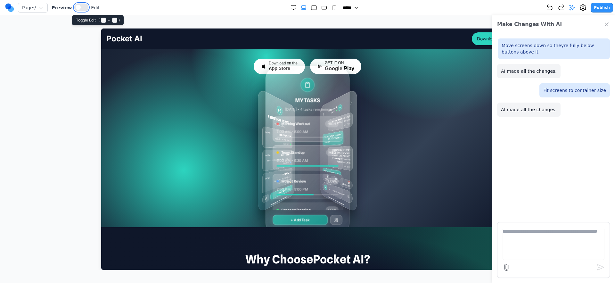
click at [83, 8] on button at bounding box center [81, 8] width 14 height 8
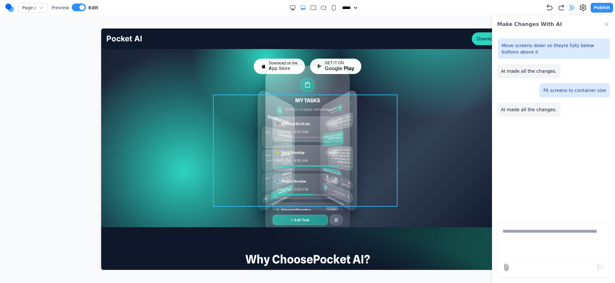
click at [243, 152] on div "MY TASKS Today • 4 tasks remaining Morning Workout HIGH 7:00 AM - 8:00 AM Team …" at bounding box center [307, 150] width 185 height 112
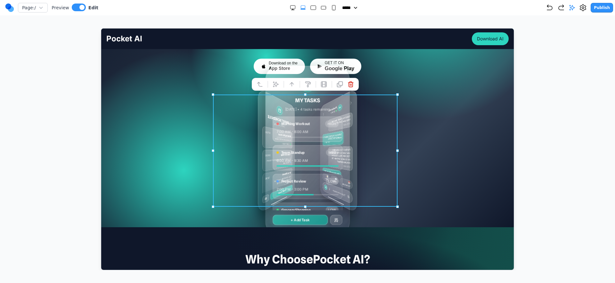
click at [280, 87] on button at bounding box center [275, 84] width 10 height 10
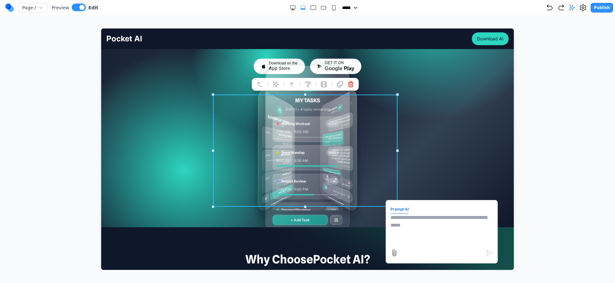
click at [431, 236] on textarea at bounding box center [441, 229] width 103 height 32
type textarea "*"
type textarea "**********"
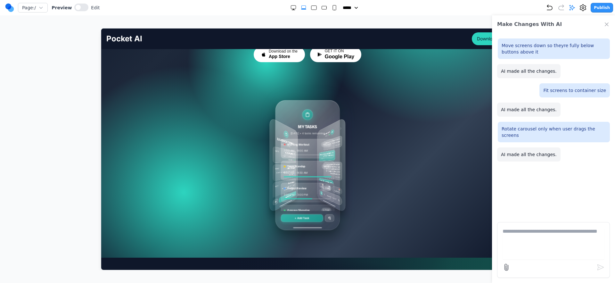
scroll to position [108, 0]
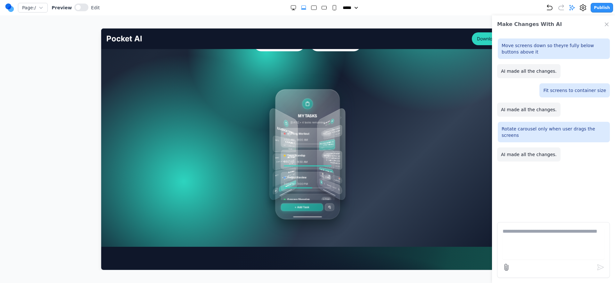
click at [334, 162] on div "MY TASKS Today • 4 tasks remaining Morning Workout HIGH 7:00 AM - 8:00 AM Team …" at bounding box center [307, 154] width 67 height 130
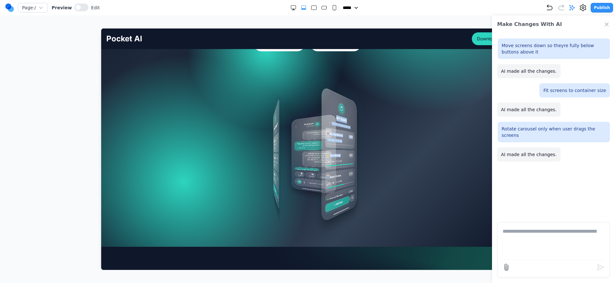
drag, startPoint x: 322, startPoint y: 151, endPoint x: 149, endPoint y: 163, distance: 173.4
click at [175, 162] on div "MY TASKS Today • 4 tasks remaining Morning Workout HIGH 7:00 AM - 8:00 AM Team …" at bounding box center [307, 154] width 402 height 144
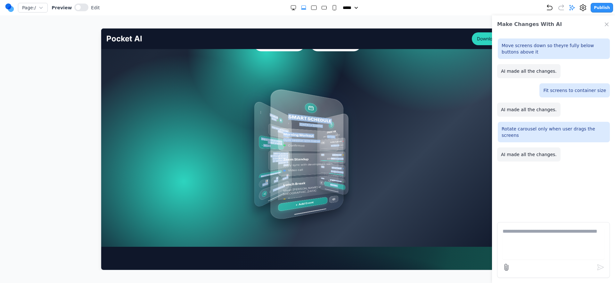
drag, startPoint x: 342, startPoint y: 144, endPoint x: 279, endPoint y: 149, distance: 62.7
click at [292, 149] on div "MY TASKS Today • 4 tasks remaining Morning Workout HIGH 7:00 AM - 8:00 AM Team …" at bounding box center [308, 154] width 33 height 104
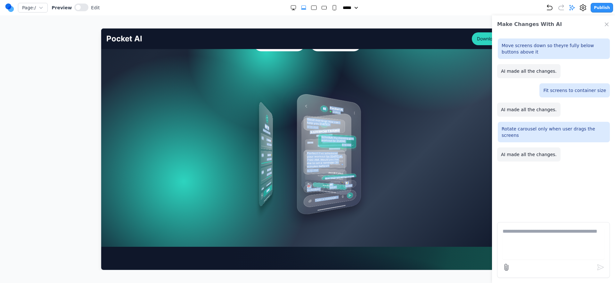
drag, startPoint x: 332, startPoint y: 148, endPoint x: 116, endPoint y: 164, distance: 216.9
click at [116, 164] on div "MY TASKS Today • 4 tasks remaining Morning Workout HIGH 7:00 AM - 8:00 AM Team …" at bounding box center [307, 154] width 402 height 144
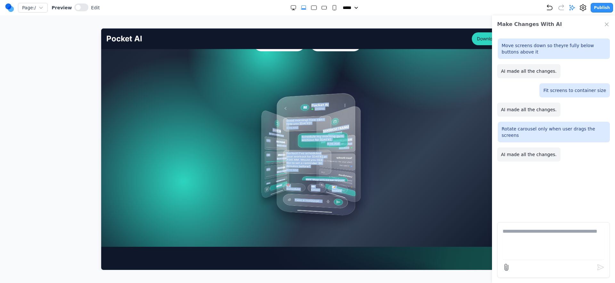
click at [328, 145] on div "AI Pocket AI Online Good morning! How can I help you today? 9:15 AM Schedule my…" at bounding box center [316, 154] width 82 height 124
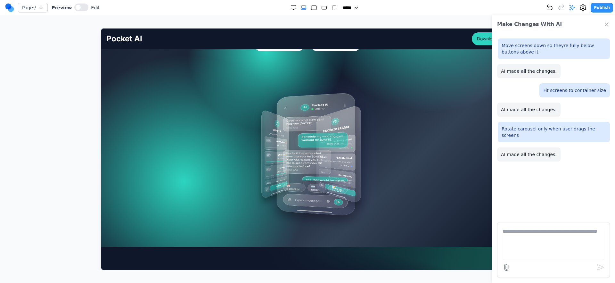
click at [336, 145] on div "AI Pocket AI Online Good morning! How can I help you today? 9:15 AM Schedule my…" at bounding box center [316, 154] width 82 height 124
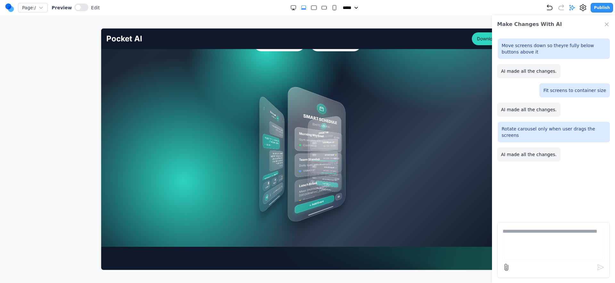
drag, startPoint x: 324, startPoint y: 147, endPoint x: 268, endPoint y: 154, distance: 56.2
click at [288, 154] on div "MY TASKS Today • 4 tasks remaining Morning Workout HIGH 7:00 AM - 8:00 AM Team …" at bounding box center [308, 154] width 41 height 100
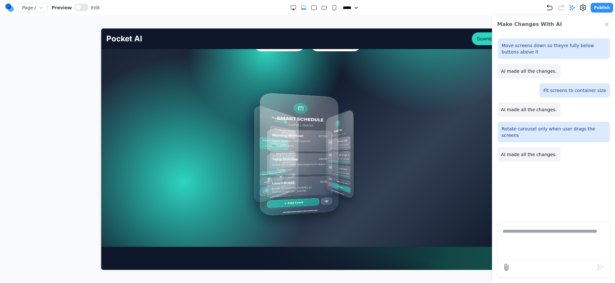
click at [271, 152] on div "SMART SCHEDULE Today • March 15, 2024 Morning Workout 07:00 Gym session with tr…" at bounding box center [299, 154] width 82 height 124
drag, startPoint x: 383, startPoint y: 144, endPoint x: 378, endPoint y: 145, distance: 5.5
click at [382, 144] on div "MY TASKS Today • 4 tasks remaining Morning Workout HIGH 7:00 AM - 8:00 AM Team …" at bounding box center [307, 154] width 185 height 144
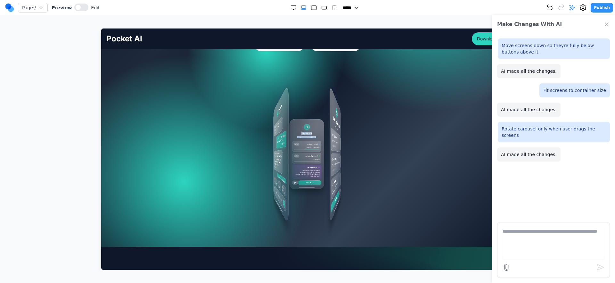
drag, startPoint x: 349, startPoint y: 147, endPoint x: 101, endPoint y: 173, distance: 249.3
click at [105, 173] on div "Your AI Partner, Always Within Reach Your pocket-sized partner for effortless p…" at bounding box center [307, 101] width 413 height 270
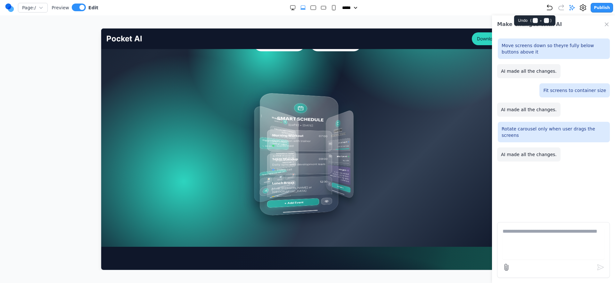
drag, startPoint x: 550, startPoint y: 9, endPoint x: 511, endPoint y: 40, distance: 50.4
click at [550, 9] on icon "Undo" at bounding box center [550, 8] width 8 height 8
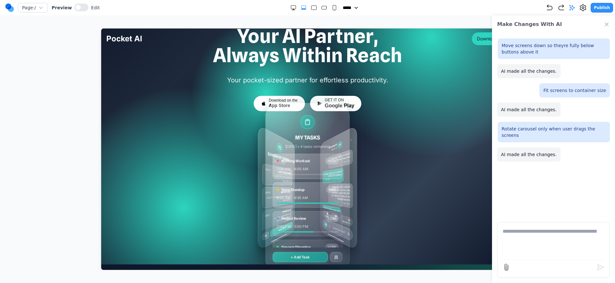
scroll to position [78, 0]
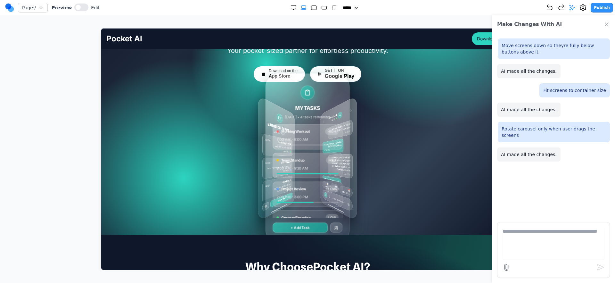
drag, startPoint x: 72, startPoint y: 15, endPoint x: 76, endPoint y: 10, distance: 6.2
click at [73, 14] on nav "Page: / Preview Edit ***** ***** ****** ****** ****** Publish" at bounding box center [307, 7] width 615 height 15
click at [76, 10] on button at bounding box center [81, 8] width 14 height 8
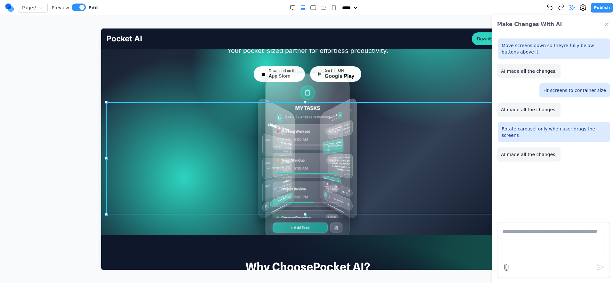
click at [144, 168] on div "MY TASKS Today • 4 tasks remaining Morning Workout HIGH 7:00 AM - 8:00 AM Team …" at bounding box center [307, 158] width 402 height 112
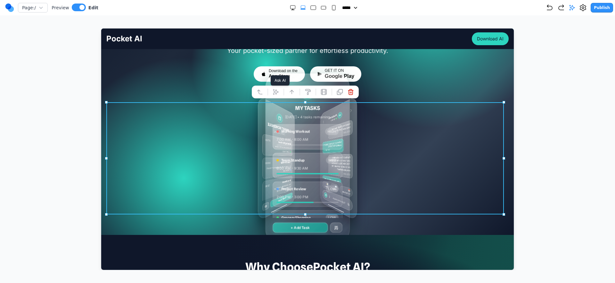
click at [278, 92] on icon at bounding box center [275, 91] width 6 height 6
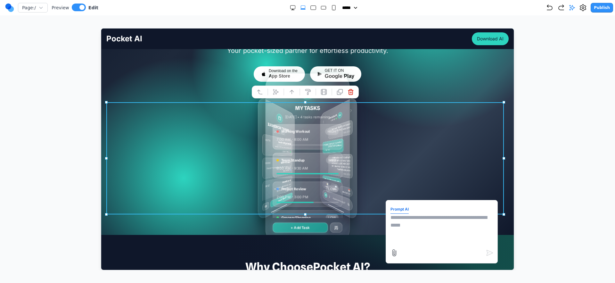
click at [435, 227] on textarea at bounding box center [441, 229] width 103 height 32
type textarea "*"
click at [568, 139] on div at bounding box center [307, 149] width 589 height 242
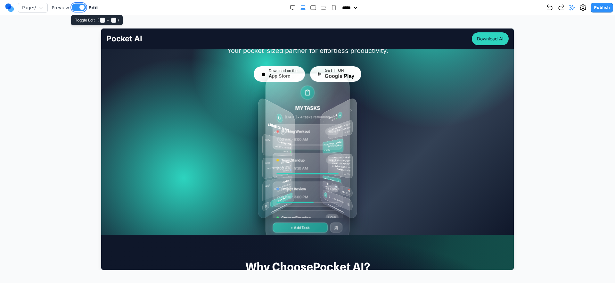
click at [74, 5] on button at bounding box center [79, 8] width 14 height 8
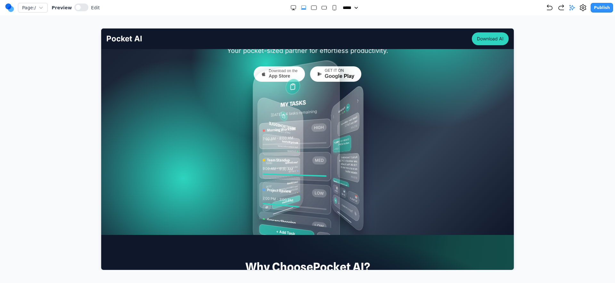
click at [296, 146] on div "MY TASKS Today • 4 tasks remaining Morning Workout HIGH 7:00 AM - 8:00 AM Team …" at bounding box center [296, 158] width 91 height 202
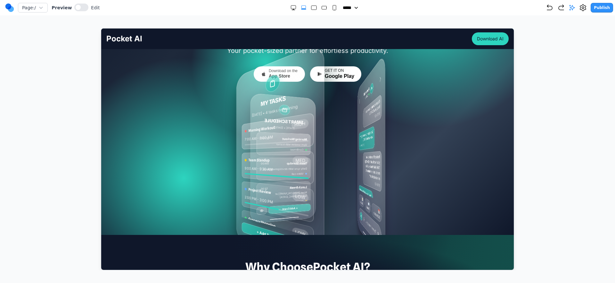
click at [370, 143] on div "AI Pocket AI Online Good morning! How can I help you today? 9:15 AM Schedule my…" at bounding box center [371, 157] width 29 height 215
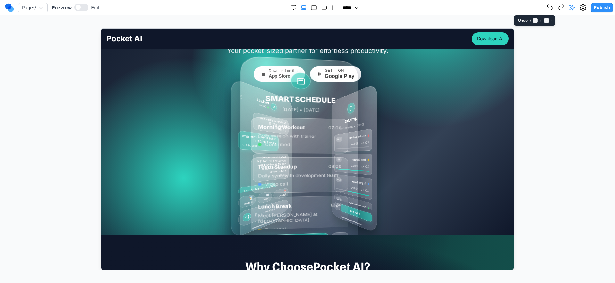
click at [550, 9] on icon "Undo" at bounding box center [550, 8] width 8 height 8
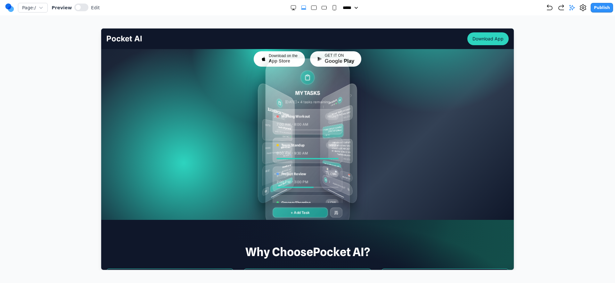
scroll to position [97, 0]
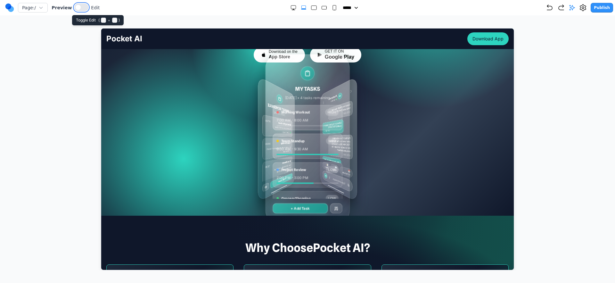
click at [76, 7] on span at bounding box center [78, 7] width 5 height 5
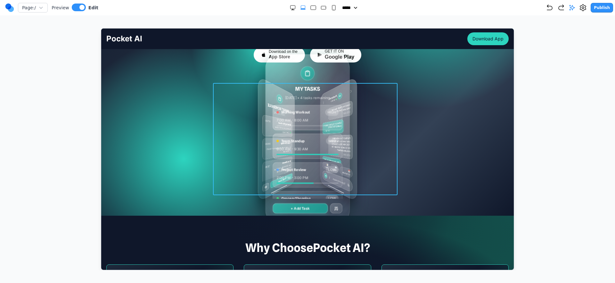
click at [215, 149] on div "MY TASKS Today • 4 tasks remaining Morning Workout HIGH 7:00 AM - 8:00 AM Team …" at bounding box center [307, 139] width 185 height 112
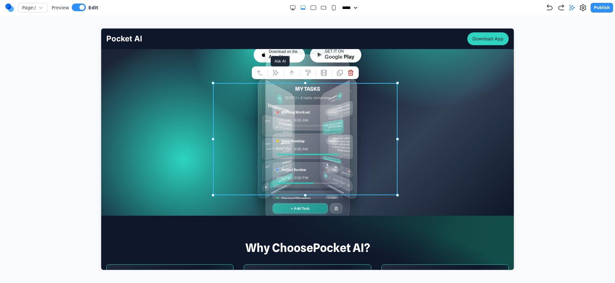
click at [274, 72] on icon at bounding box center [275, 72] width 5 height 5
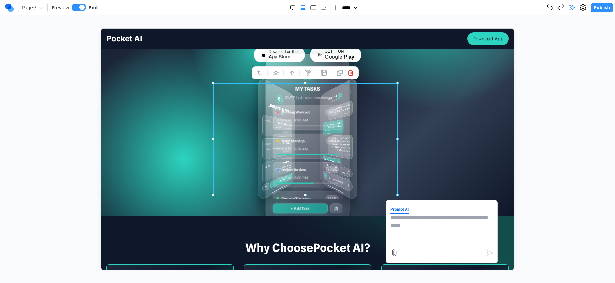
click at [408, 221] on textarea at bounding box center [441, 229] width 103 height 32
type textarea "*"
click at [418, 223] on textarea at bounding box center [441, 229] width 103 height 32
type textarea "*"
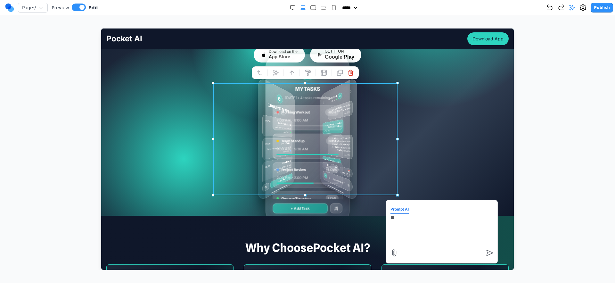
type textarea "*"
click at [571, 113] on div at bounding box center [307, 149] width 589 height 242
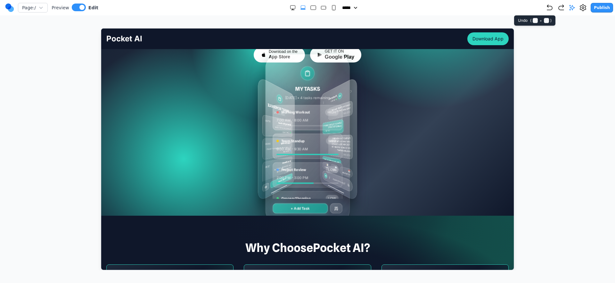
click at [549, 5] on icon "Undo" at bounding box center [550, 8] width 8 height 8
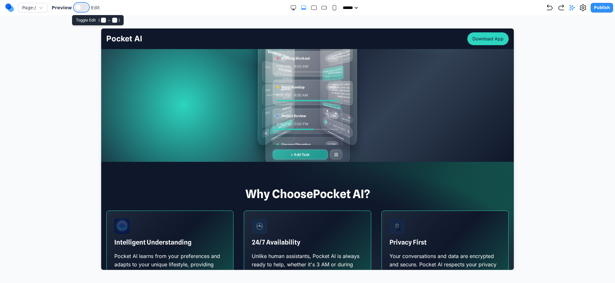
drag, startPoint x: 79, startPoint y: 4, endPoint x: 109, endPoint y: 29, distance: 38.6
click at [79, 4] on button at bounding box center [81, 8] width 14 height 8
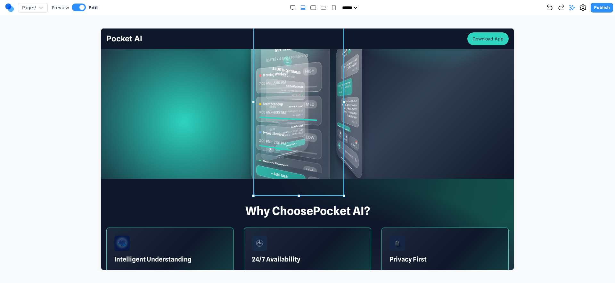
click at [291, 103] on div "MY TASKS [DATE] • 4 tasks remaining Morning Workout HIGH 7:00 AM - 8:00 AM Team…" at bounding box center [290, 102] width 83 height 208
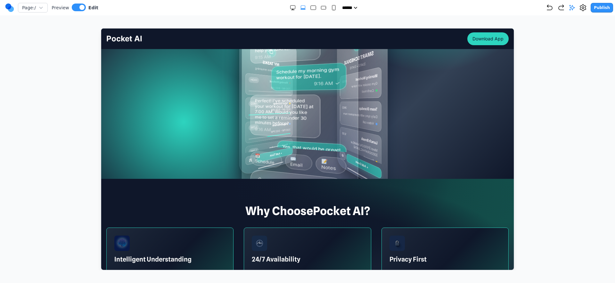
click at [288, 104] on div "AI Pocket AI Online Good morning! How can I help you [DATE]? 9:15 AM Schedule m…" at bounding box center [299, 102] width 121 height 228
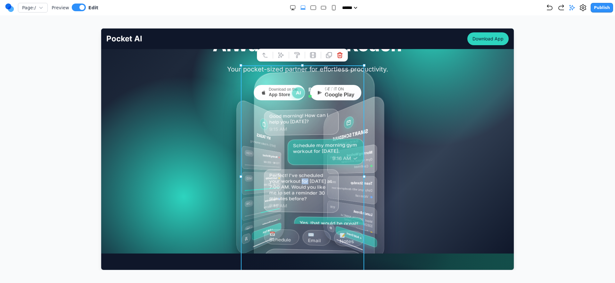
scroll to position [56, 0]
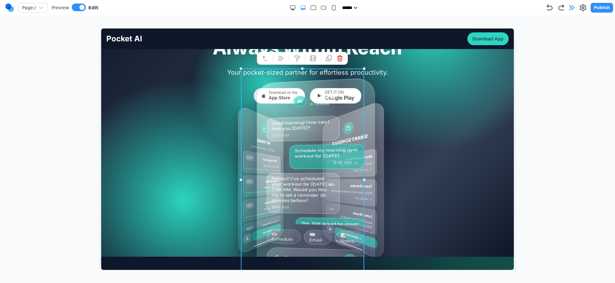
click at [135, 139] on div "MY TASKS [DATE] • 4 tasks remaining Morning Workout HIGH 7:00 AM - 8:00 AM Team…" at bounding box center [307, 180] width 402 height 112
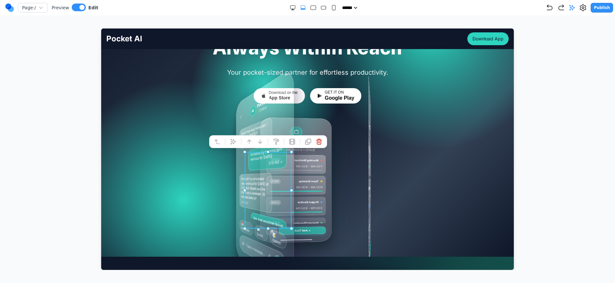
click at [257, 170] on div "AI Pocket AI Online Good morning! How can I help you [DATE]? 9:15 AM Schedule m…" at bounding box center [265, 180] width 61 height 230
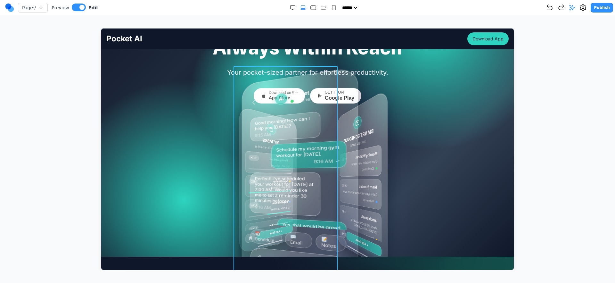
click at [288, 154] on div "AI Pocket AI Online Good morning! How can I help you [DATE]? 9:15 AM Schedule m…" at bounding box center [299, 179] width 121 height 228
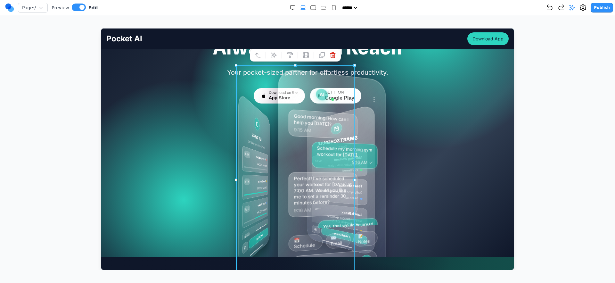
click at [314, 153] on div "AI Pocket AI Online Good morning! How can I help you [DATE]? 9:15 AM Schedule m…" at bounding box center [331, 180] width 112 height 226
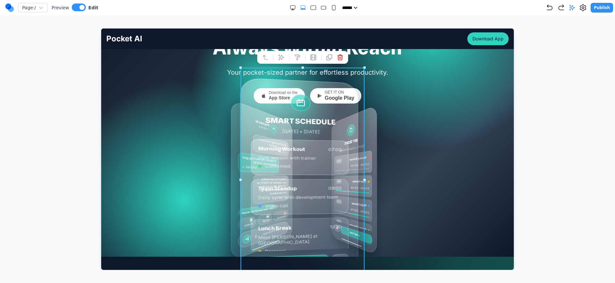
click at [420, 138] on div "MY TASKS [DATE] • 4 tasks remaining Morning Workout HIGH 7:00 AM - 8:00 AM Team…" at bounding box center [307, 180] width 402 height 112
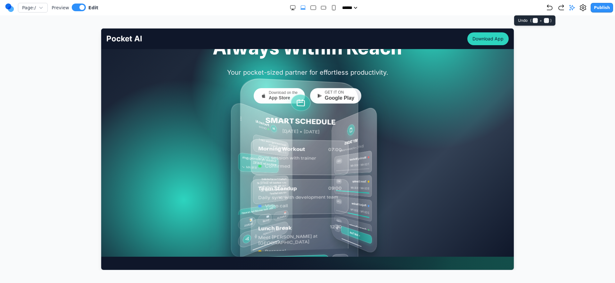
click at [552, 6] on icon "Undo" at bounding box center [549, 7] width 5 height 5
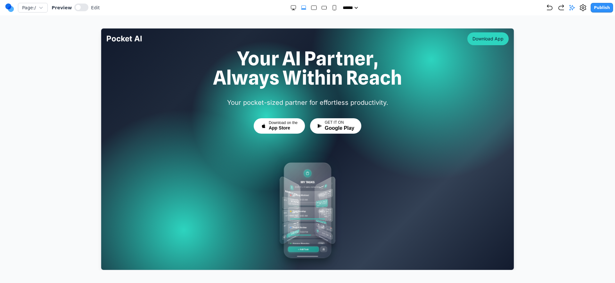
scroll to position [184, 0]
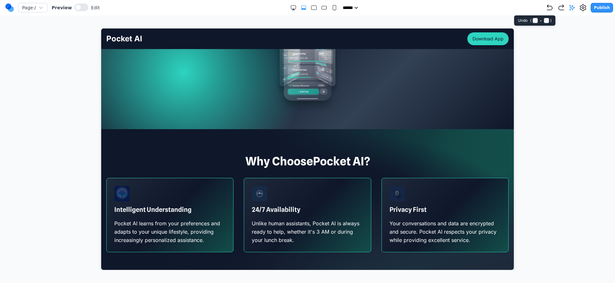
click at [550, 11] on icon "Undo" at bounding box center [550, 8] width 8 height 8
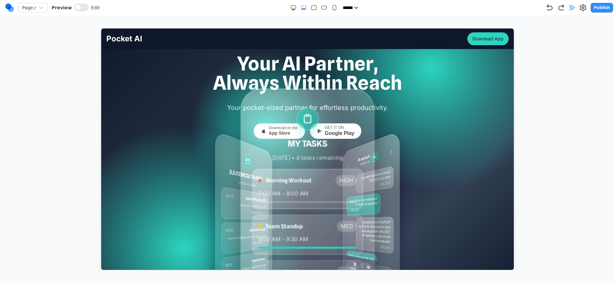
scroll to position [56, 0]
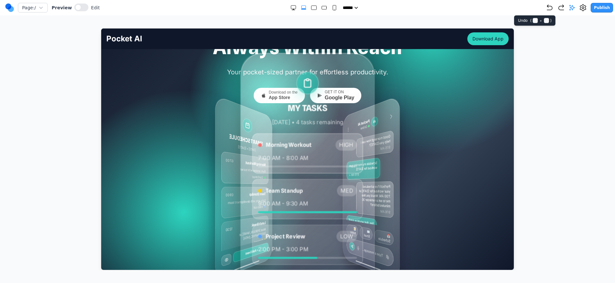
click at [553, 11] on icon "Undo" at bounding box center [550, 8] width 8 height 8
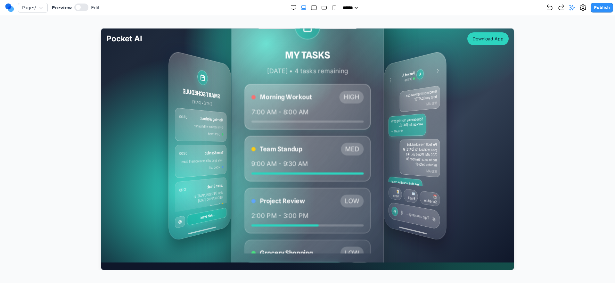
scroll to position [193, 0]
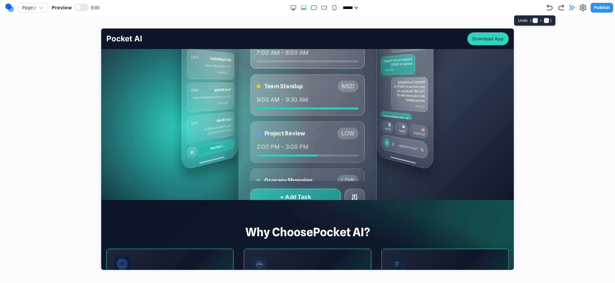
click at [551, 7] on icon "Undo" at bounding box center [550, 8] width 8 height 8
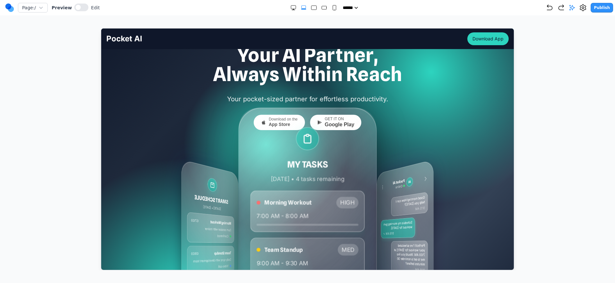
scroll to position [93, 0]
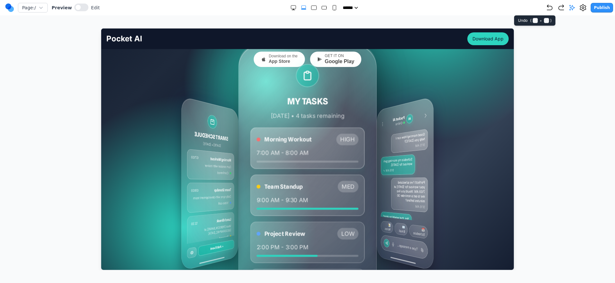
click at [551, 5] on icon "Undo" at bounding box center [550, 8] width 8 height 8
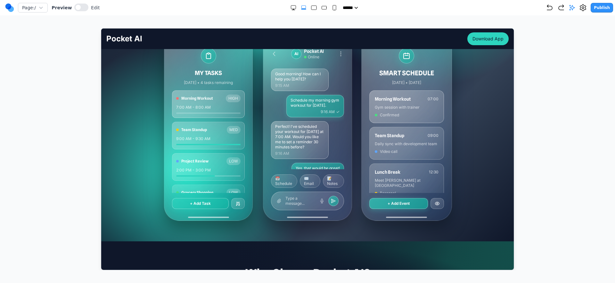
scroll to position [118, 0]
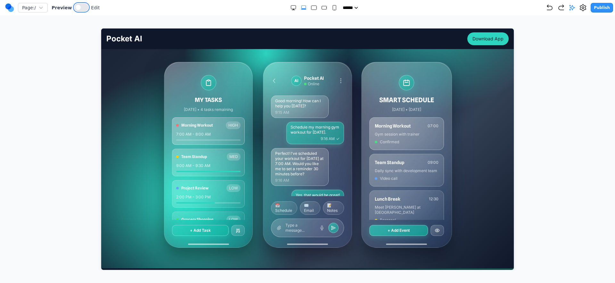
click at [86, 7] on button at bounding box center [81, 8] width 14 height 8
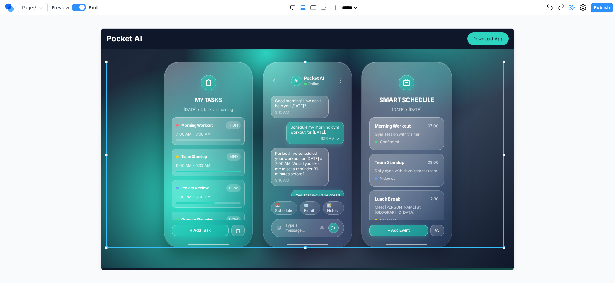
click at [148, 102] on div "MY TASKS [DATE] • 4 tasks remaining Morning Workout HIGH 7:00 AM - 8:00 AM Team…" at bounding box center [307, 155] width 402 height 186
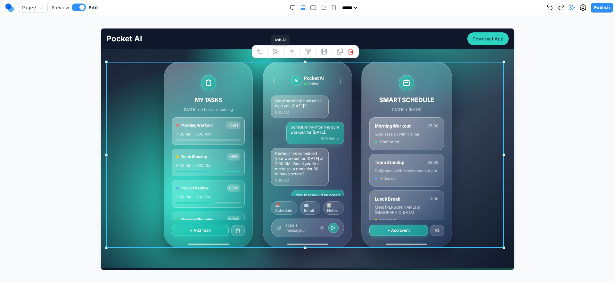
click at [279, 53] on button at bounding box center [275, 51] width 10 height 10
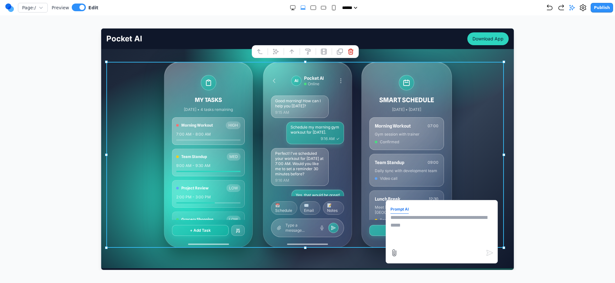
click at [444, 219] on textarea at bounding box center [441, 229] width 103 height 32
type textarea "**********"
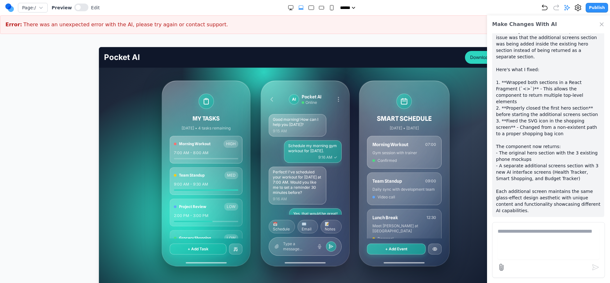
scroll to position [557, 0]
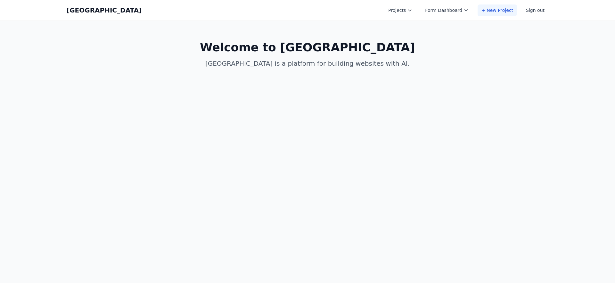
click at [504, 12] on link "+ New Project" at bounding box center [497, 10] width 39 height 12
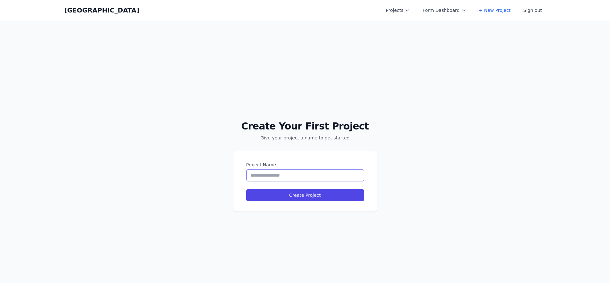
click at [291, 170] on input "Project Name" at bounding box center [305, 175] width 118 height 12
type input "**********"
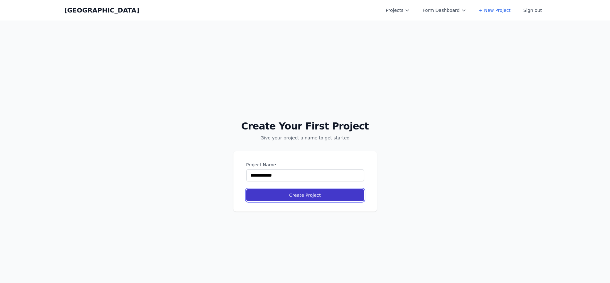
click at [286, 191] on button "Create Project" at bounding box center [305, 195] width 118 height 12
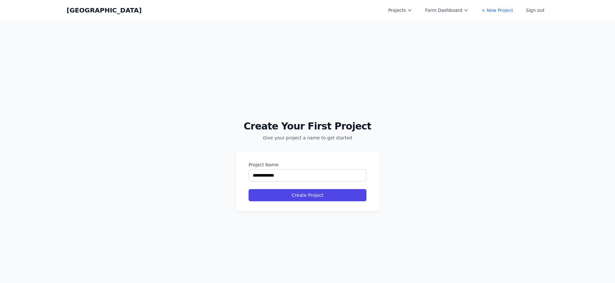
select select "**"
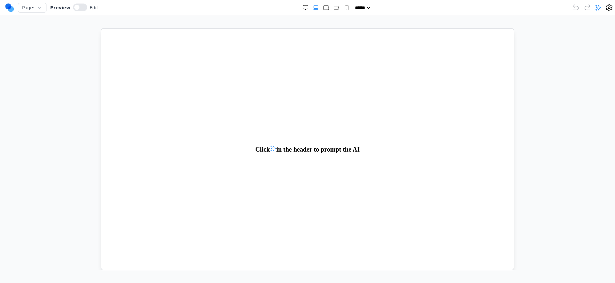
click at [597, 8] on icon at bounding box center [598, 7] width 6 height 6
click at [530, 228] on textarea at bounding box center [554, 243] width 102 height 32
click at [578, 236] on textarea "**********" at bounding box center [554, 243] width 102 height 32
paste textarea "**********"
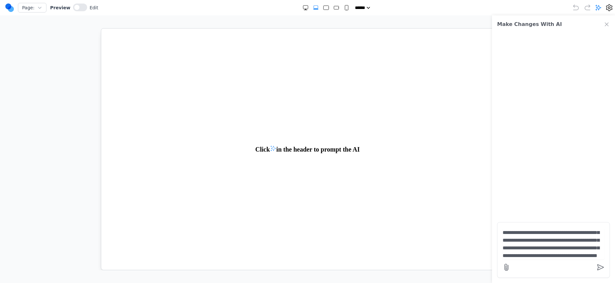
scroll to position [36, 0]
drag, startPoint x: 511, startPoint y: 268, endPoint x: 507, endPoint y: 269, distance: 4.2
click at [511, 268] on div at bounding box center [554, 267] width 102 height 10
click at [506, 269] on icon at bounding box center [507, 267] width 8 height 8
click at [0, 0] on input "file" at bounding box center [0, 0] width 0 height 0
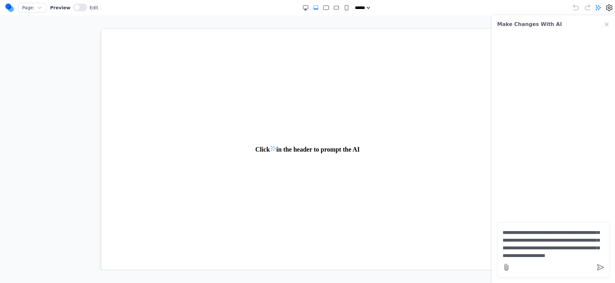
click at [554, 254] on textarea "**********" at bounding box center [554, 243] width 102 height 32
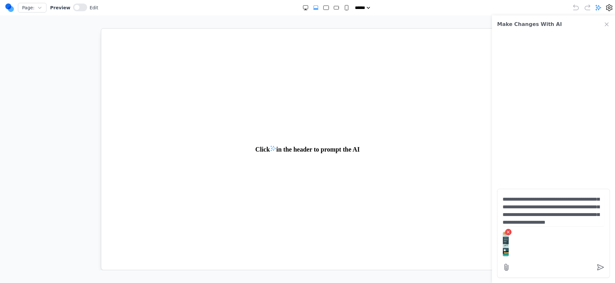
scroll to position [37, 0]
drag, startPoint x: 561, startPoint y: 222, endPoint x: 525, endPoint y: 217, distance: 36.6
click at [525, 217] on textarea "**********" at bounding box center [554, 210] width 102 height 32
type textarea "**********"
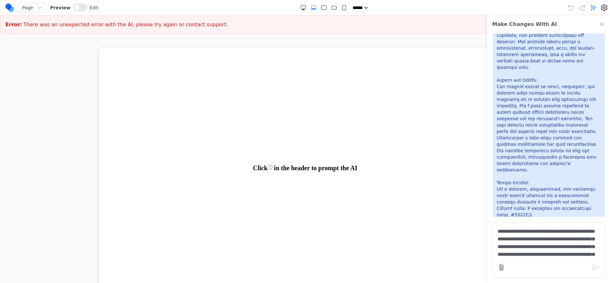
scroll to position [0, 0]
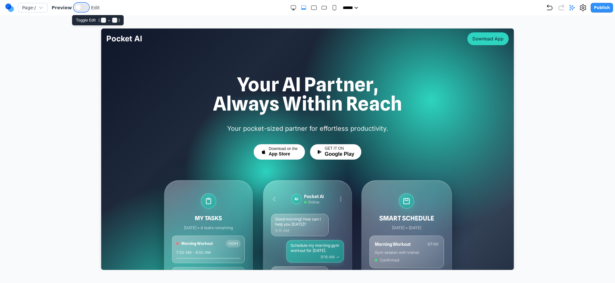
click at [80, 9] on button at bounding box center [81, 8] width 14 height 8
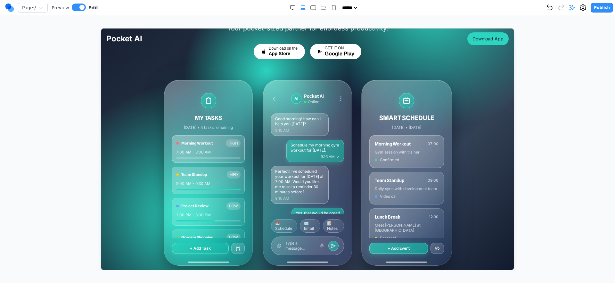
scroll to position [159, 0]
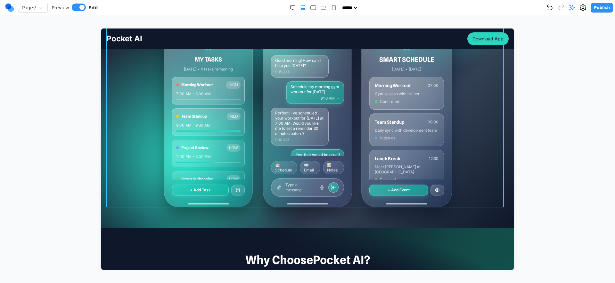
click at [142, 111] on div "MY TASKS [DATE] • 4 tasks remaining Morning Workout HIGH 7:00 AM - 8:00 AM Team…" at bounding box center [307, 114] width 402 height 186
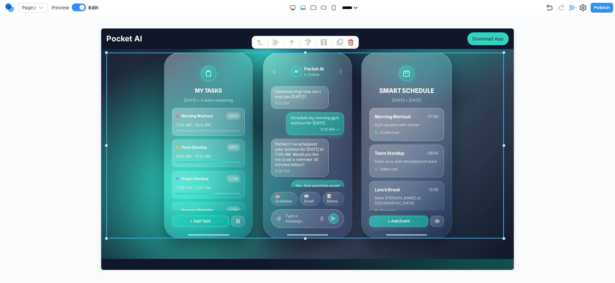
scroll to position [121, 0]
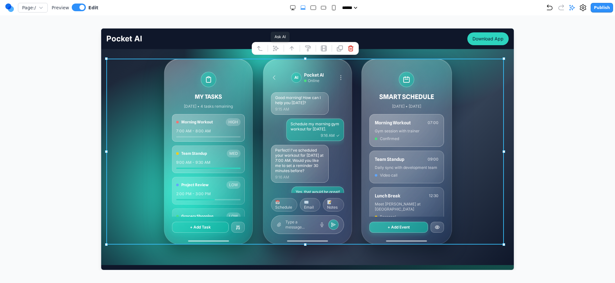
click at [275, 46] on icon at bounding box center [275, 48] width 6 height 6
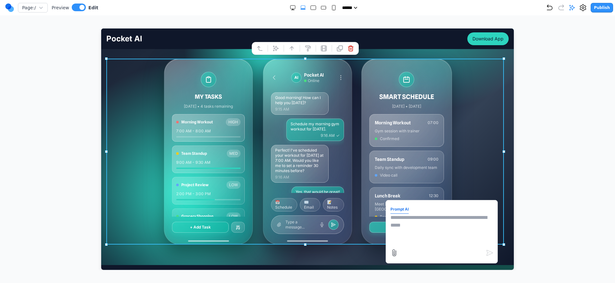
click at [420, 229] on textarea at bounding box center [441, 229] width 103 height 32
type textarea "*"
type textarea "**********"
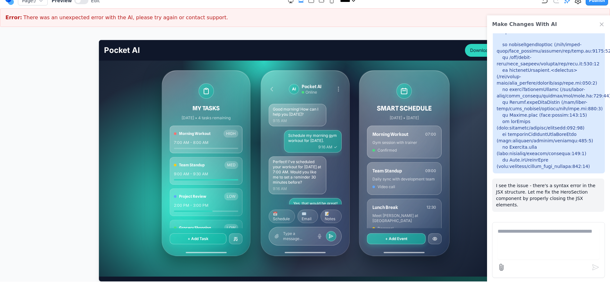
scroll to position [19, 0]
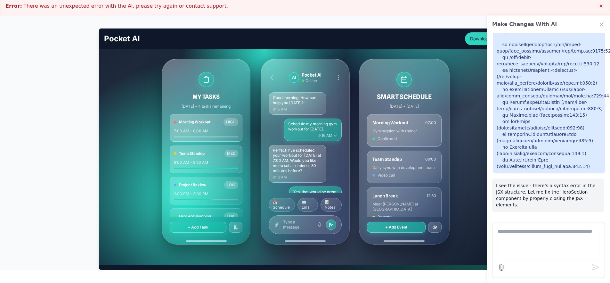
click at [600, 26] on icon "Close Chat" at bounding box center [601, 24] width 3 height 3
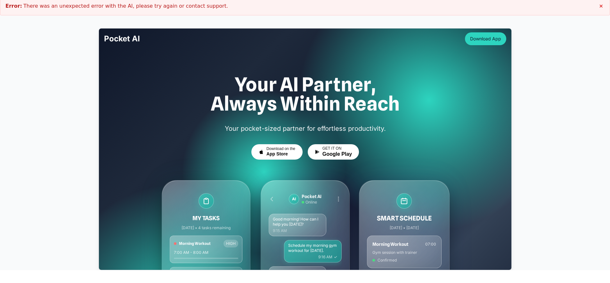
scroll to position [0, 0]
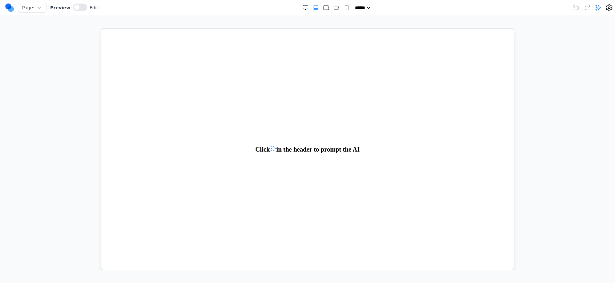
click at [602, 7] on div at bounding box center [592, 8] width 41 height 8
click at [599, 8] on icon at bounding box center [598, 7] width 6 height 6
click at [563, 243] on textarea at bounding box center [554, 243] width 102 height 32
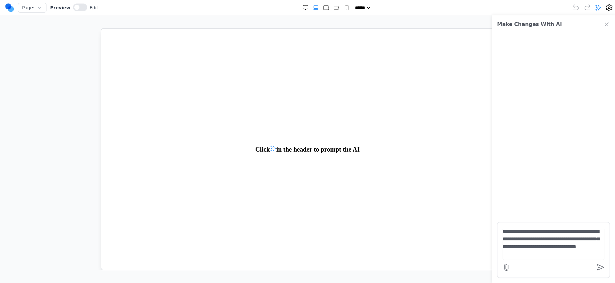
type textarea "**********"
click at [497, 271] on div "**********" at bounding box center [553, 149] width 123 height 268
click at [513, 265] on div at bounding box center [554, 267] width 102 height 10
click at [503, 263] on icon at bounding box center [507, 267] width 8 height 8
click at [0, 0] on input "file" at bounding box center [0, 0] width 0 height 0
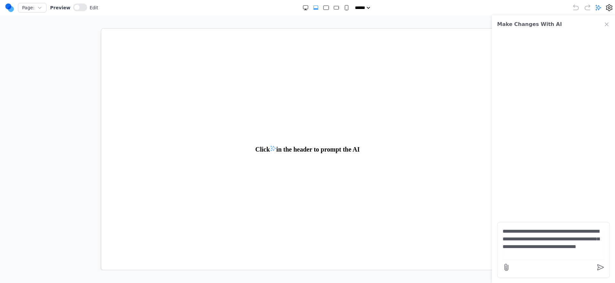
click at [541, 238] on textarea "**********" at bounding box center [554, 243] width 102 height 32
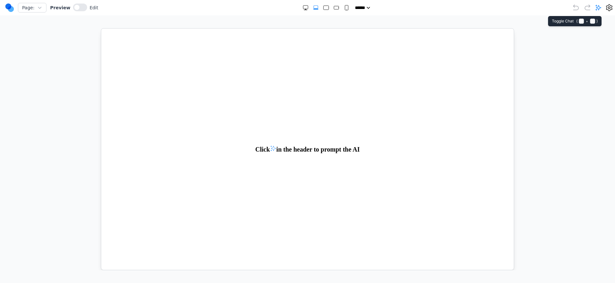
click at [598, 8] on icon at bounding box center [598, 7] width 5 height 5
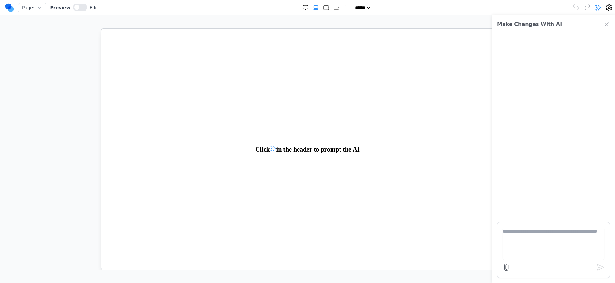
click at [523, 226] on form at bounding box center [553, 250] width 113 height 56
click at [537, 228] on textarea at bounding box center [554, 243] width 102 height 32
type textarea "*"
type textarea "**********"
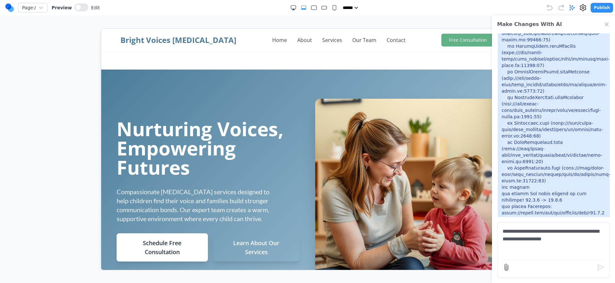
drag, startPoint x: 562, startPoint y: 238, endPoint x: 558, endPoint y: 214, distance: 24.6
click at [562, 239] on textarea "**********" at bounding box center [554, 243] width 102 height 32
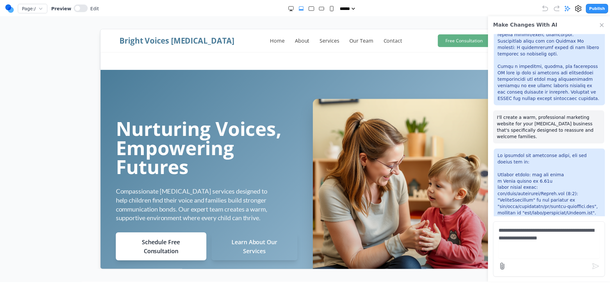
scroll to position [1249, 0]
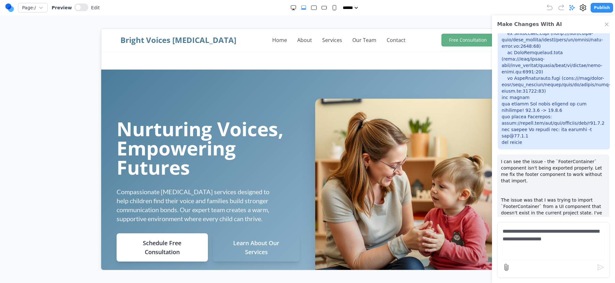
click at [532, 255] on textarea "**********" at bounding box center [554, 243] width 102 height 32
click at [508, 268] on icon at bounding box center [507, 267] width 4 height 6
click at [0, 0] on input "file" at bounding box center [0, 0] width 0 height 0
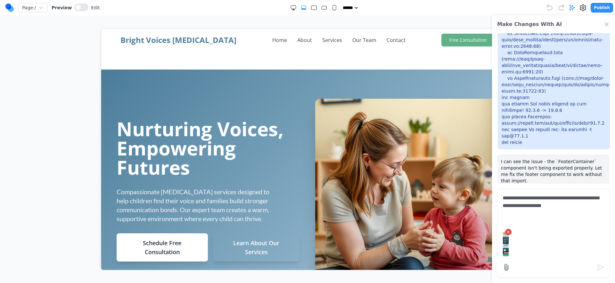
click at [515, 237] on div "×" at bounding box center [554, 244] width 102 height 31
click at [518, 208] on textarea "**********" at bounding box center [554, 210] width 102 height 32
type textarea "**********"
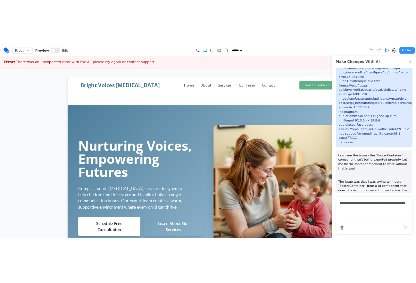
scroll to position [1318, 0]
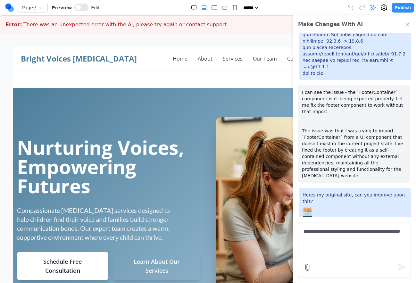
click at [142, 43] on div "**********" at bounding box center [208, 144] width 416 height 289
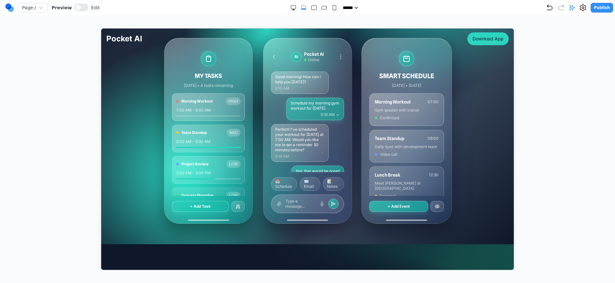
scroll to position [176, 0]
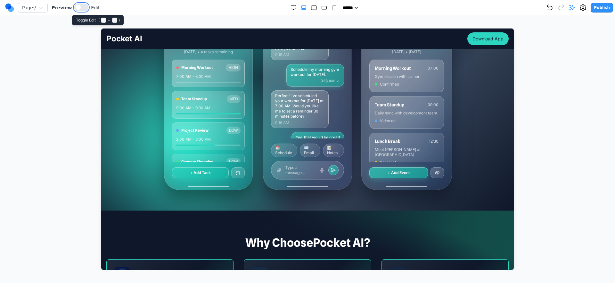
click at [79, 11] on button at bounding box center [81, 8] width 14 height 8
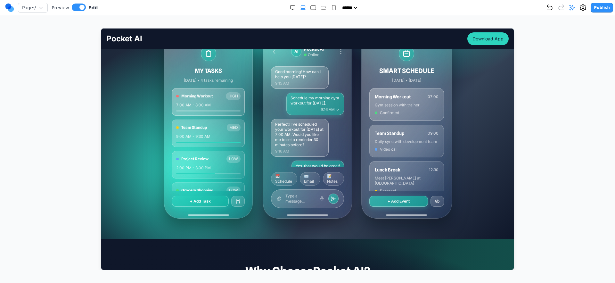
scroll to position [141, 0]
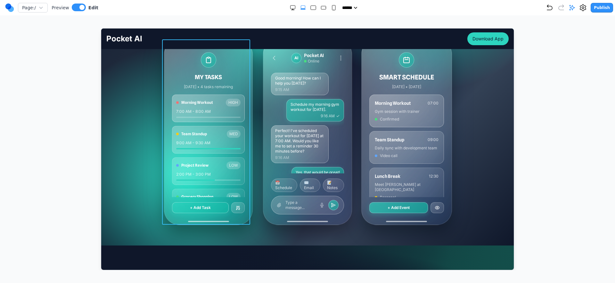
click at [248, 152] on div "MY TASKS [DATE] • 4 tasks remaining Morning Workout HIGH 7:00 AM - 8:00 AM Team…" at bounding box center [208, 131] width 88 height 185
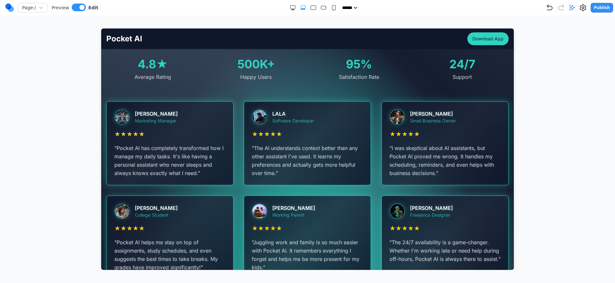
scroll to position [1123, 0]
click at [120, 111] on img at bounding box center [121, 116] width 15 height 15
click at [169, 111] on div "[PERSON_NAME]" at bounding box center [156, 113] width 43 height 8
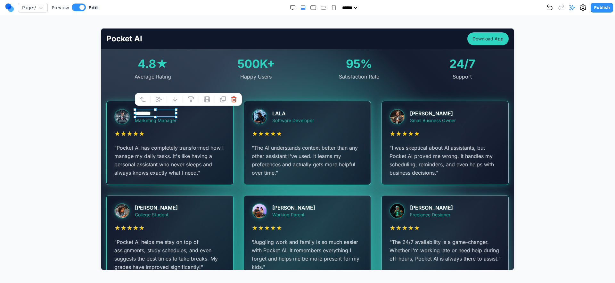
click at [78, 127] on div at bounding box center [307, 149] width 589 height 242
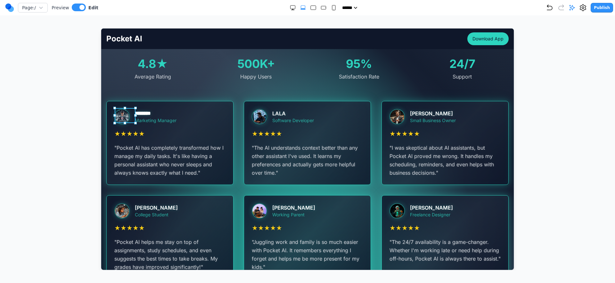
click at [130, 119] on div at bounding box center [124, 116] width 21 height 15
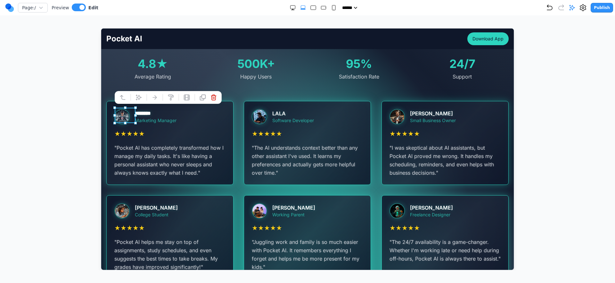
click at [57, 151] on div at bounding box center [307, 149] width 589 height 242
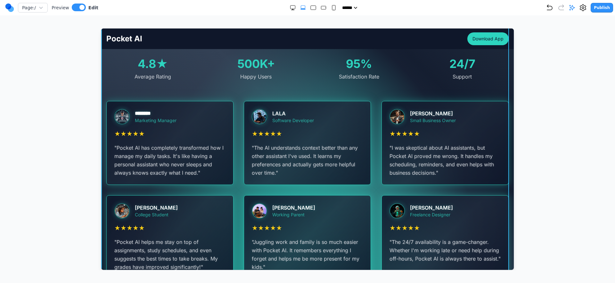
drag, startPoint x: 222, startPoint y: 99, endPoint x: 222, endPoint y: 105, distance: 6.4
click at [222, 103] on div "What Our Users Say Don't just take our word for it. Here's what real users are …" at bounding box center [307, 138] width 413 height 281
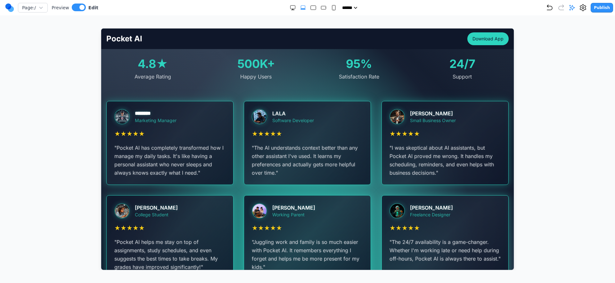
drag, startPoint x: 13, startPoint y: 201, endPoint x: 27, endPoint y: 197, distance: 14.5
click at [13, 201] on div at bounding box center [307, 149] width 589 height 242
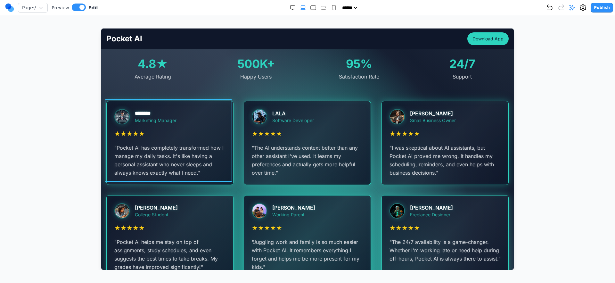
click at [203, 103] on div "******** Marketing Manager ★ ★ ★ ★ ★ " Pocket AI has completely transformed how…" at bounding box center [169, 142] width 127 height 83
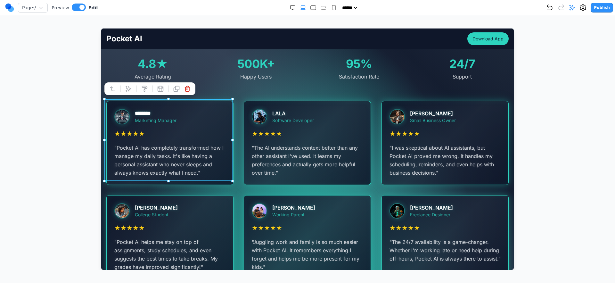
click at [542, 43] on div at bounding box center [307, 149] width 589 height 242
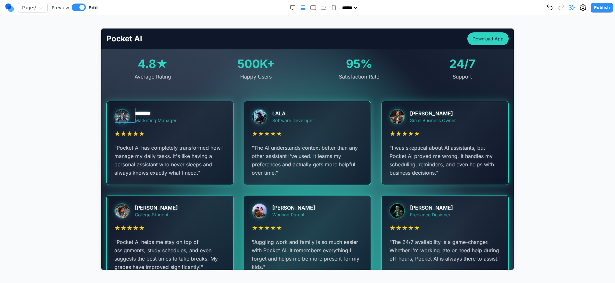
click at [131, 109] on div at bounding box center [124, 116] width 21 height 15
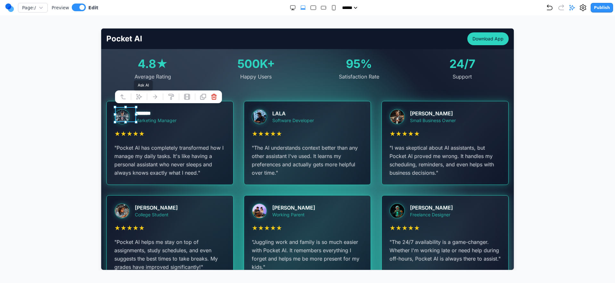
click at [139, 101] on button at bounding box center [139, 96] width 10 height 10
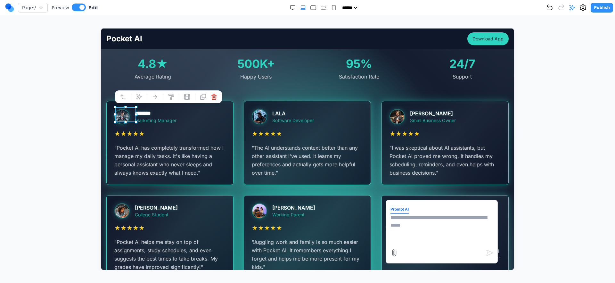
click at [430, 224] on textarea at bounding box center [441, 229] width 103 height 32
type textarea "**********"
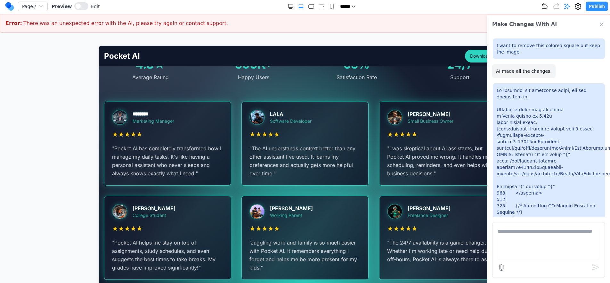
scroll to position [1, 0]
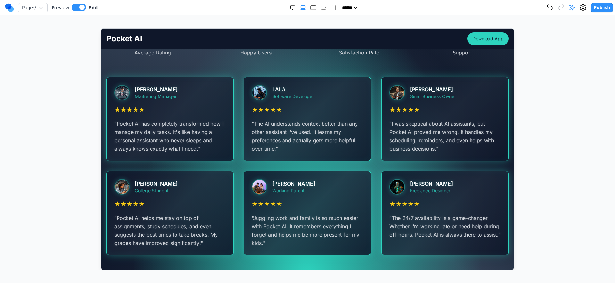
scroll to position [1130, 0]
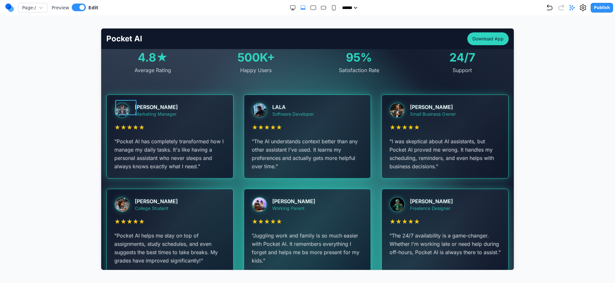
click at [135, 103] on div at bounding box center [124, 109] width 21 height 15
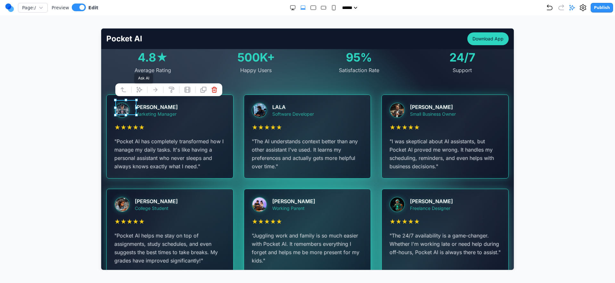
drag, startPoint x: 137, startPoint y: 88, endPoint x: 352, endPoint y: 163, distance: 227.9
click at [138, 89] on icon at bounding box center [139, 89] width 6 height 6
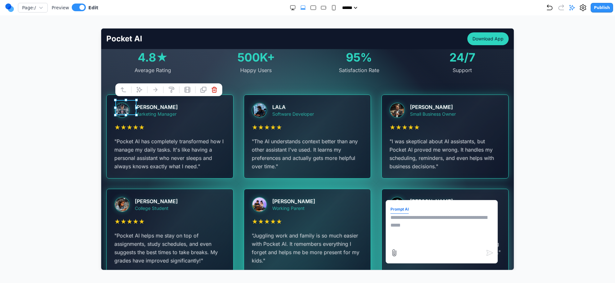
click at [444, 222] on textarea at bounding box center [441, 229] width 103 height 32
type textarea "**********"
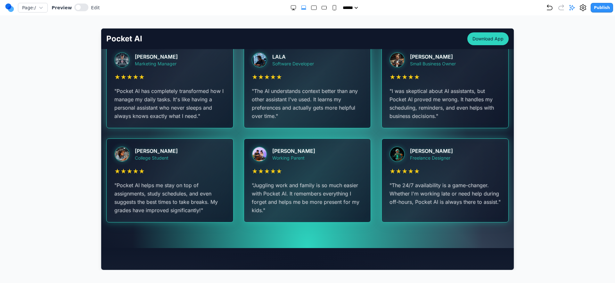
scroll to position [1111, 0]
